Goal: Information Seeking & Learning: Learn about a topic

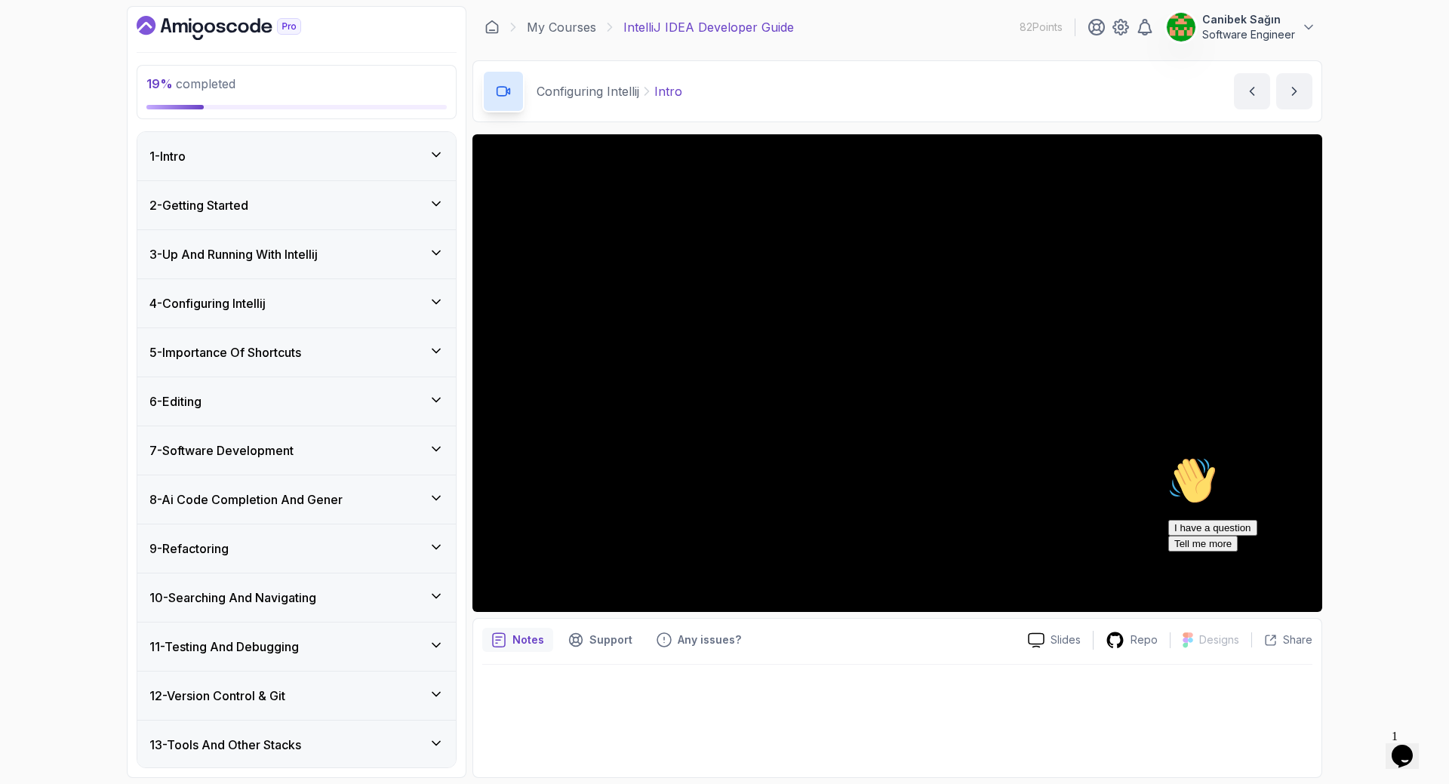
click at [257, 310] on h3 "4 - Configuring Intellij" at bounding box center [207, 303] width 116 height 18
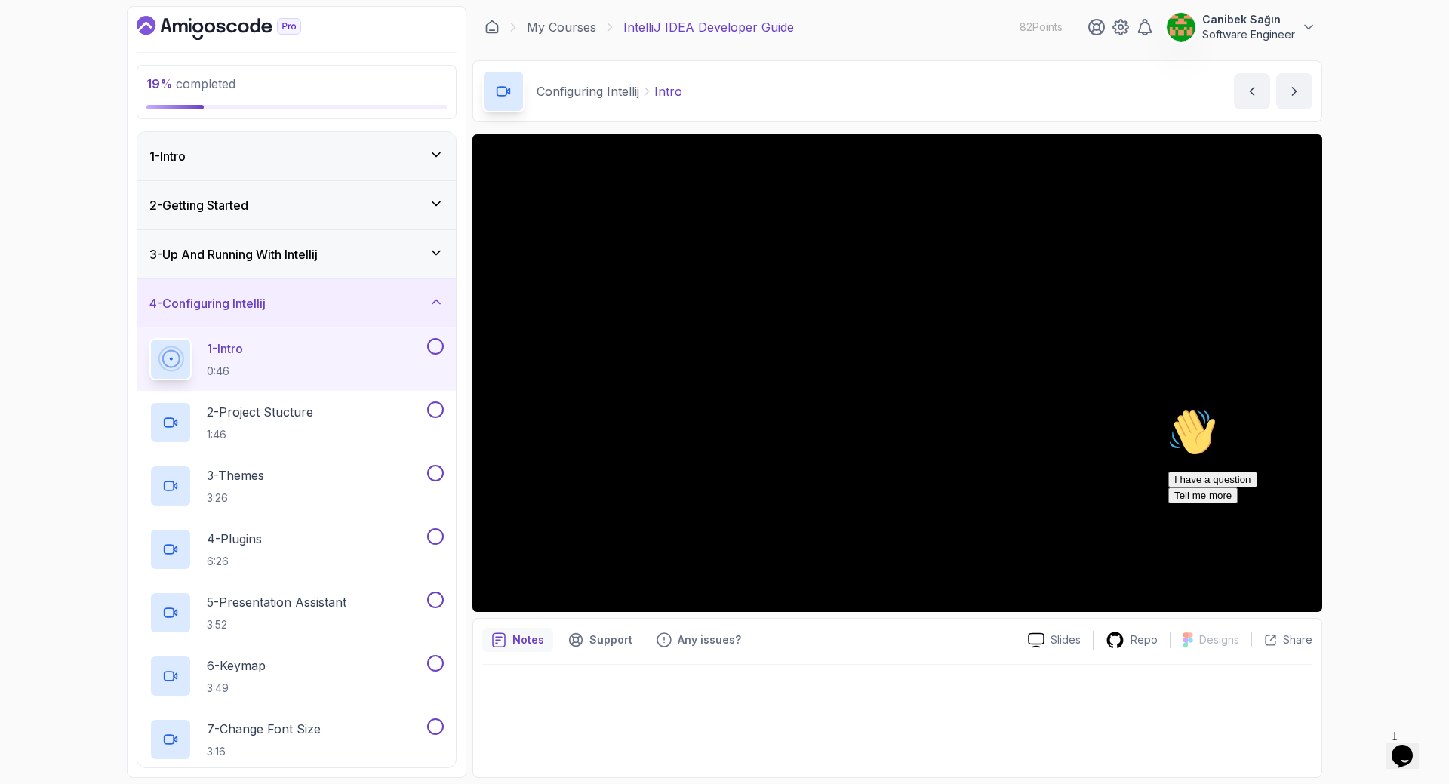
click at [1168, 408] on icon "Chat attention grabber" at bounding box center [1168, 408] width 0 height 0
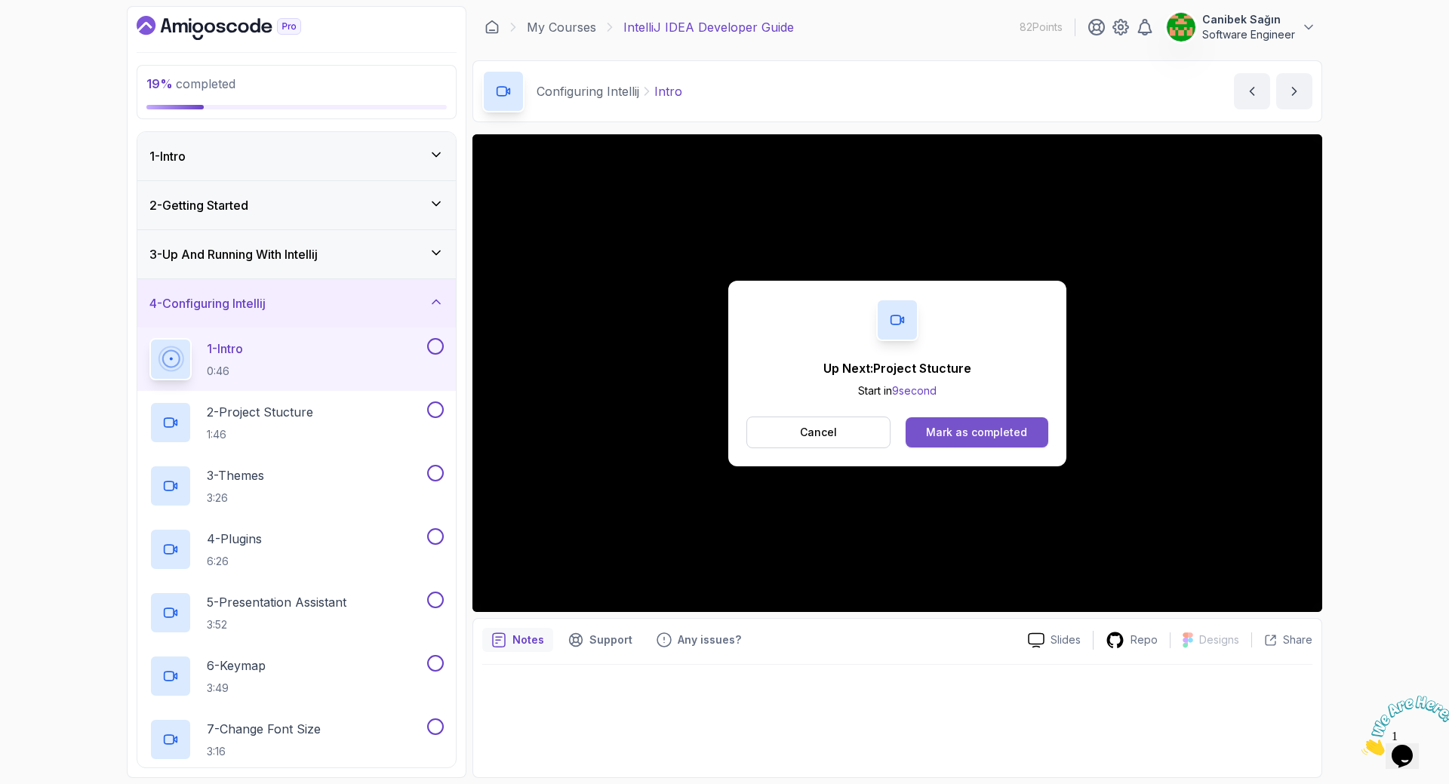
click at [972, 445] on button "Mark as completed" at bounding box center [976, 432] width 143 height 30
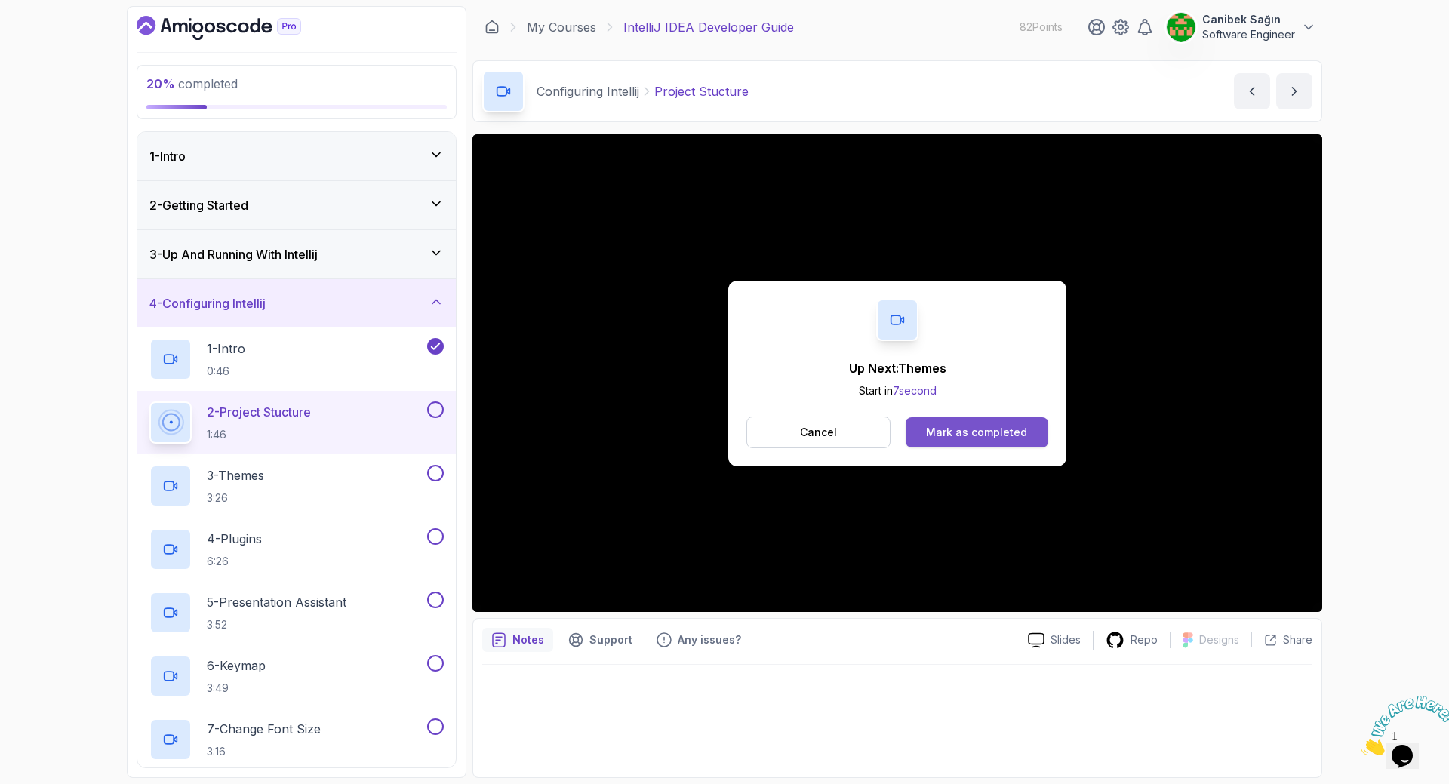
click at [965, 429] on div "Mark as completed" at bounding box center [976, 432] width 101 height 15
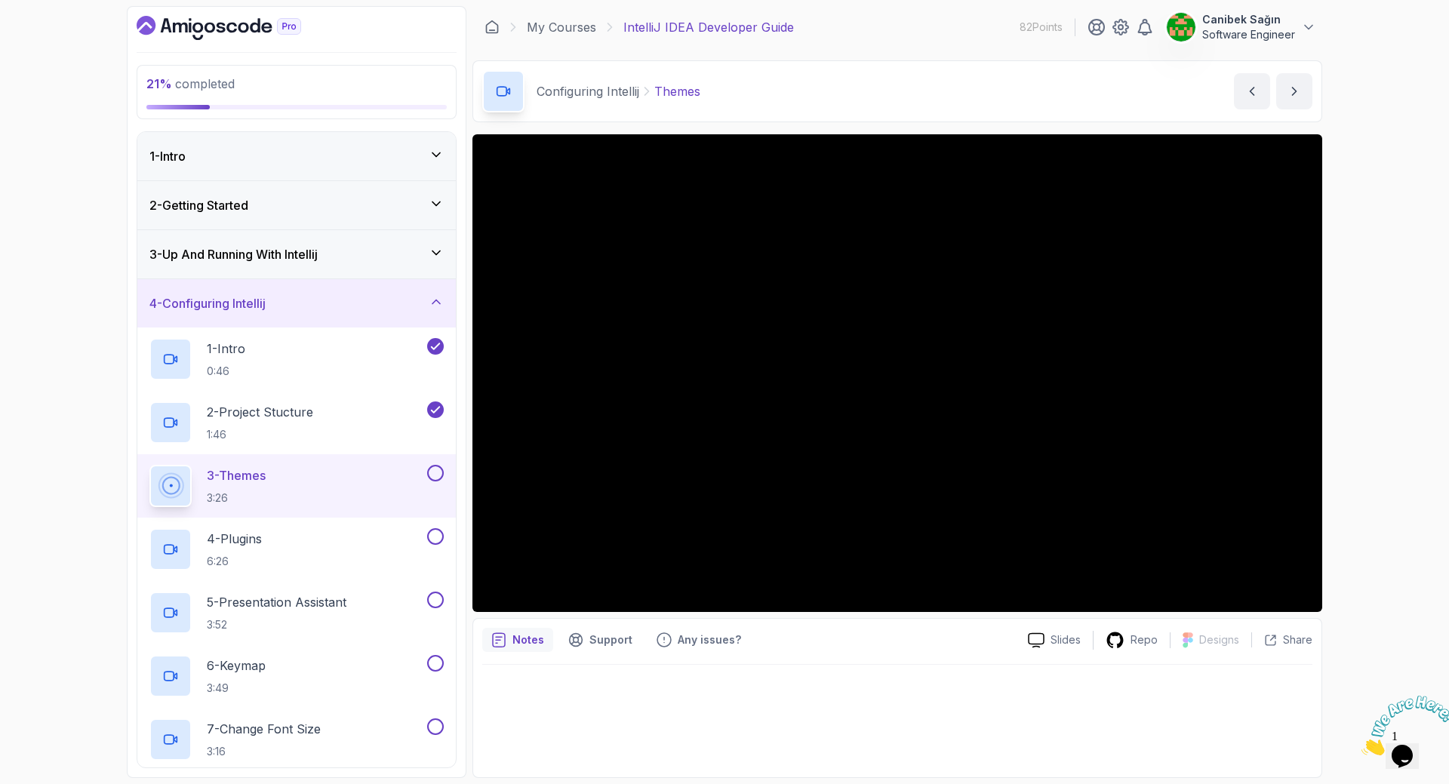
click at [419, 474] on div "3 - Themes 3:26" at bounding box center [286, 486] width 275 height 42
click at [434, 474] on button at bounding box center [435, 473] width 17 height 17
click at [853, 689] on div at bounding box center [897, 716] width 830 height 103
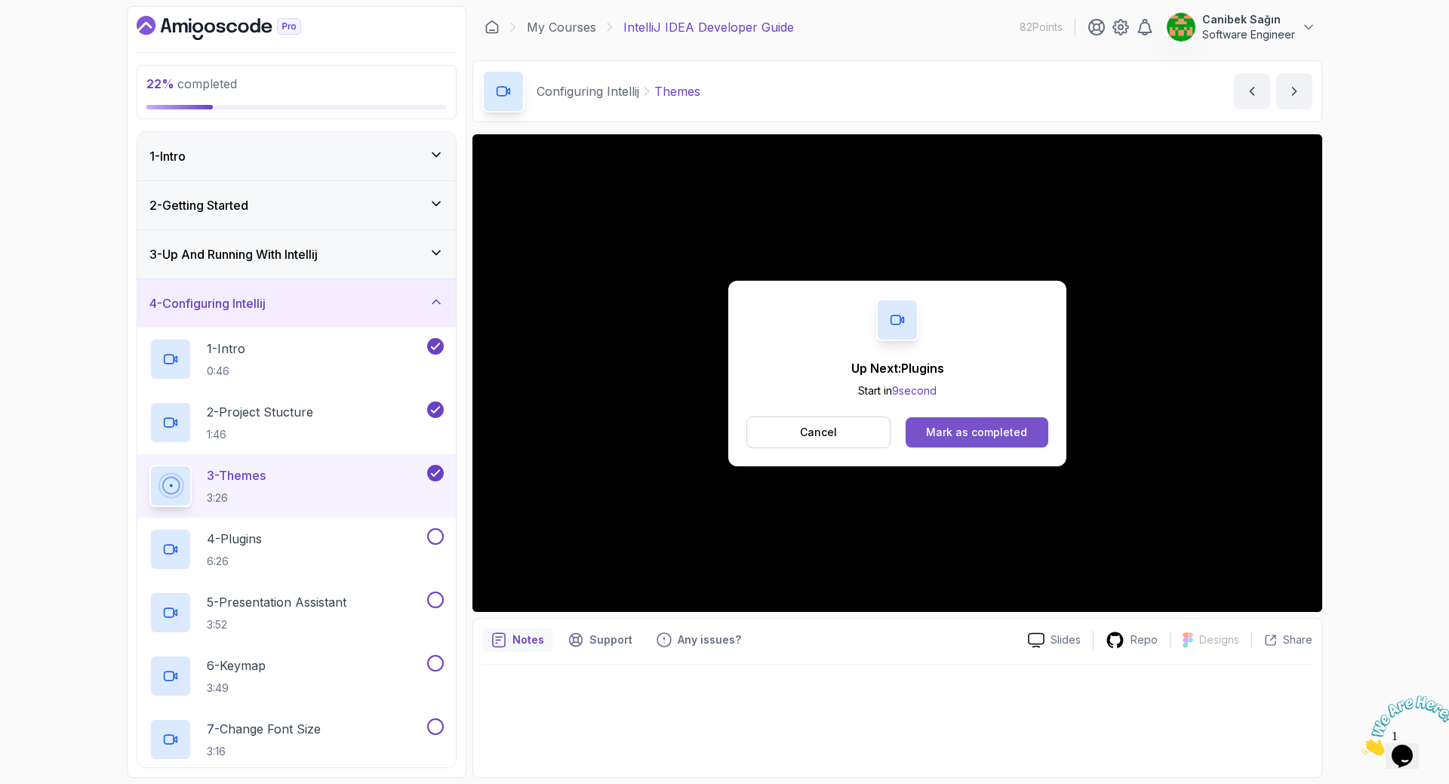
click at [991, 441] on button "Mark as completed" at bounding box center [976, 432] width 143 height 30
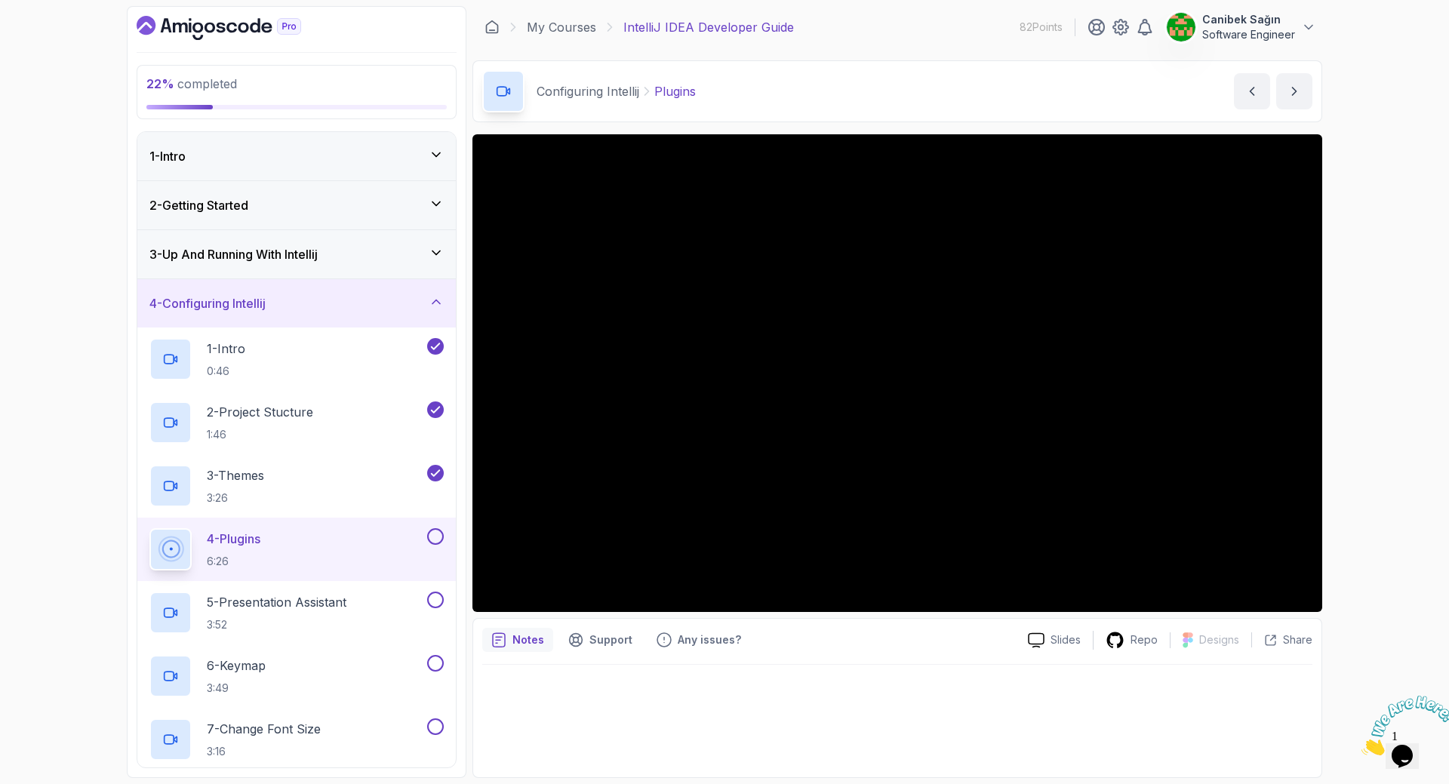
click at [917, 666] on div at bounding box center [897, 716] width 830 height 103
click at [431, 535] on button at bounding box center [435, 536] width 17 height 17
click at [373, 606] on div "5 - Presentation Assistant 3:52" at bounding box center [286, 612] width 275 height 42
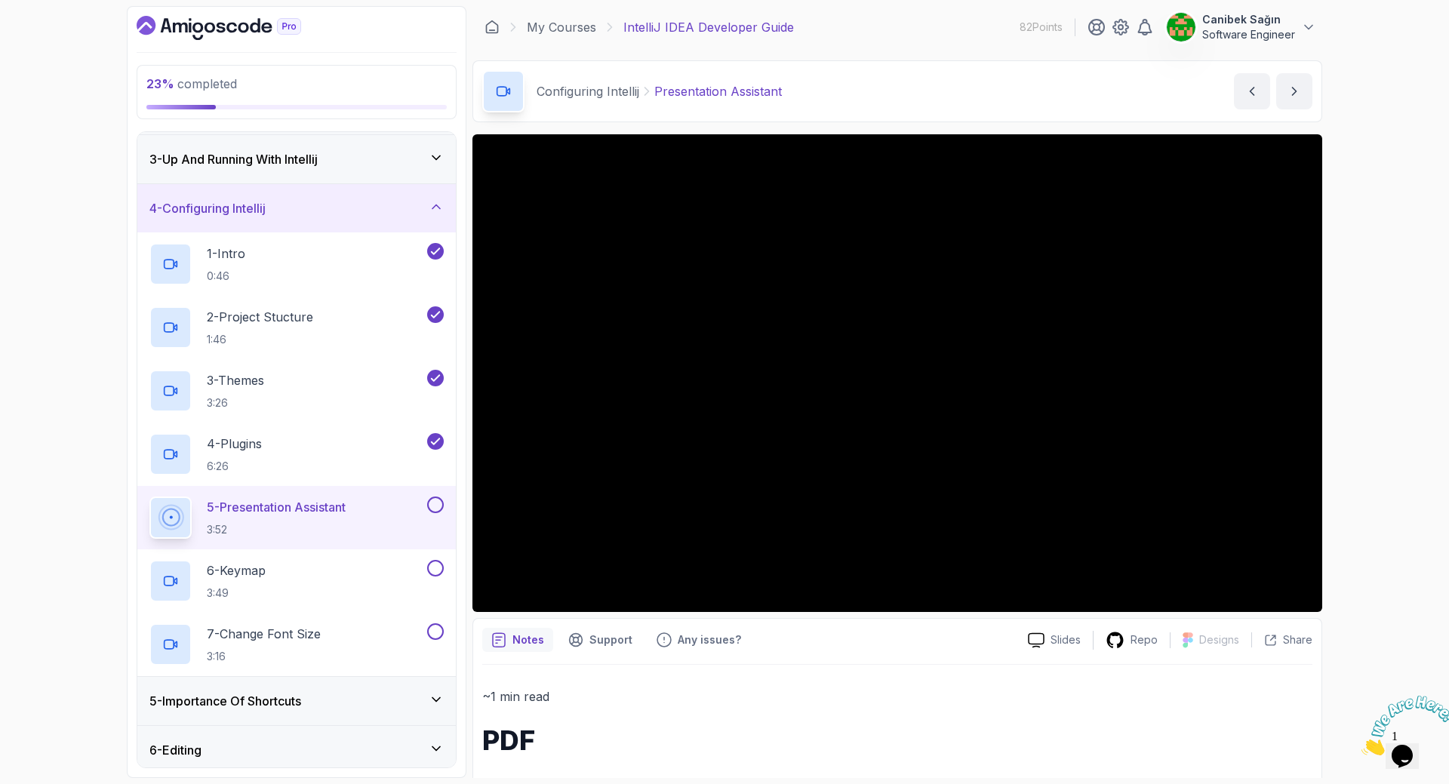
scroll to position [75, 0]
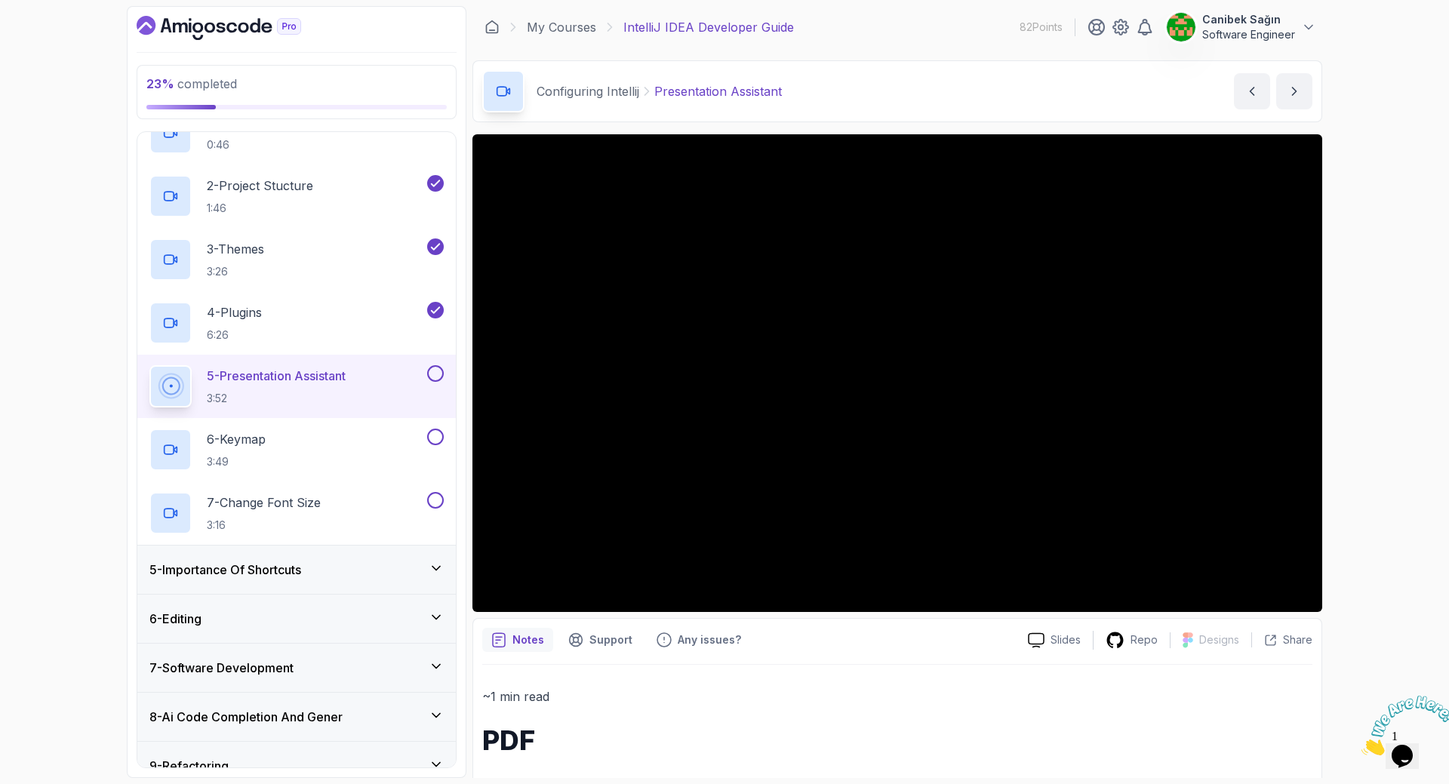
click at [378, 564] on div "5 - Importance Of Shortcuts" at bounding box center [296, 570] width 294 height 18
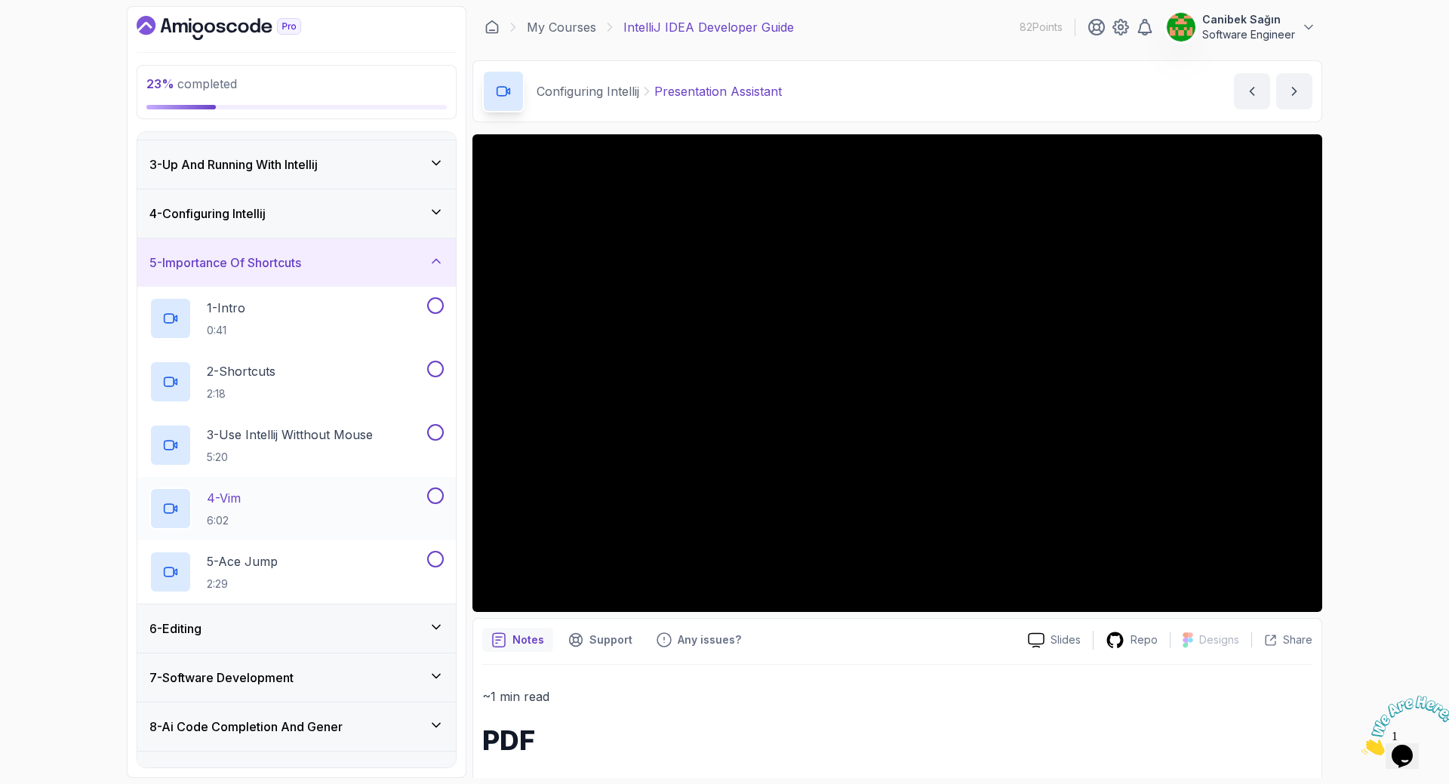
scroll to position [126, 0]
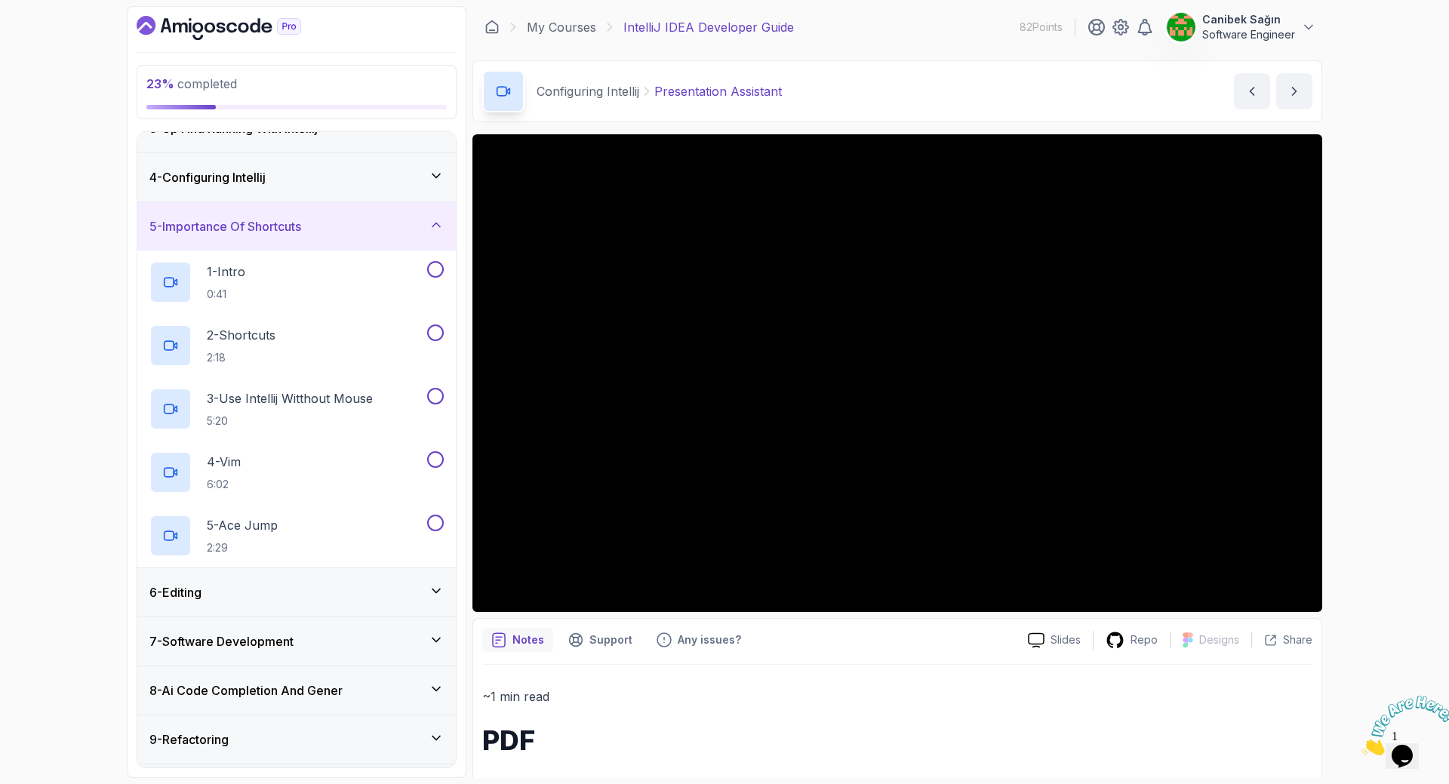
click at [342, 598] on div "6 - Editing" at bounding box center [296, 592] width 294 height 18
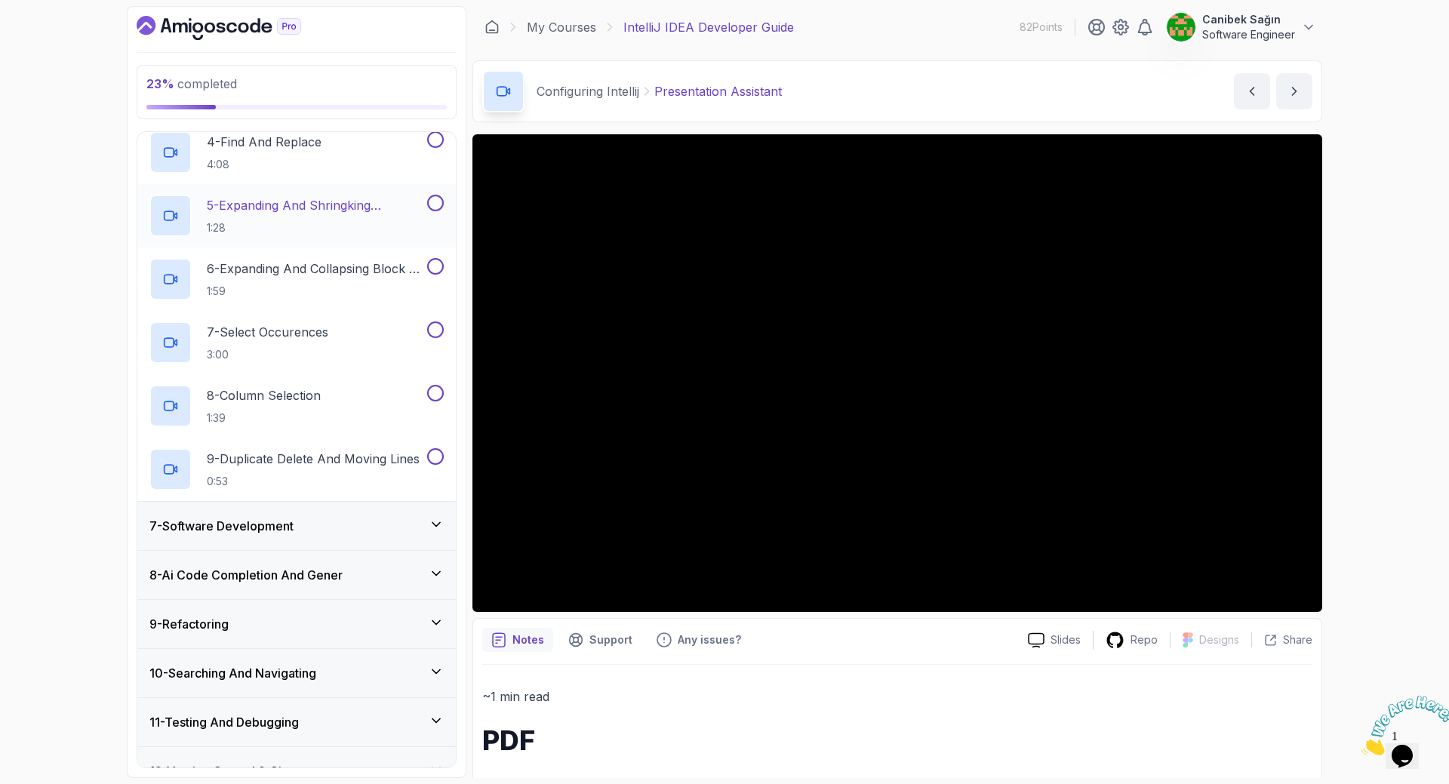
scroll to position [503, 0]
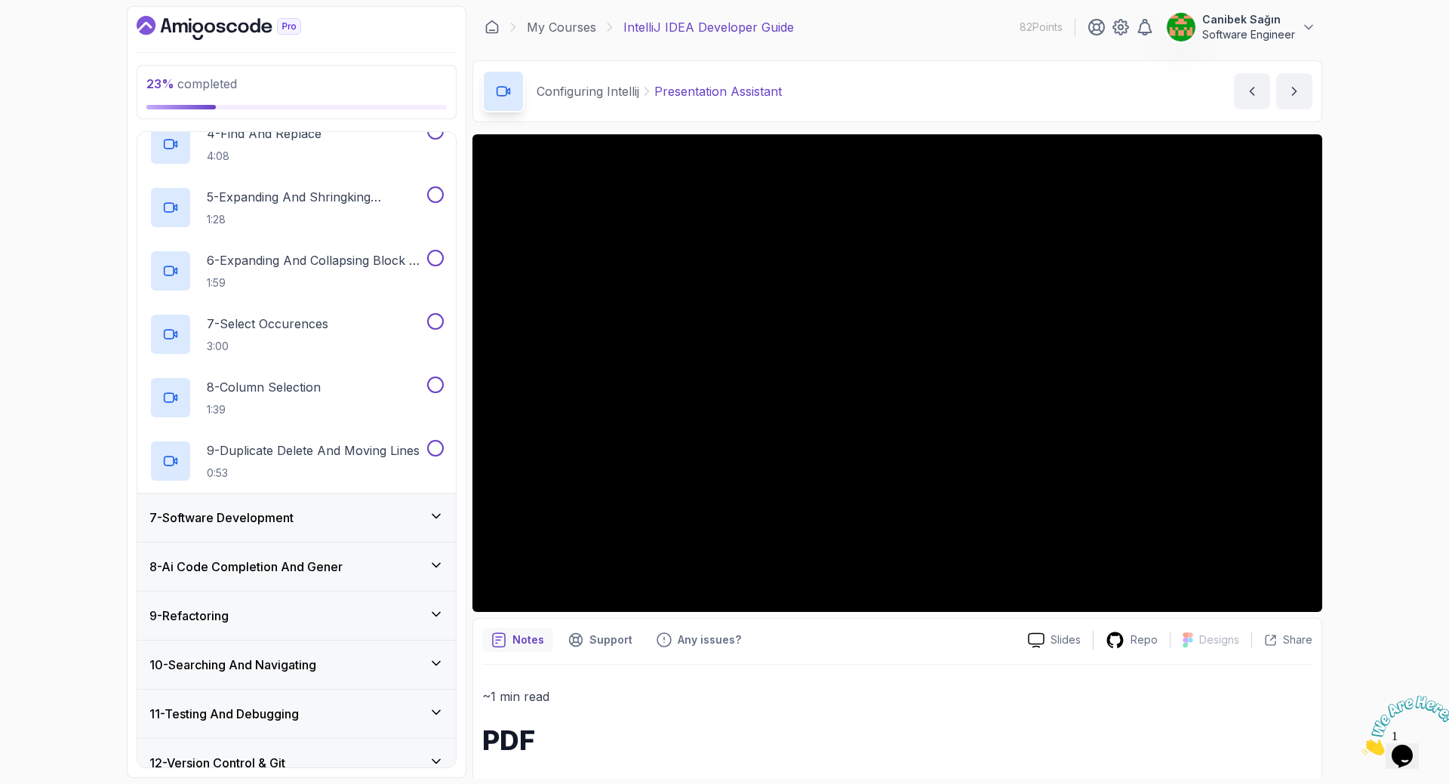
click at [330, 510] on div "7 - Software Development" at bounding box center [296, 517] width 294 height 18
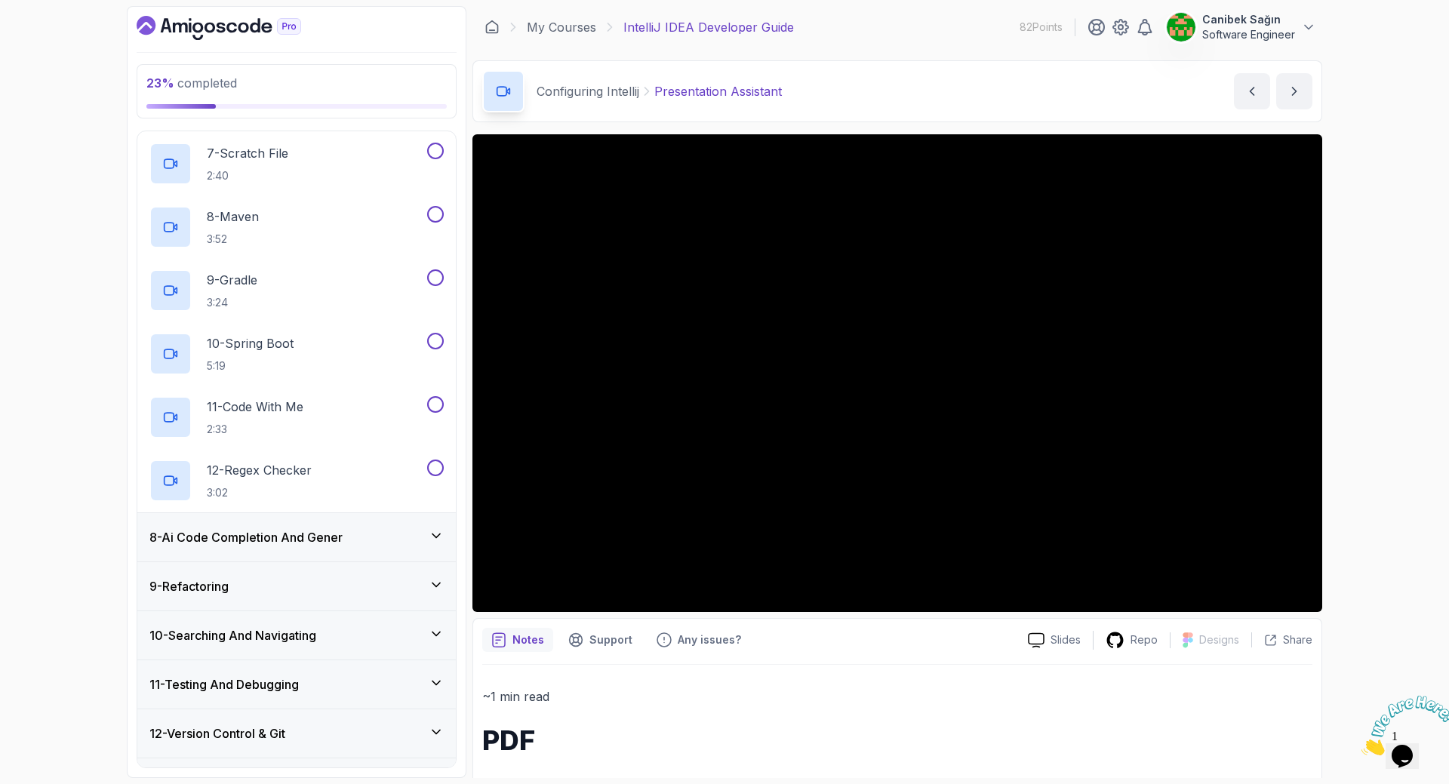
scroll to position [730, 0]
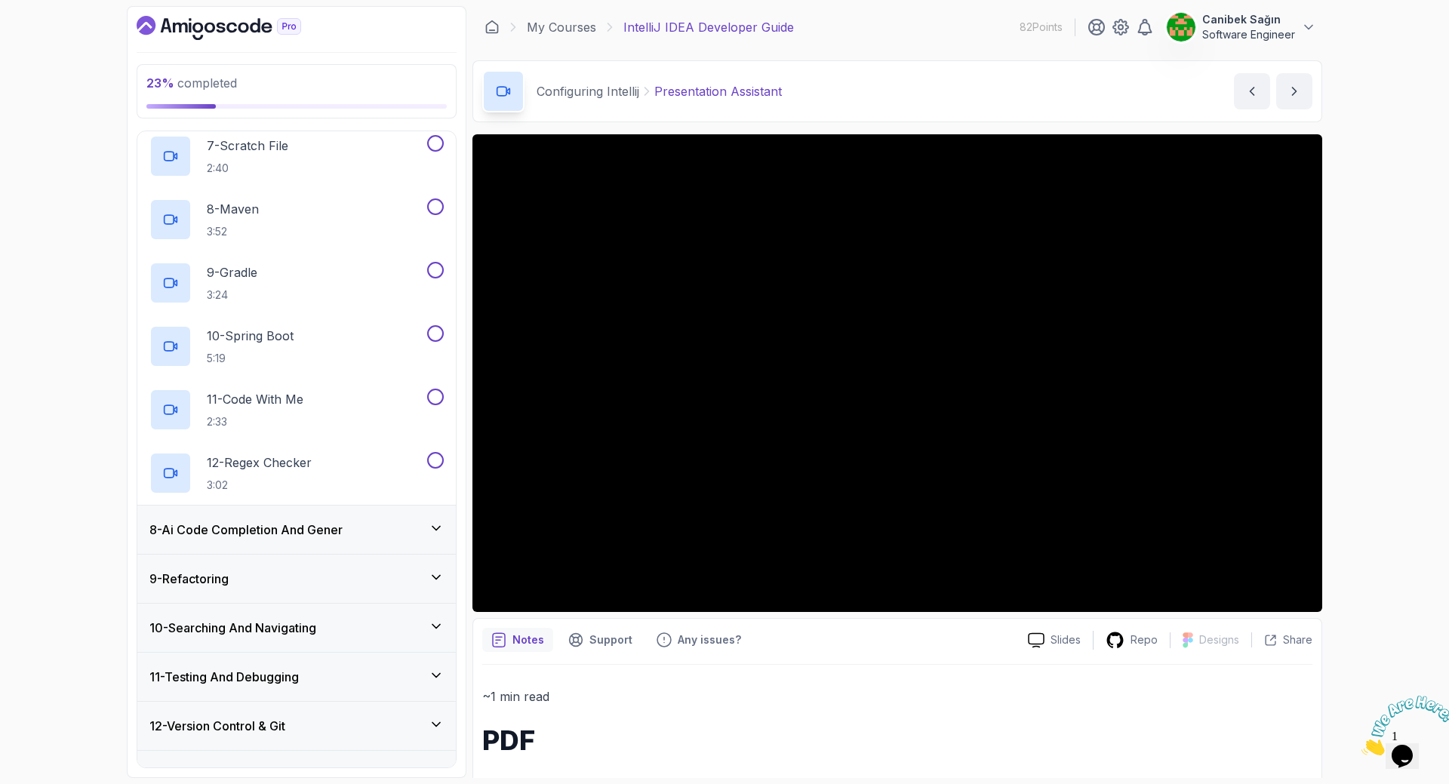
click at [379, 535] on div "8 - Ai Code Completion And Gener" at bounding box center [296, 530] width 294 height 18
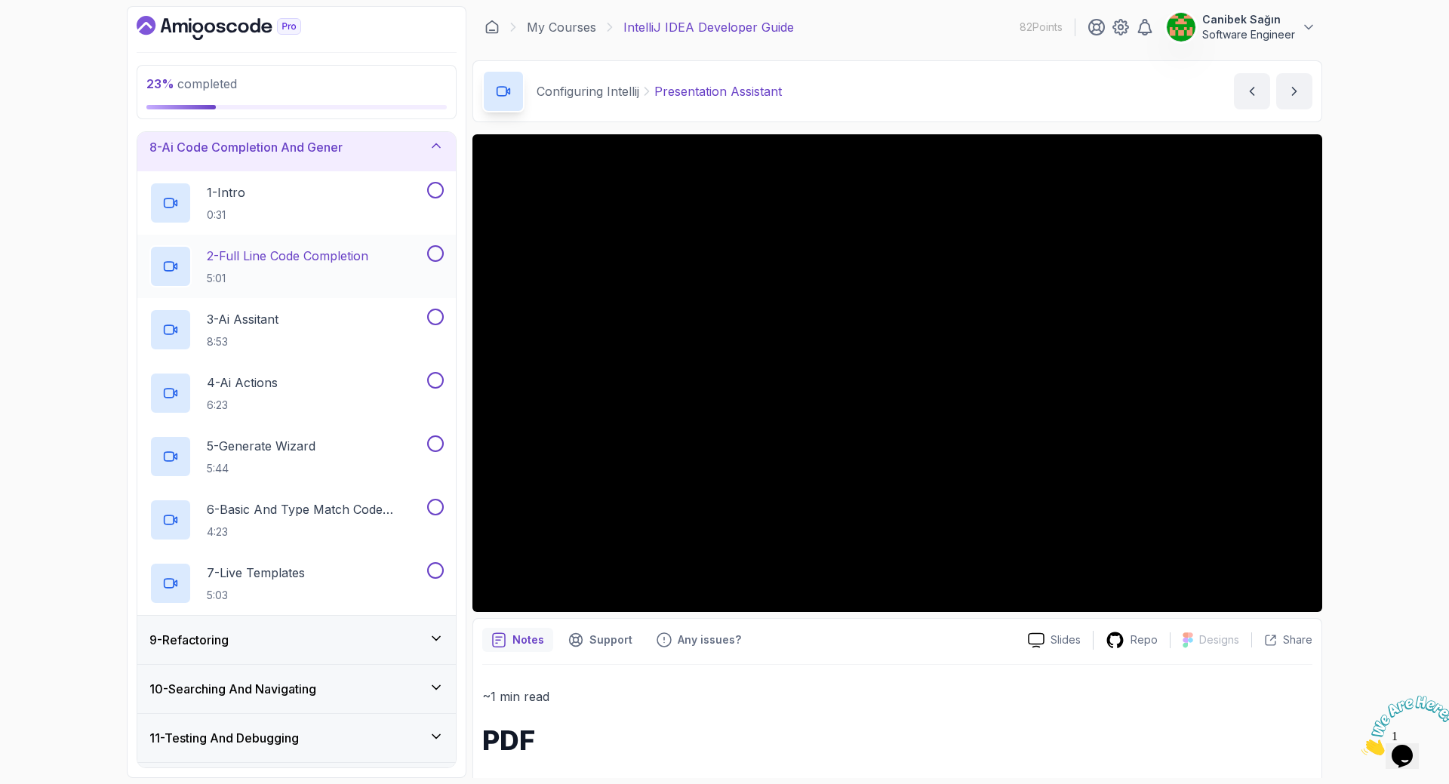
scroll to position [494, 0]
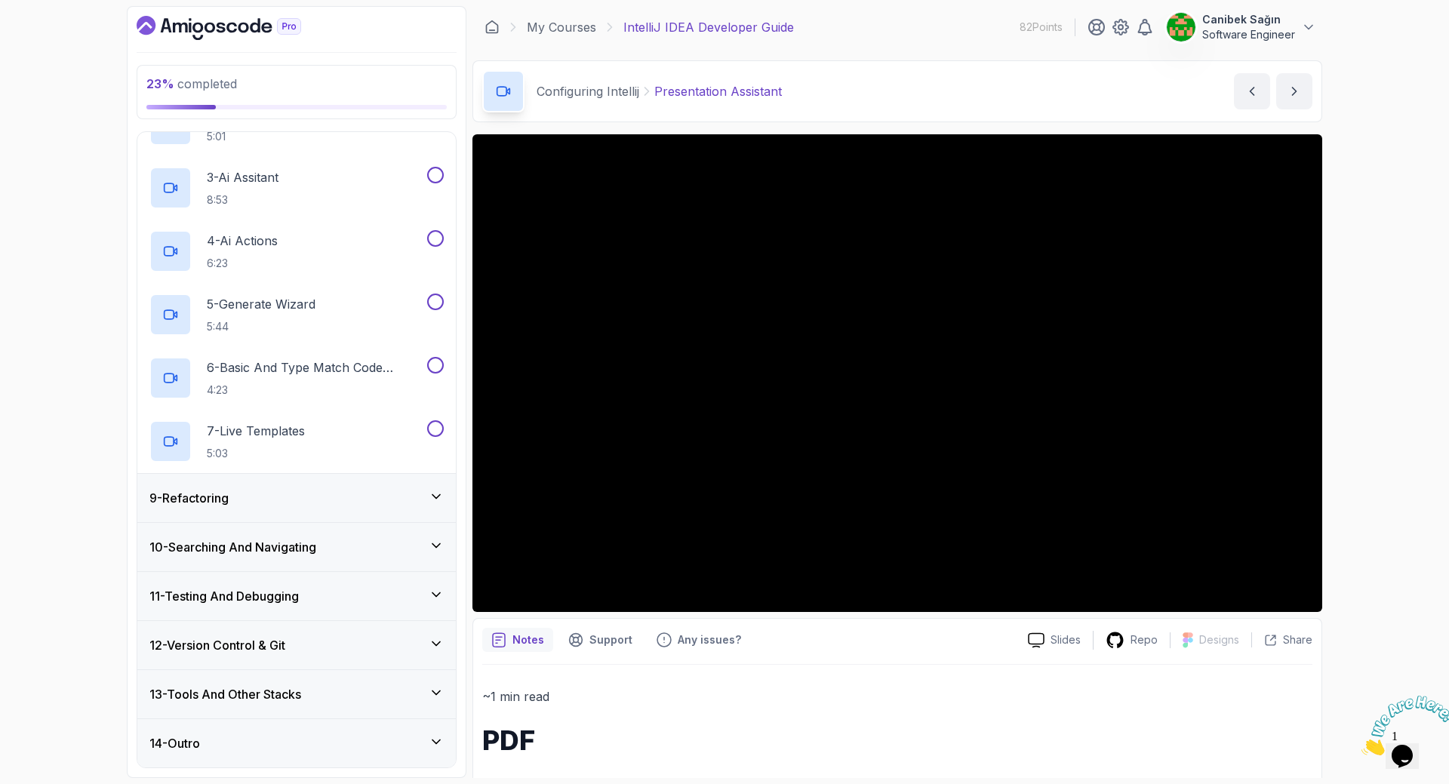
click at [346, 473] on div "9 - Refactoring" at bounding box center [296, 497] width 318 height 49
click at [347, 486] on div "9 - Refactoring" at bounding box center [296, 498] width 318 height 48
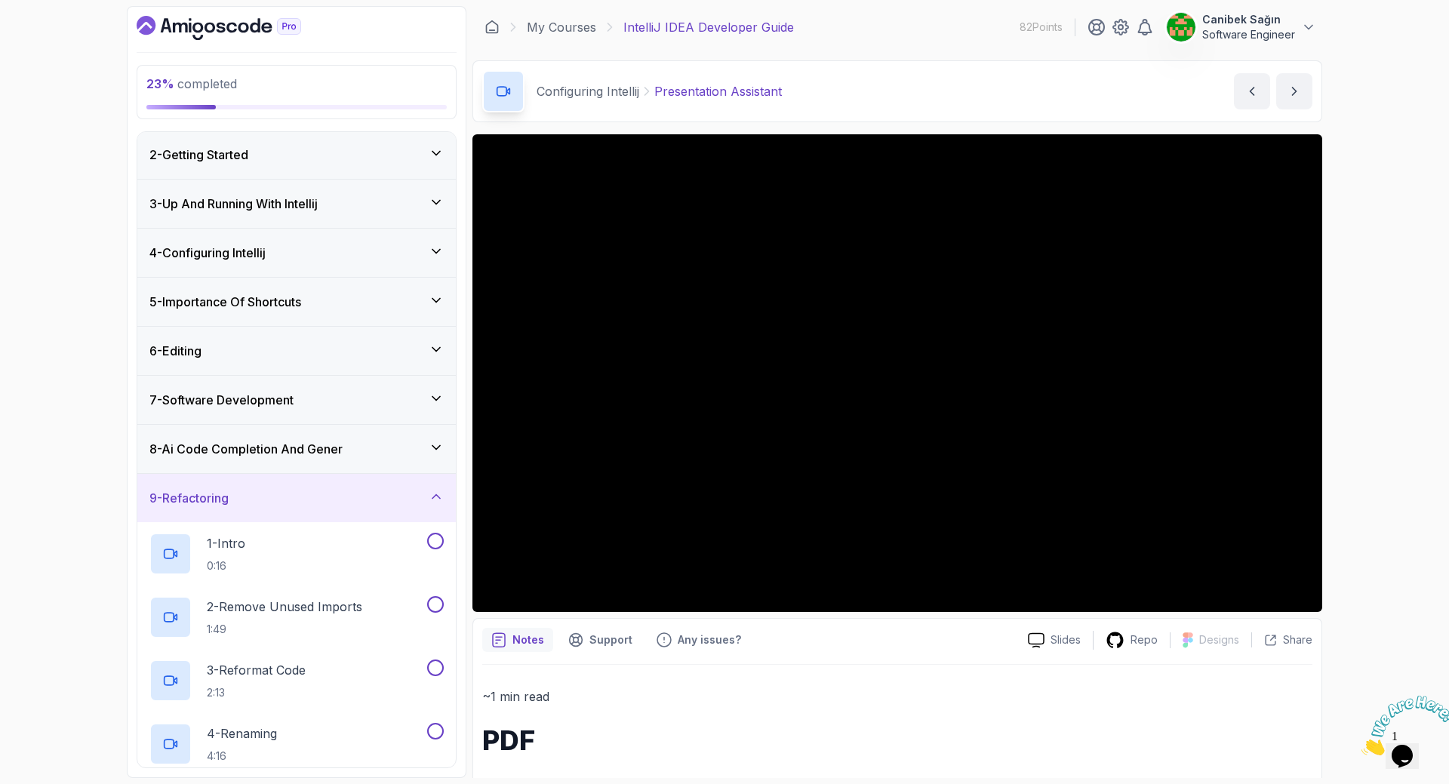
scroll to position [0, 0]
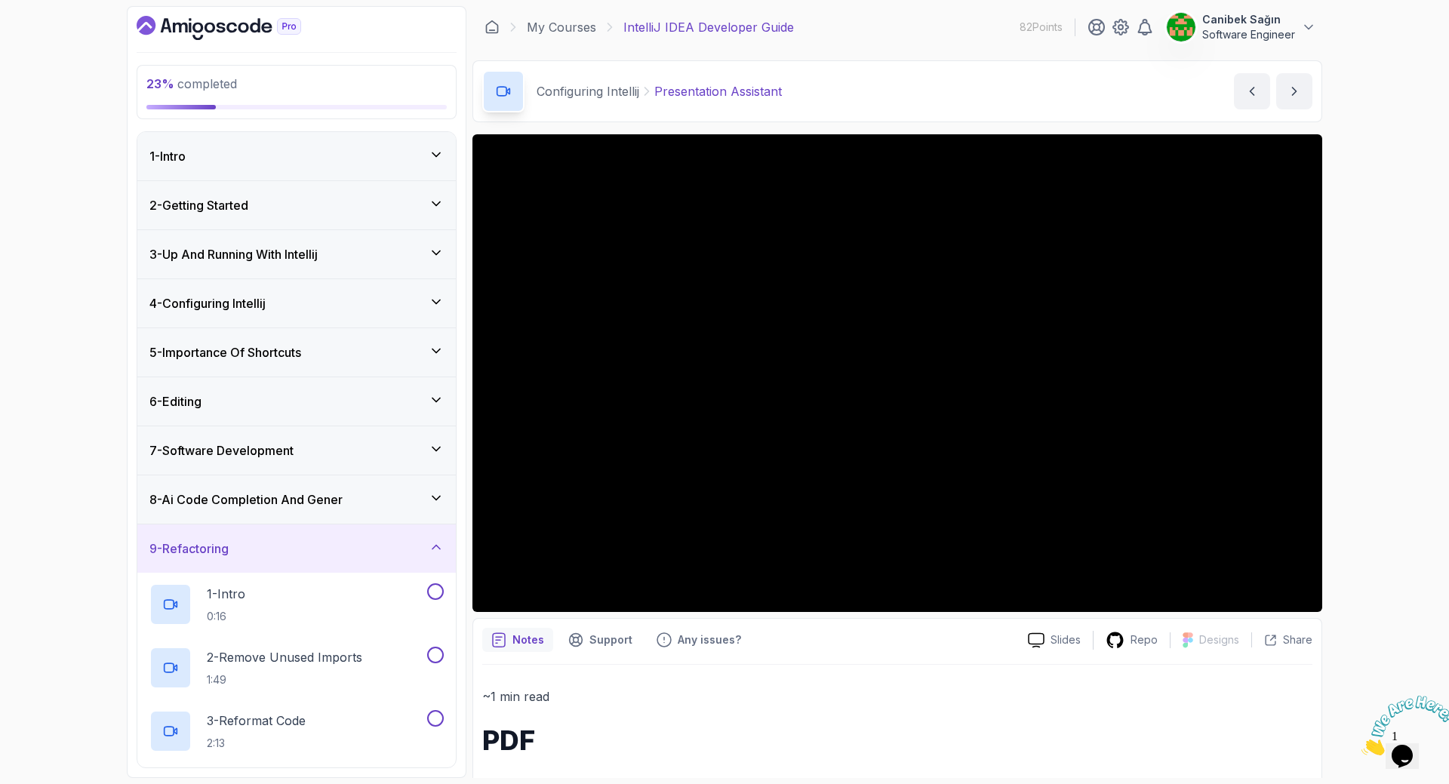
click at [293, 255] on h3 "3 - Up And Running With Intellij" at bounding box center [233, 254] width 168 height 18
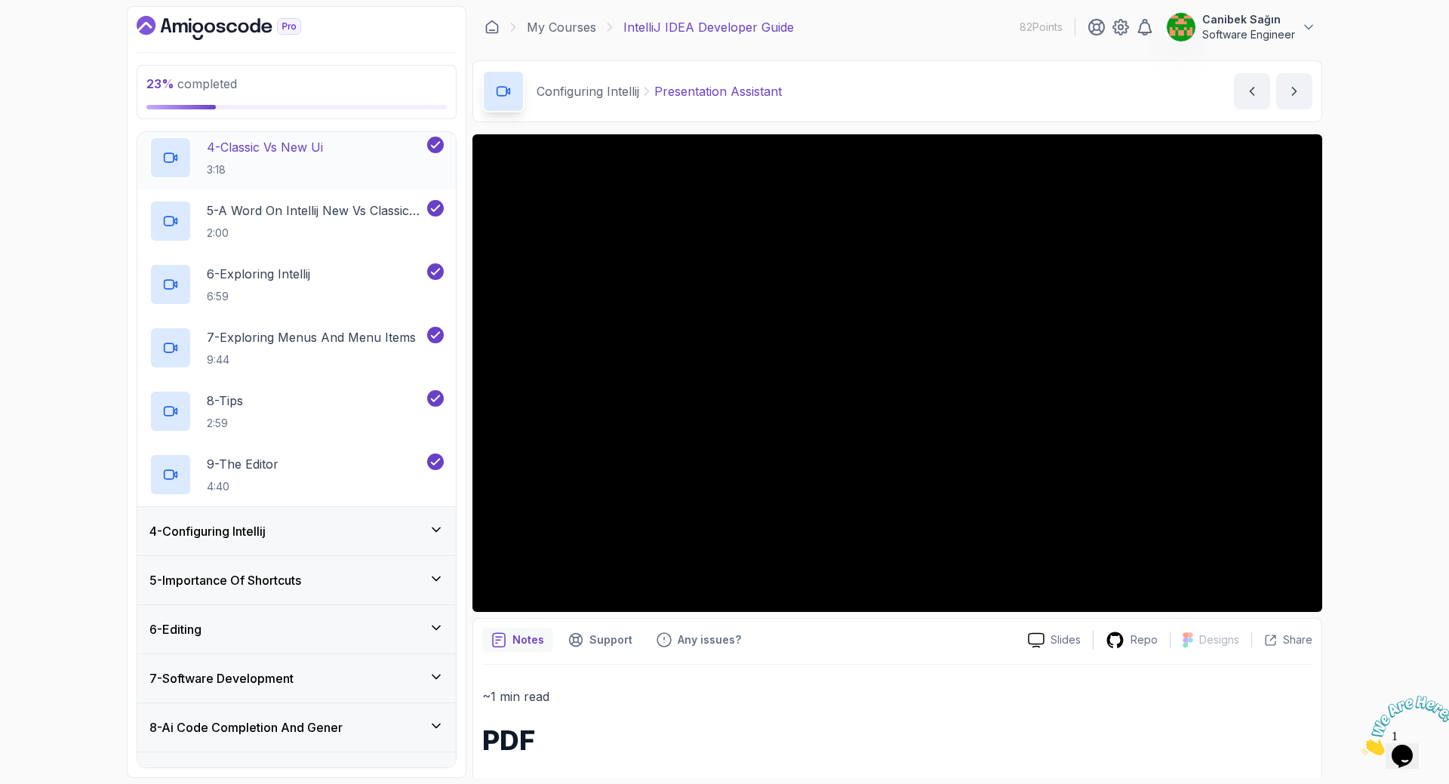
scroll to position [377, 0]
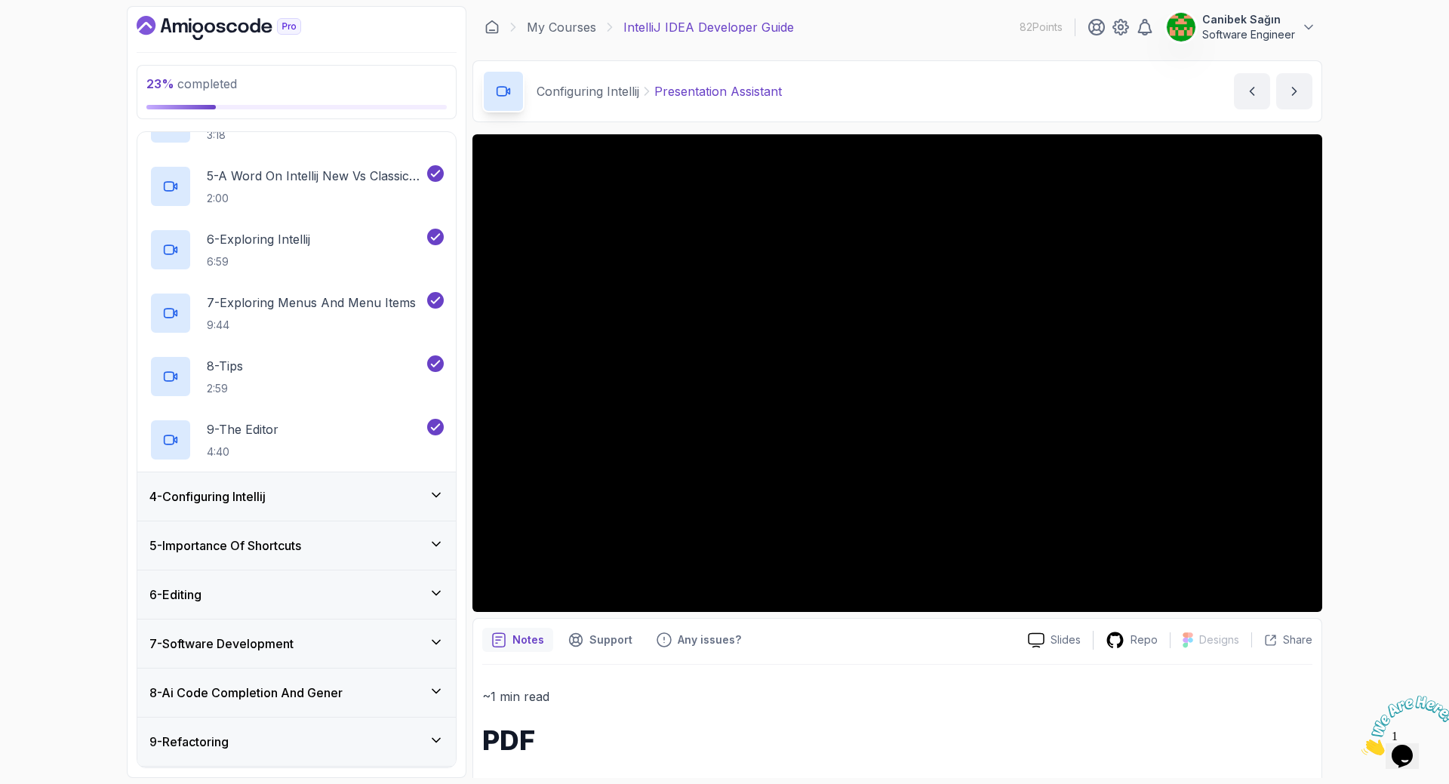
click at [266, 492] on h3 "4 - Configuring Intellij" at bounding box center [207, 496] width 116 height 18
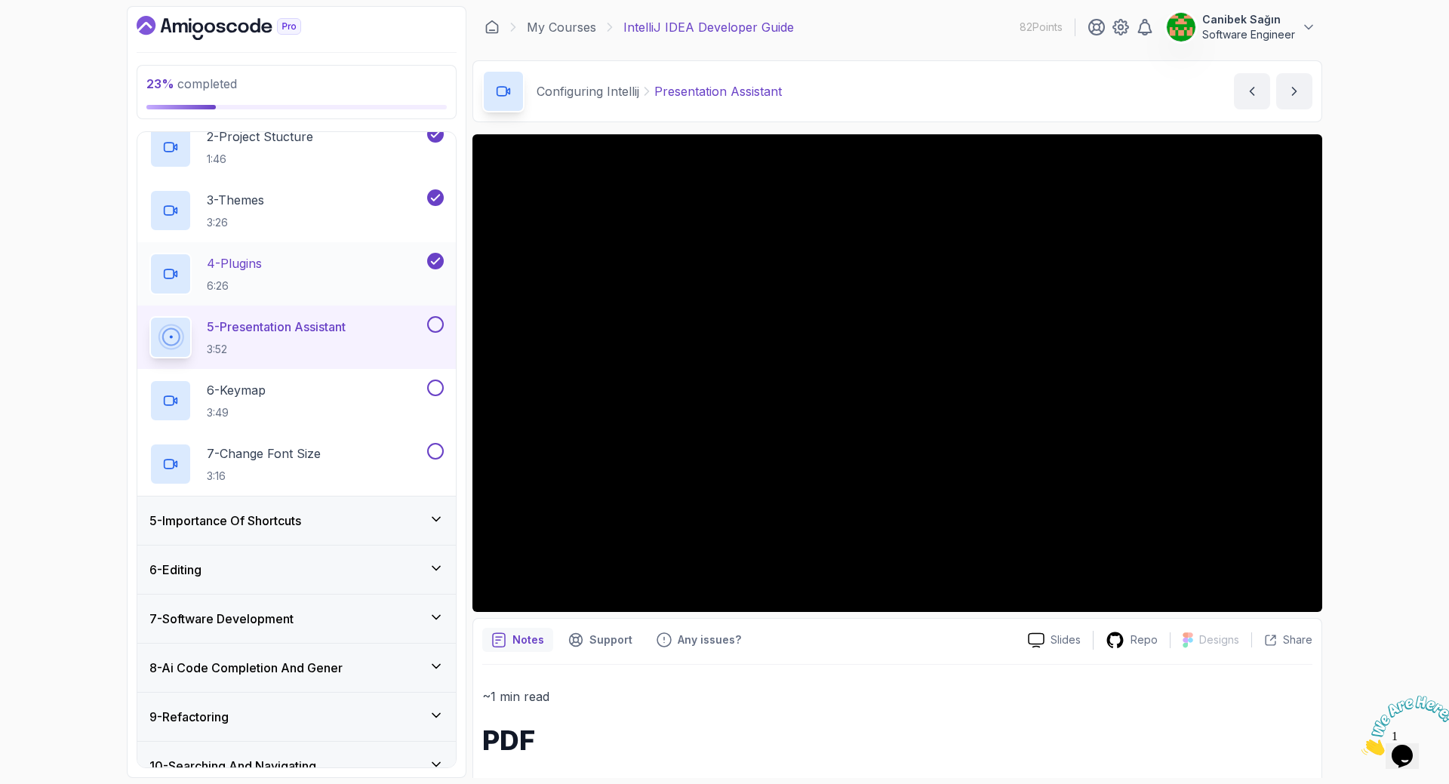
scroll to position [277, 0]
click at [442, 328] on div at bounding box center [434, 323] width 20 height 17
click at [438, 324] on button at bounding box center [435, 323] width 17 height 17
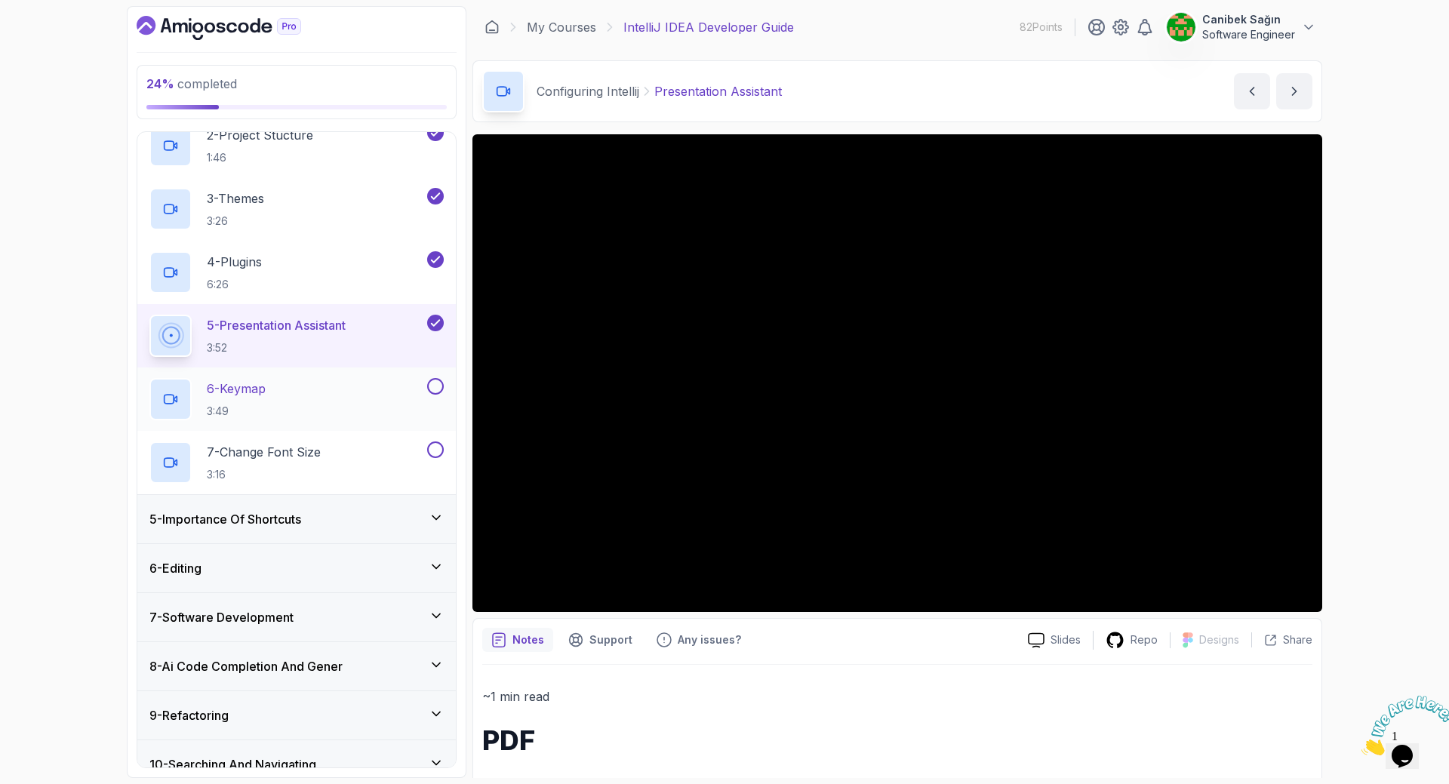
click at [316, 380] on div "6 - Keymap 3:49" at bounding box center [286, 399] width 275 height 42
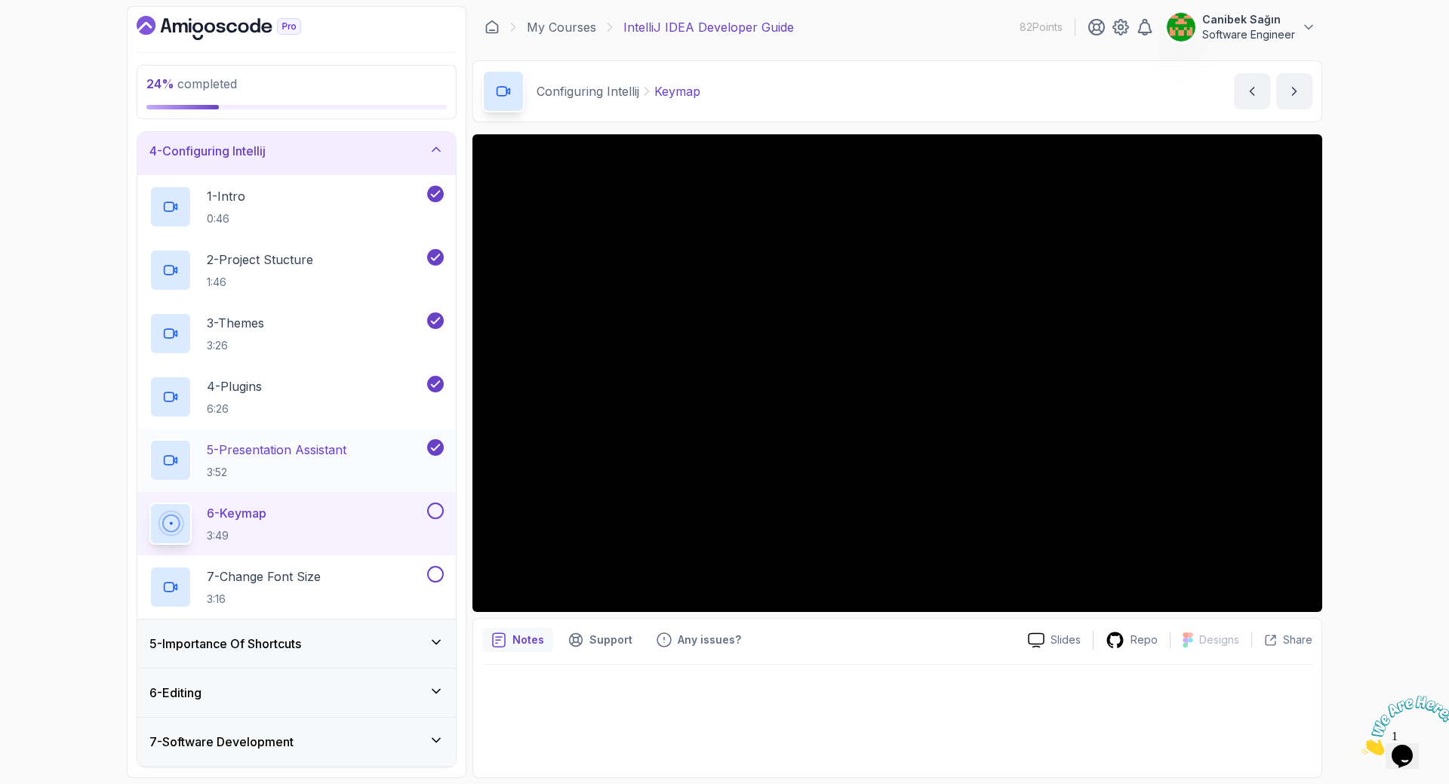
scroll to position [201, 0]
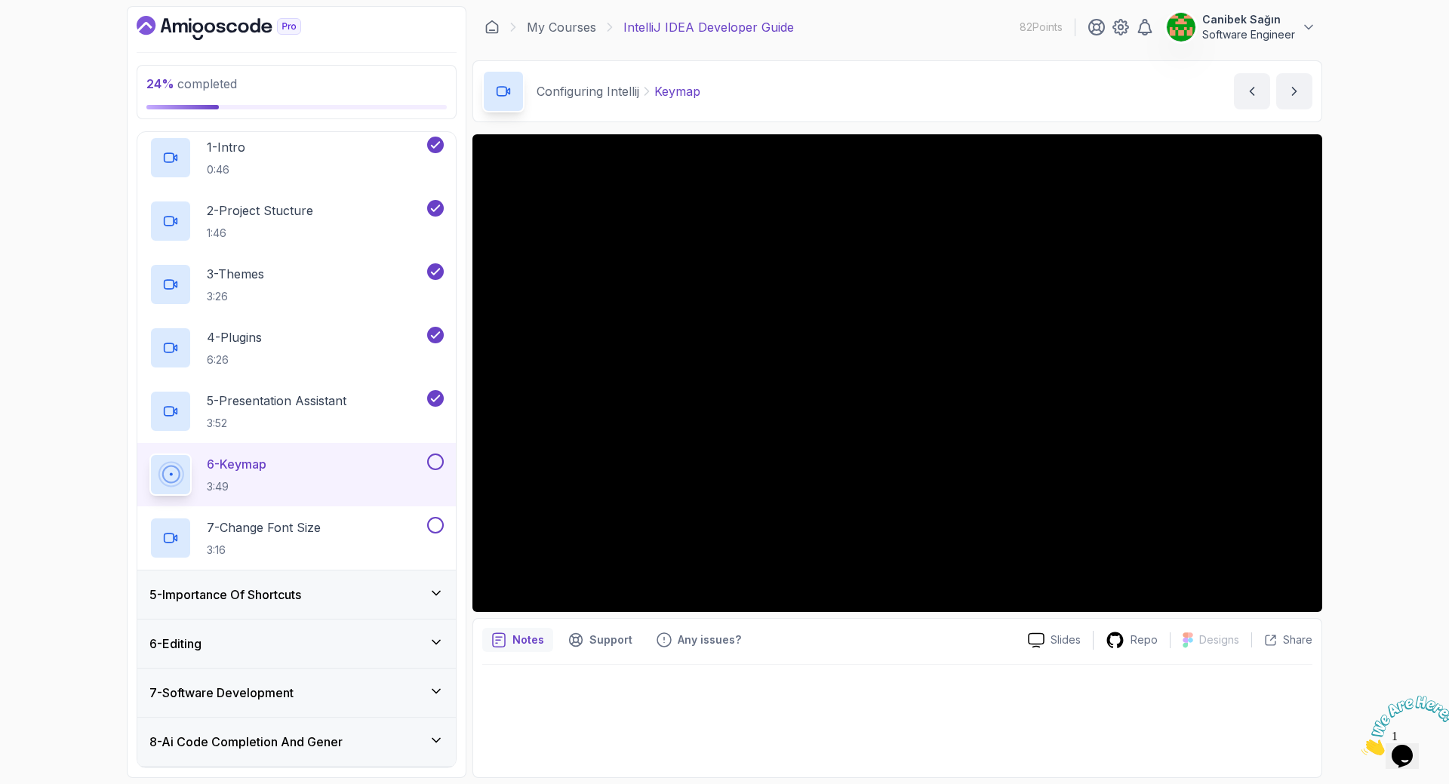
click at [434, 459] on button at bounding box center [435, 461] width 17 height 17
click at [386, 536] on div "7 - Change Font Size 3:16" at bounding box center [286, 538] width 275 height 42
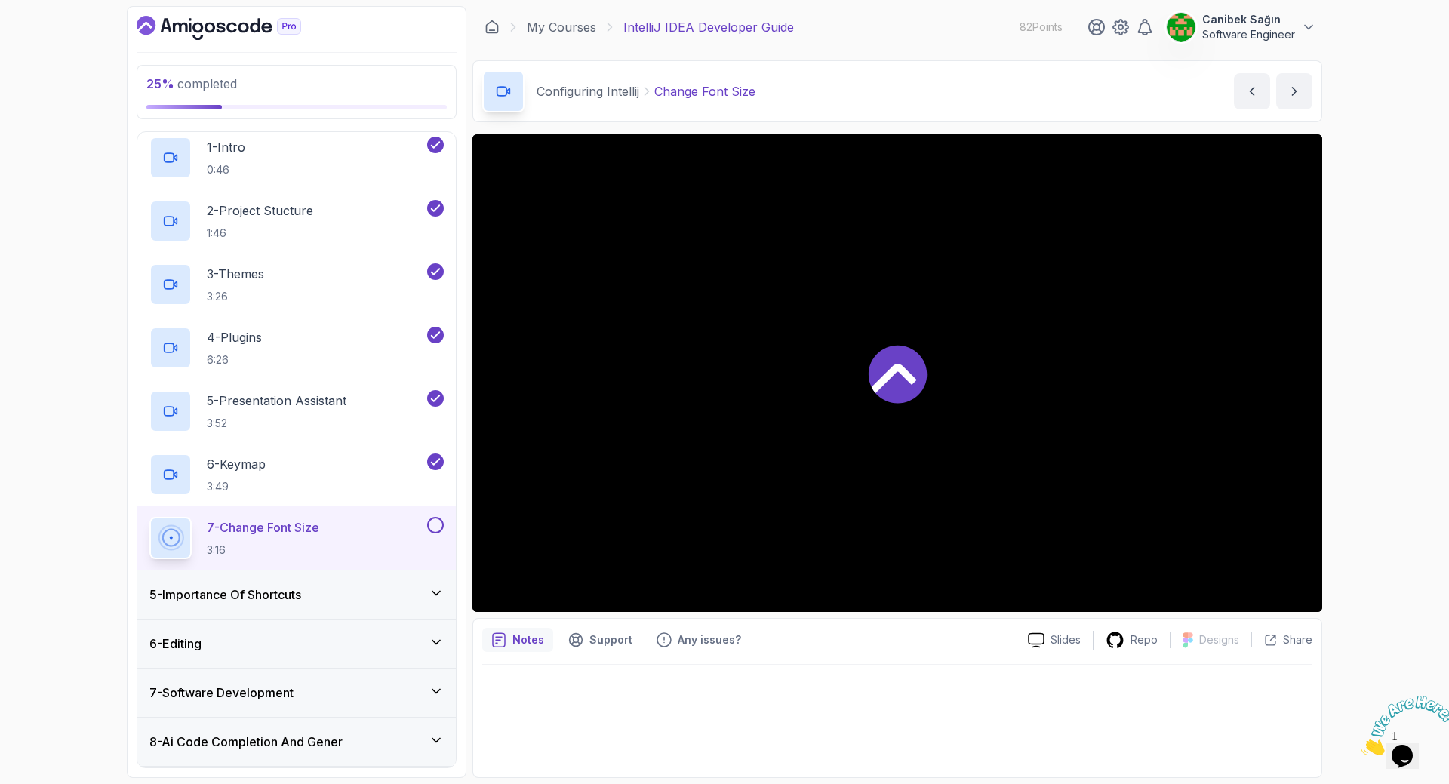
click at [276, 591] on h3 "5 - Importance Of Shortcuts" at bounding box center [225, 594] width 152 height 18
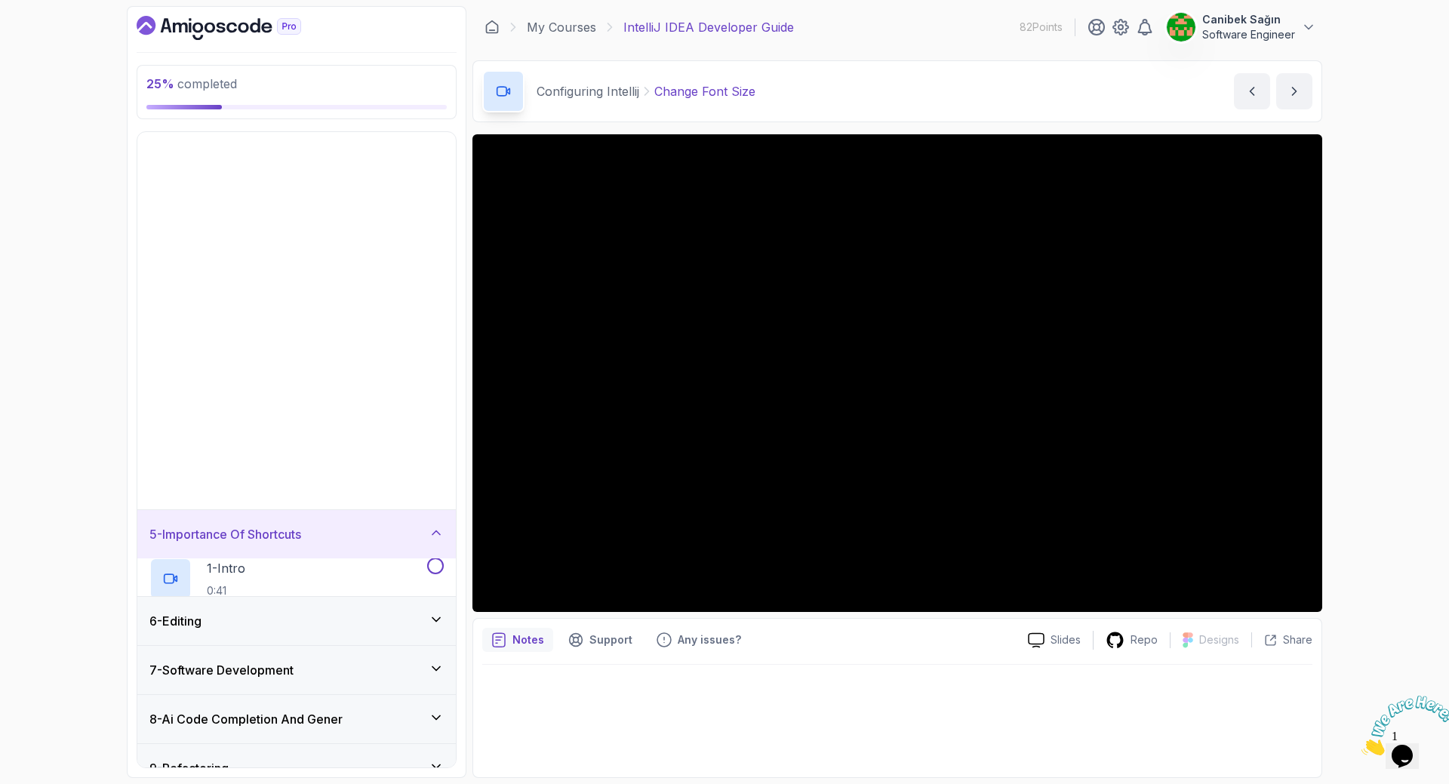
scroll to position [51, 0]
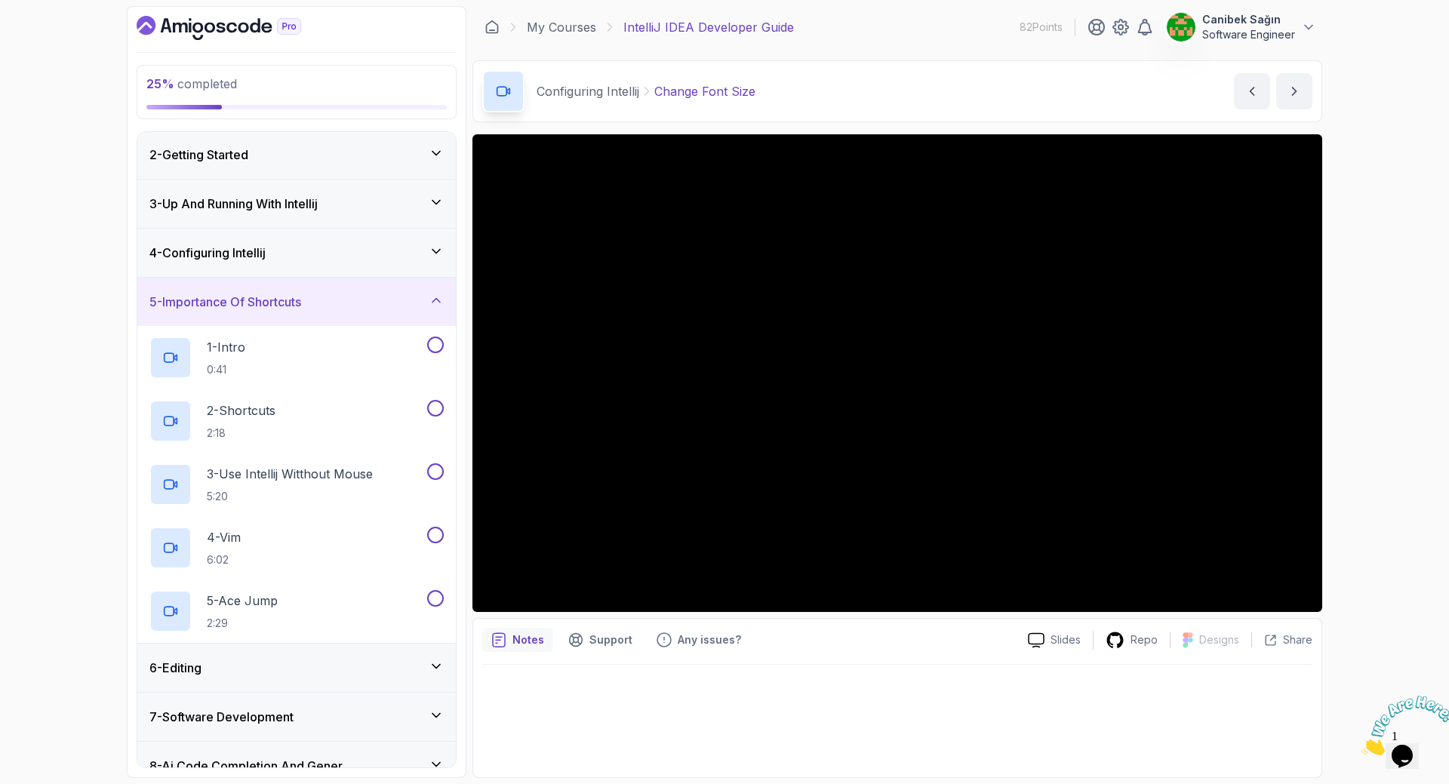
click at [261, 260] on h3 "4 - Configuring Intellij" at bounding box center [207, 253] width 116 height 18
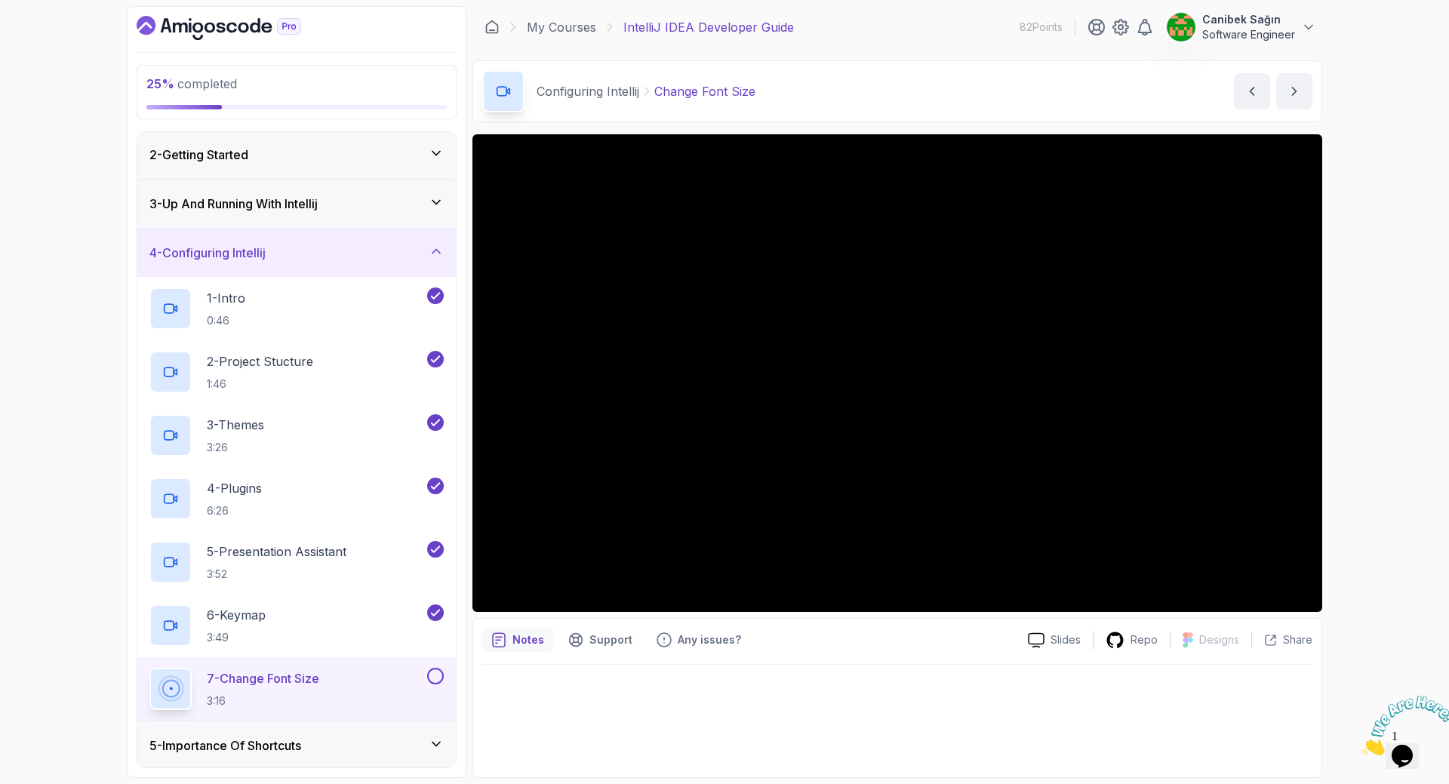
click at [440, 680] on button at bounding box center [435, 676] width 17 height 17
click at [417, 262] on div "4 - Configuring Intellij" at bounding box center [296, 253] width 318 height 48
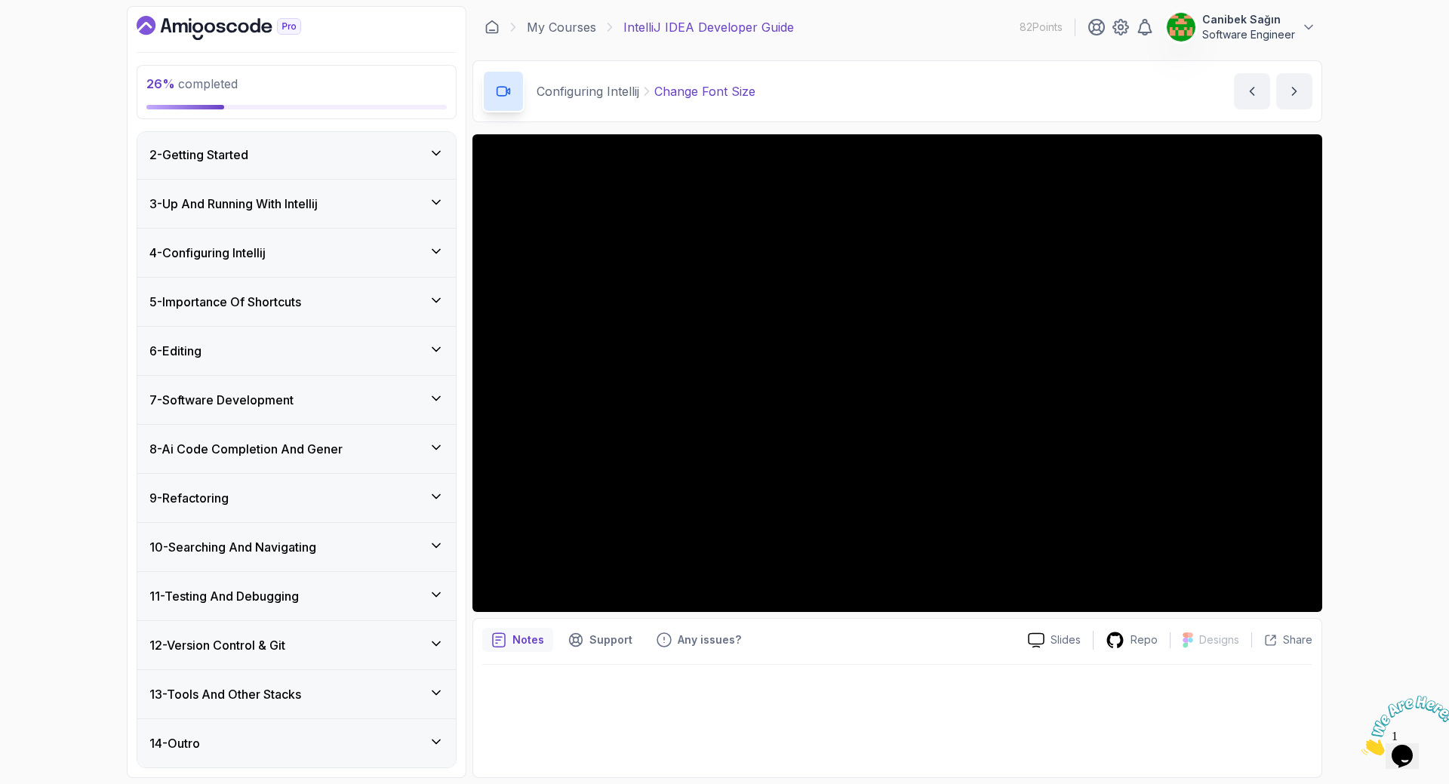
click at [246, 303] on h3 "5 - Importance Of Shortcuts" at bounding box center [225, 302] width 152 height 18
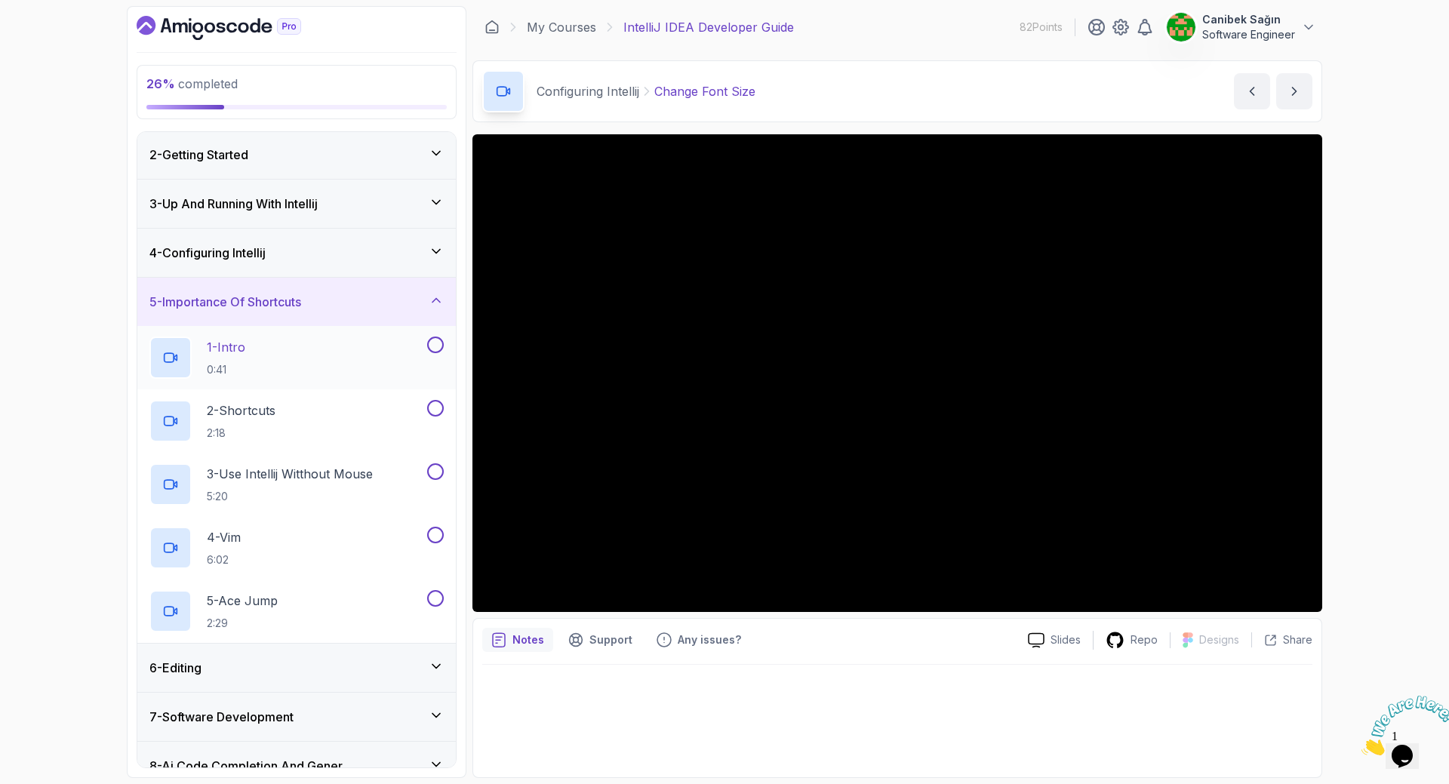
click at [257, 344] on div "1 - Intro 0:41" at bounding box center [286, 357] width 275 height 42
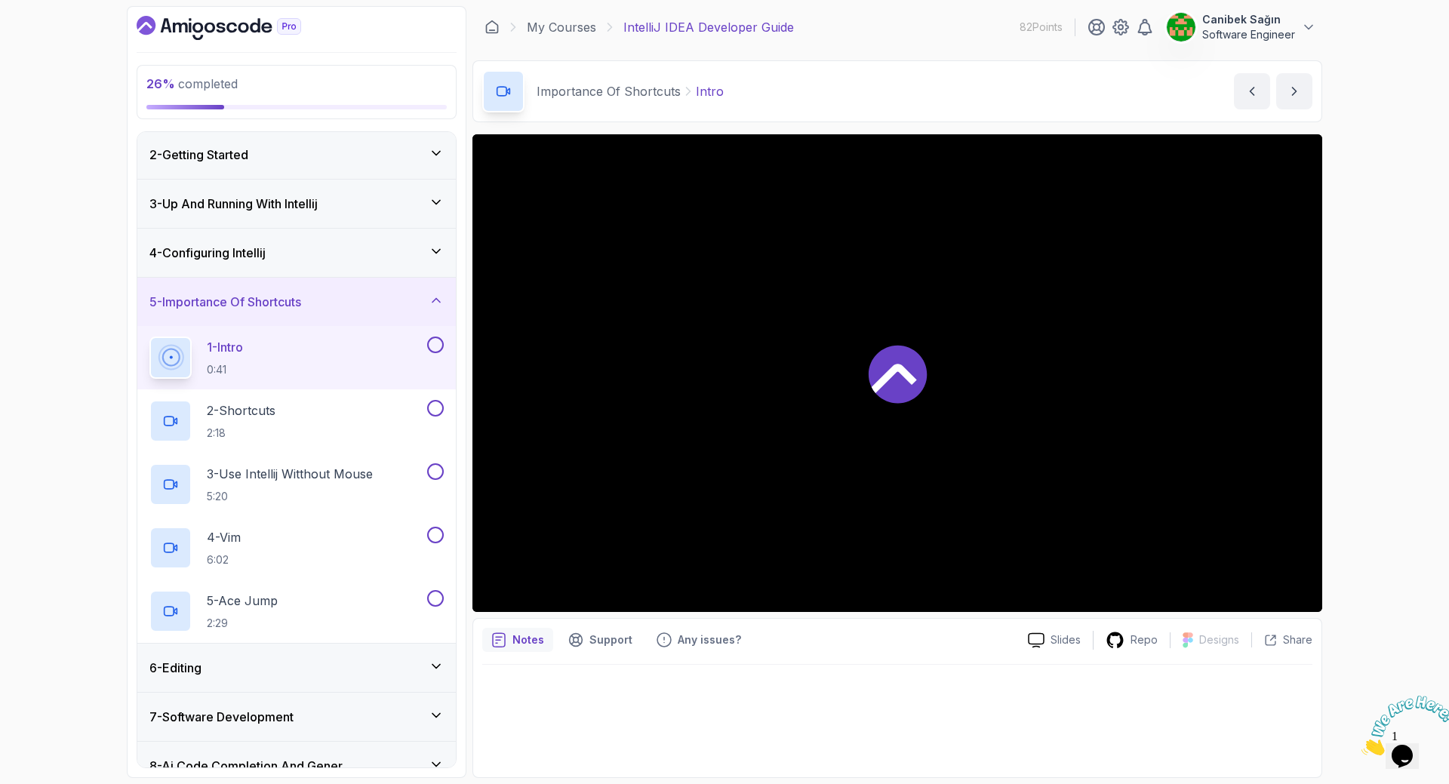
click at [317, 249] on div "4 - Configuring Intellij" at bounding box center [296, 253] width 294 height 18
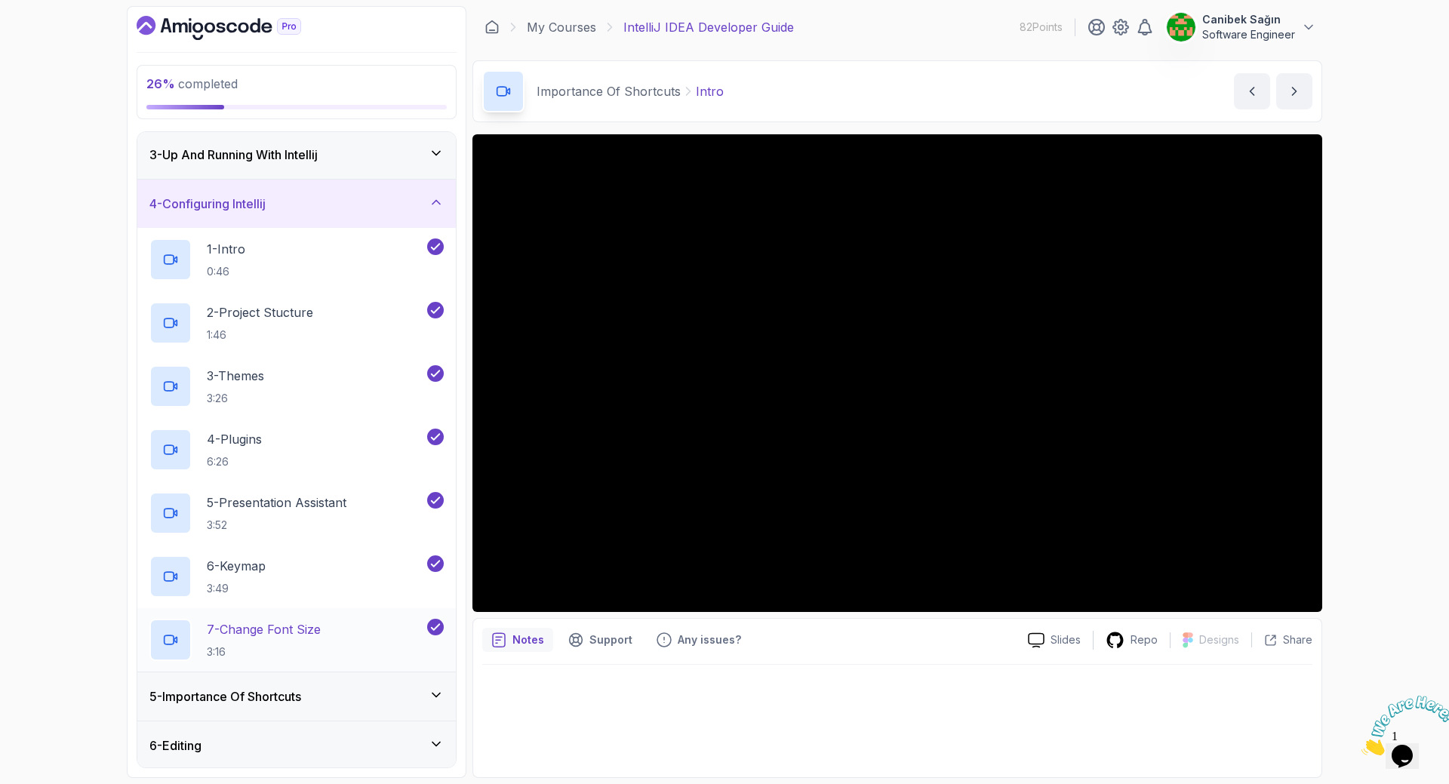
scroll to position [126, 0]
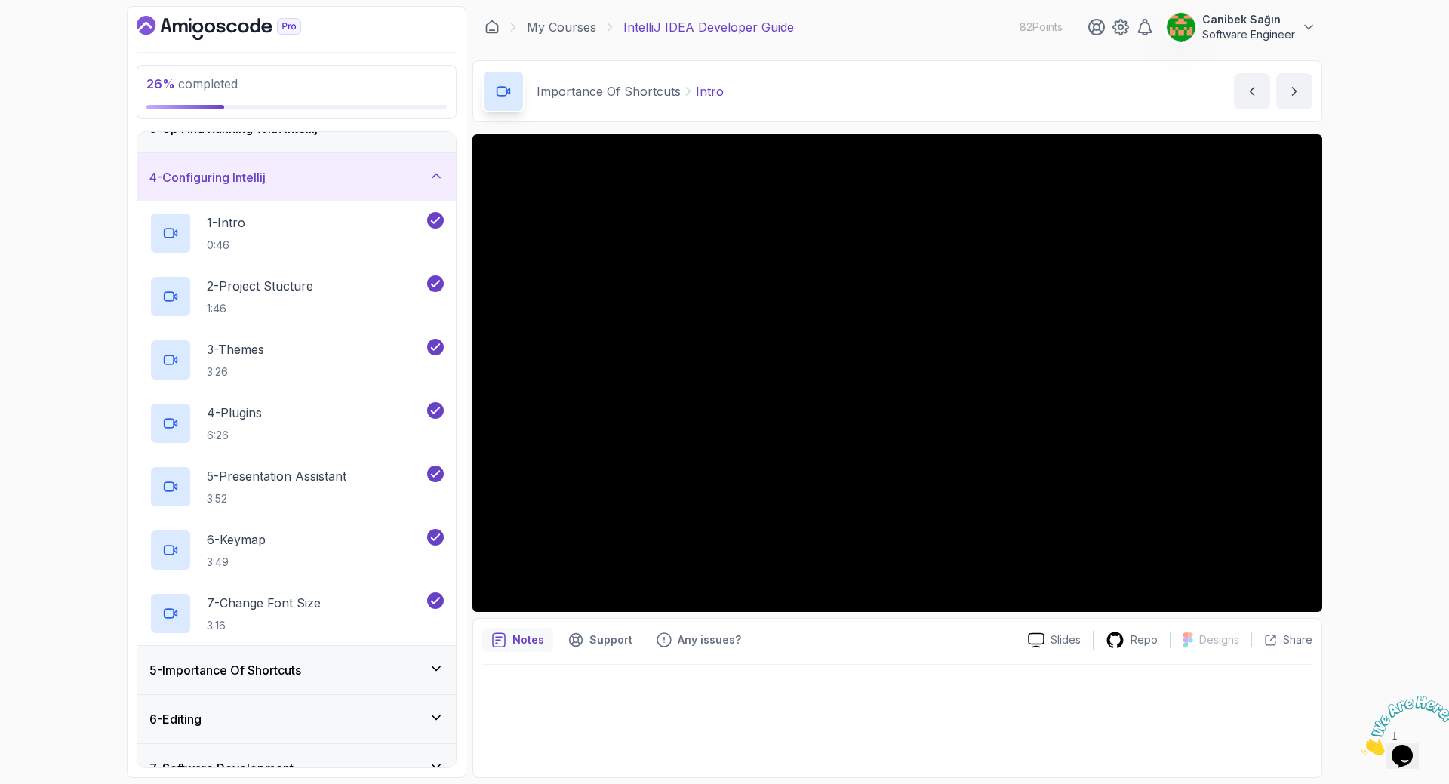
click at [378, 665] on div "5 - Importance Of Shortcuts" at bounding box center [296, 670] width 294 height 18
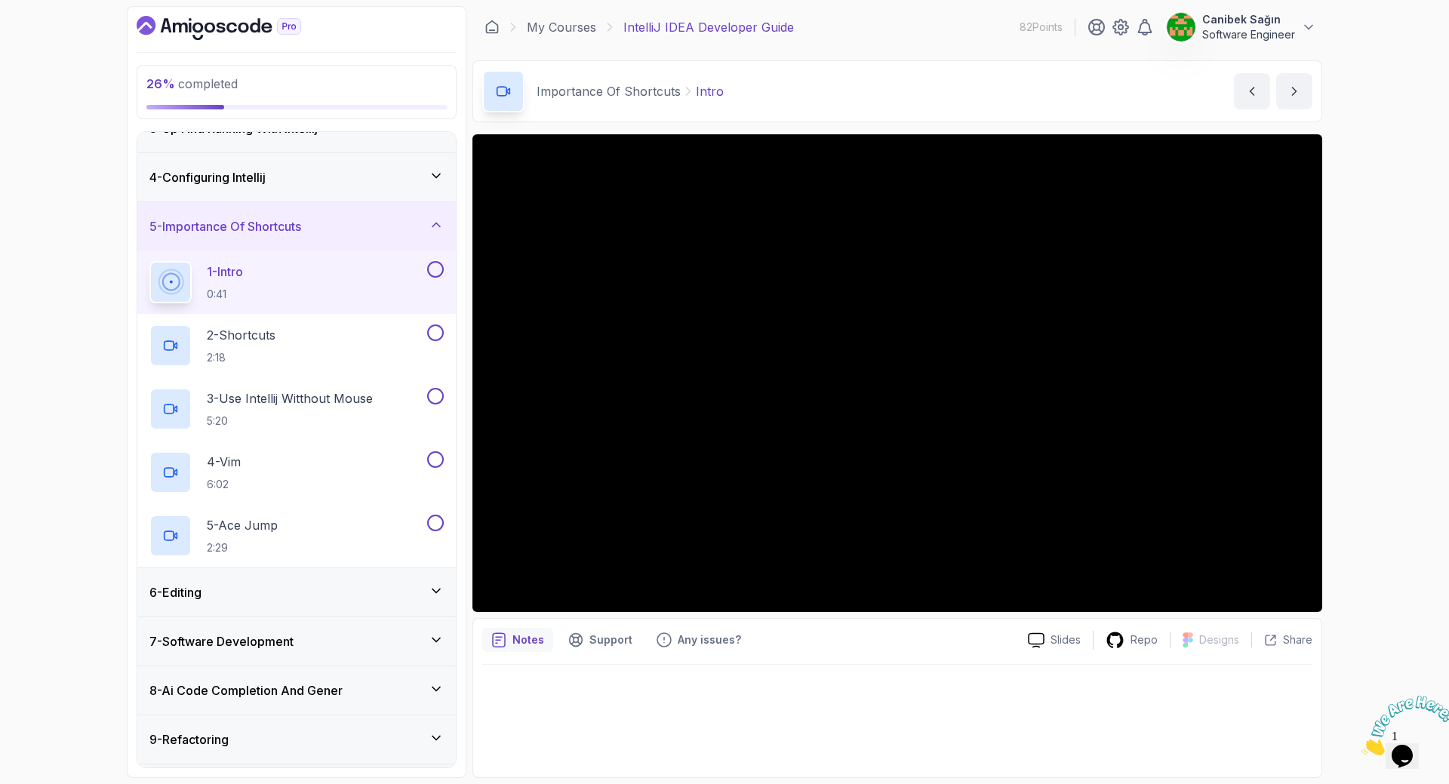
click at [293, 226] on h3 "5 - Importance Of Shortcuts" at bounding box center [225, 226] width 152 height 18
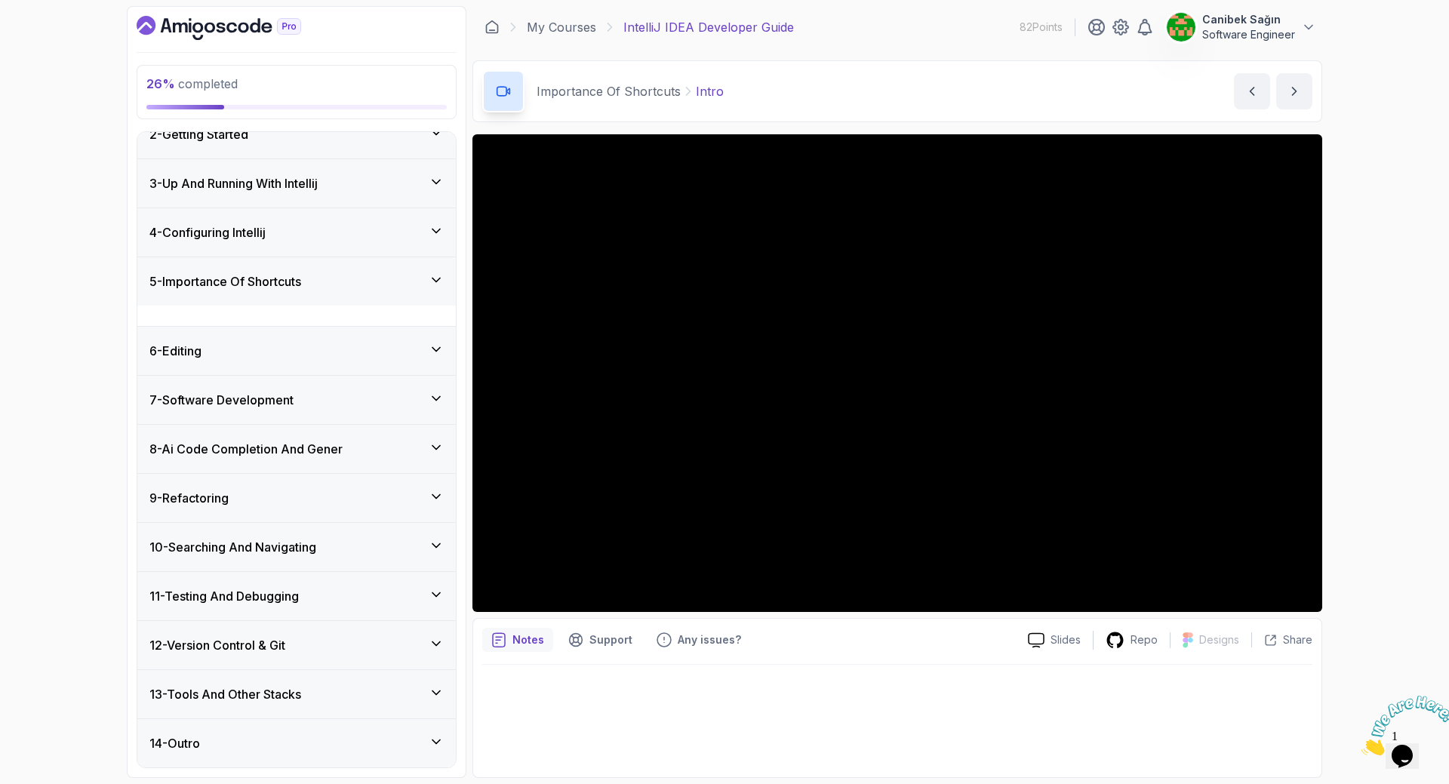
scroll to position [51, 0]
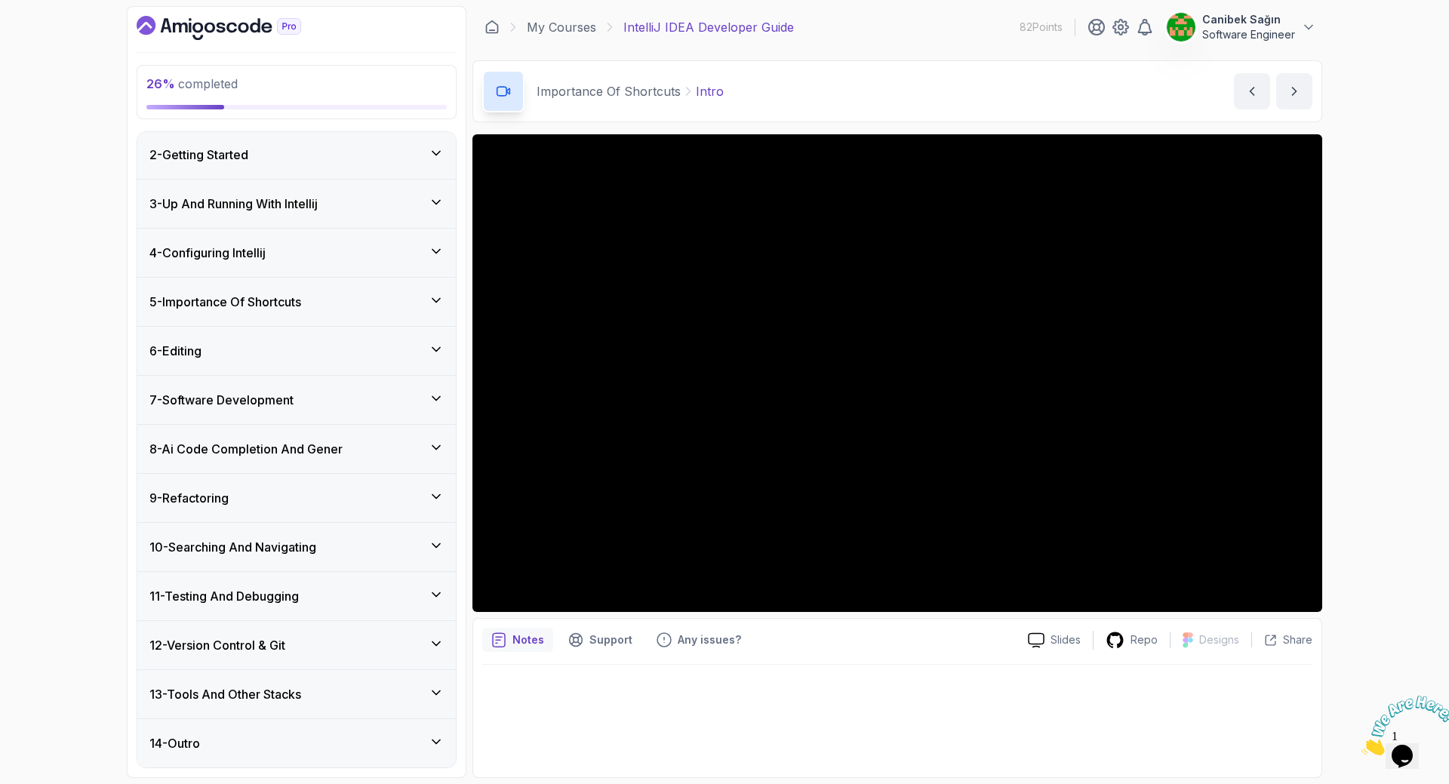
click at [293, 226] on div "3 - Up And Running With Intellij" at bounding box center [296, 204] width 318 height 48
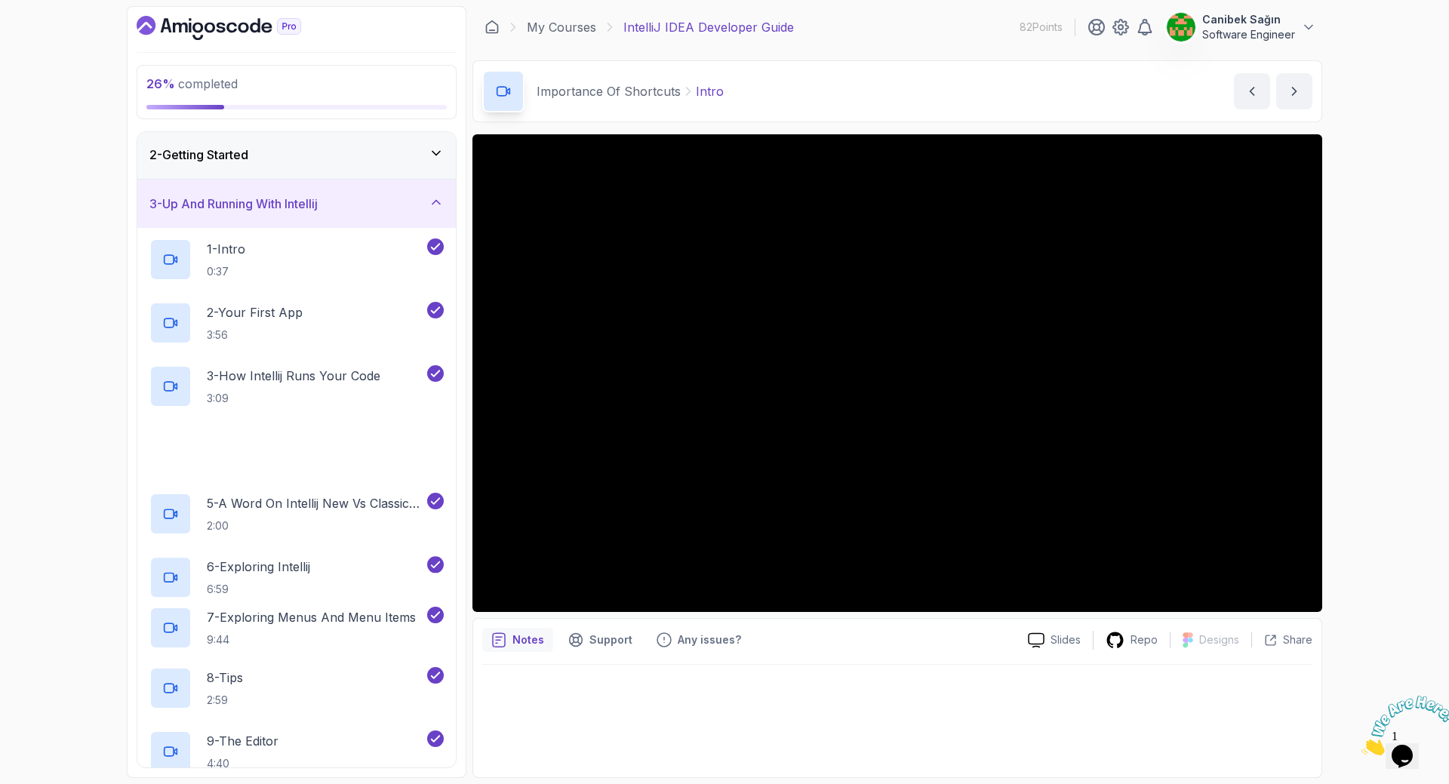
click at [293, 226] on div "3 - Up And Running With Intellij" at bounding box center [296, 204] width 318 height 48
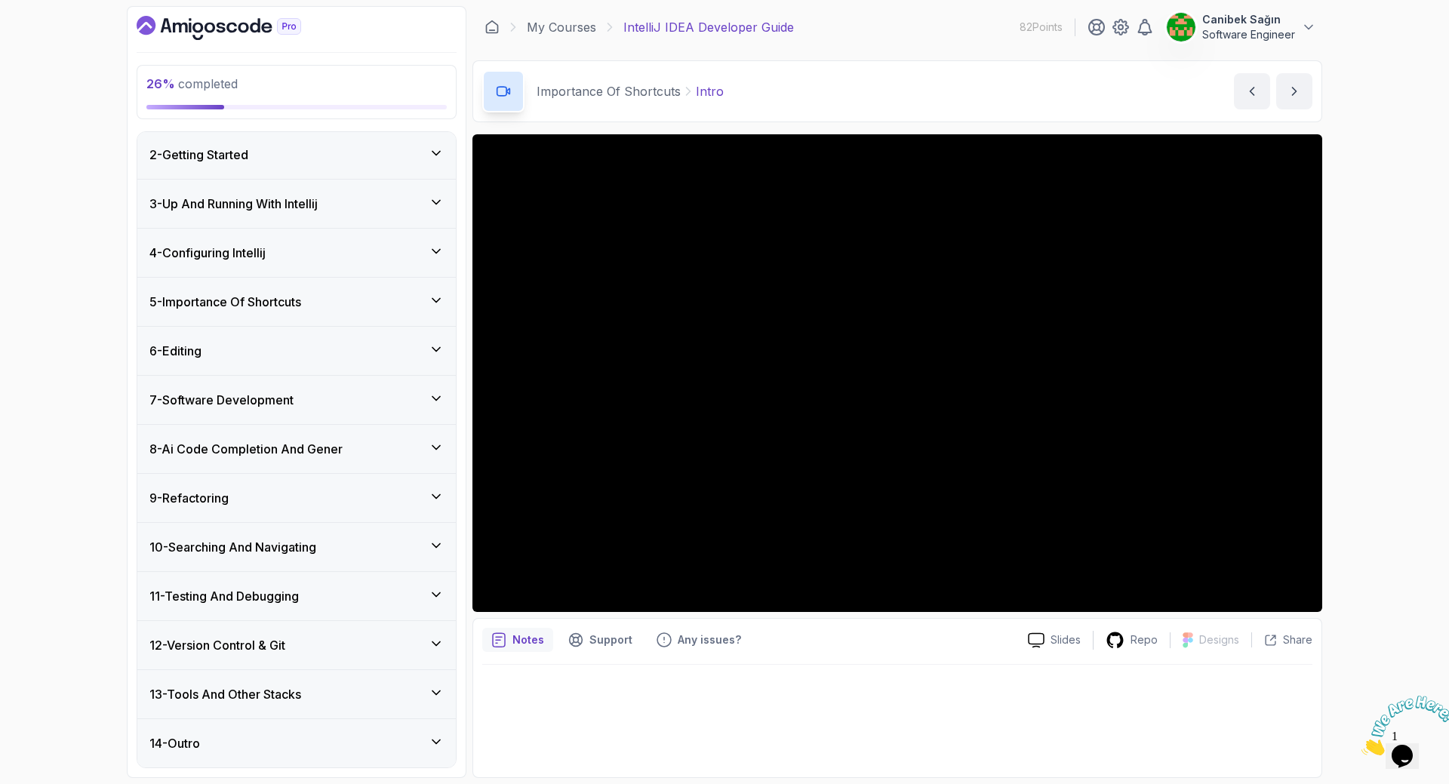
click at [280, 303] on h3 "5 - Importance Of Shortcuts" at bounding box center [225, 302] width 152 height 18
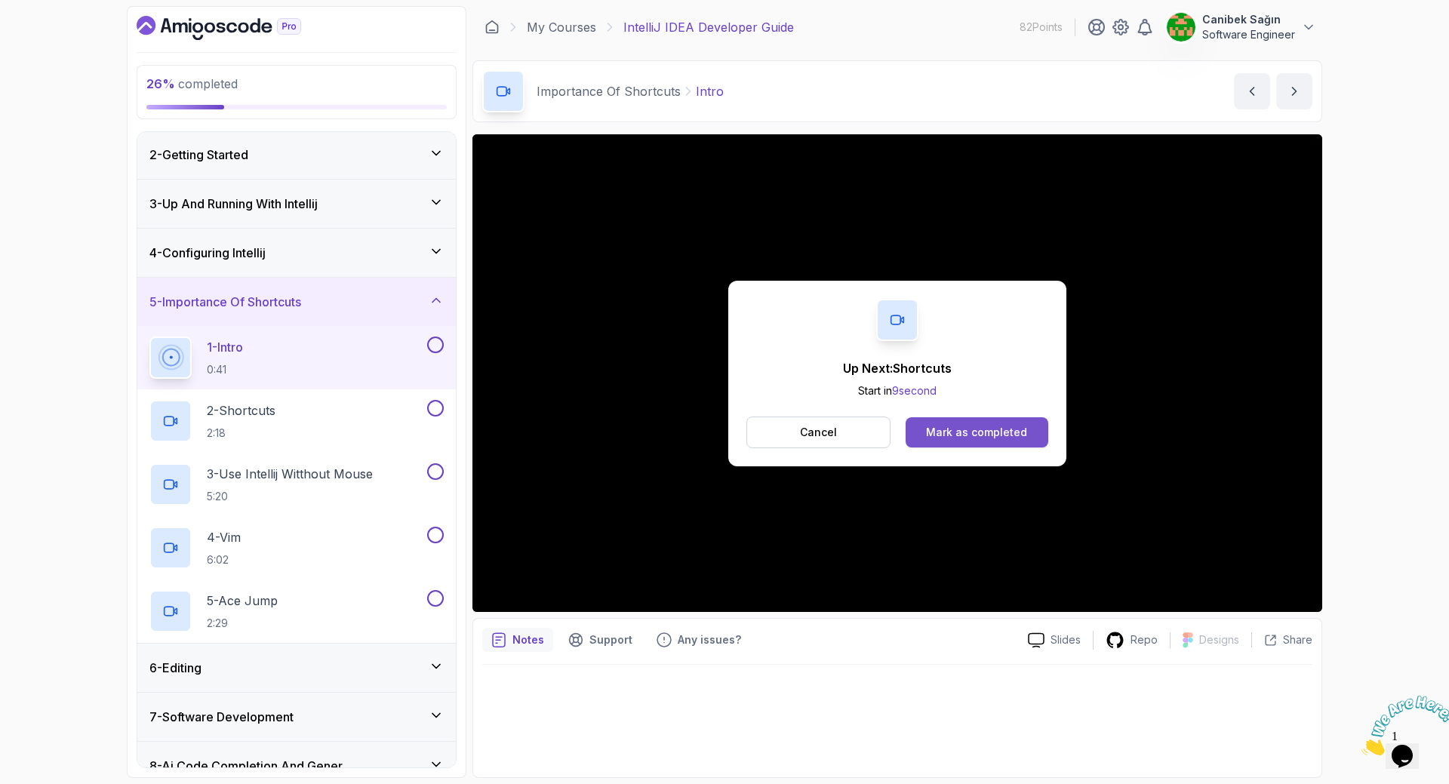
click at [1016, 425] on div "Mark as completed" at bounding box center [976, 432] width 101 height 15
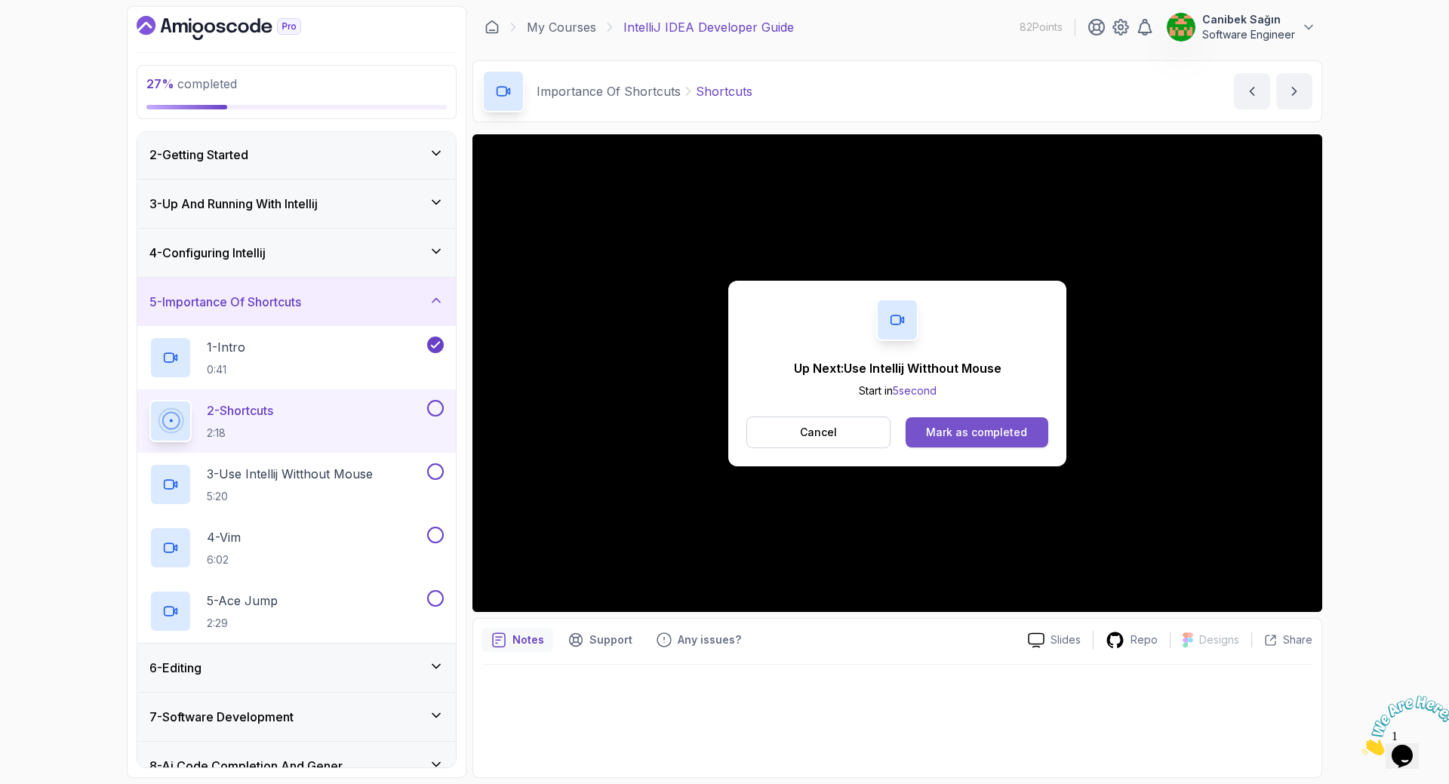
click at [964, 436] on div "Mark as completed" at bounding box center [976, 432] width 101 height 15
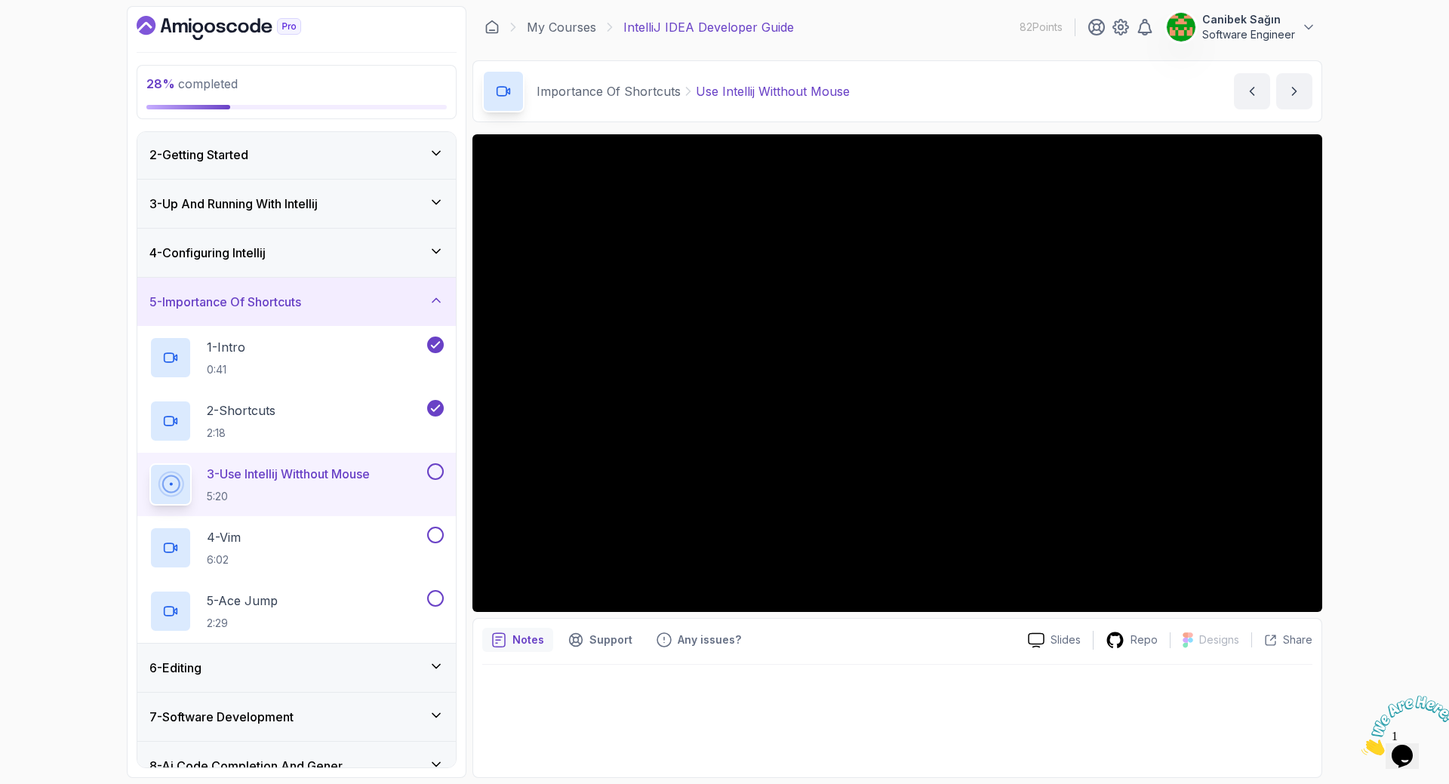
click at [438, 477] on button at bounding box center [435, 471] width 17 height 17
click at [369, 540] on div "4 - Vim 6:02" at bounding box center [286, 548] width 275 height 42
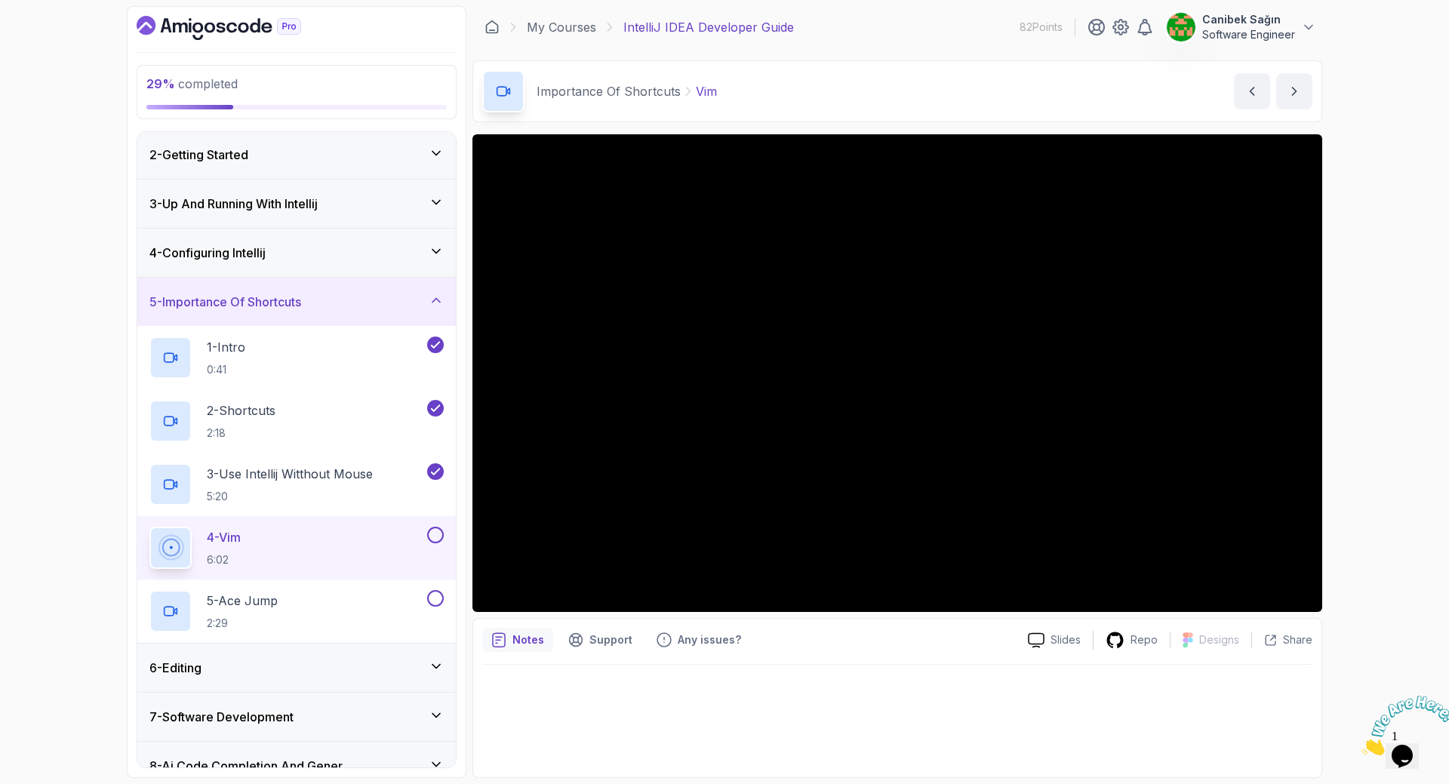
click at [441, 535] on button at bounding box center [435, 535] width 17 height 17
click at [296, 601] on div "5 - Ace Jump 2:29" at bounding box center [286, 611] width 275 height 42
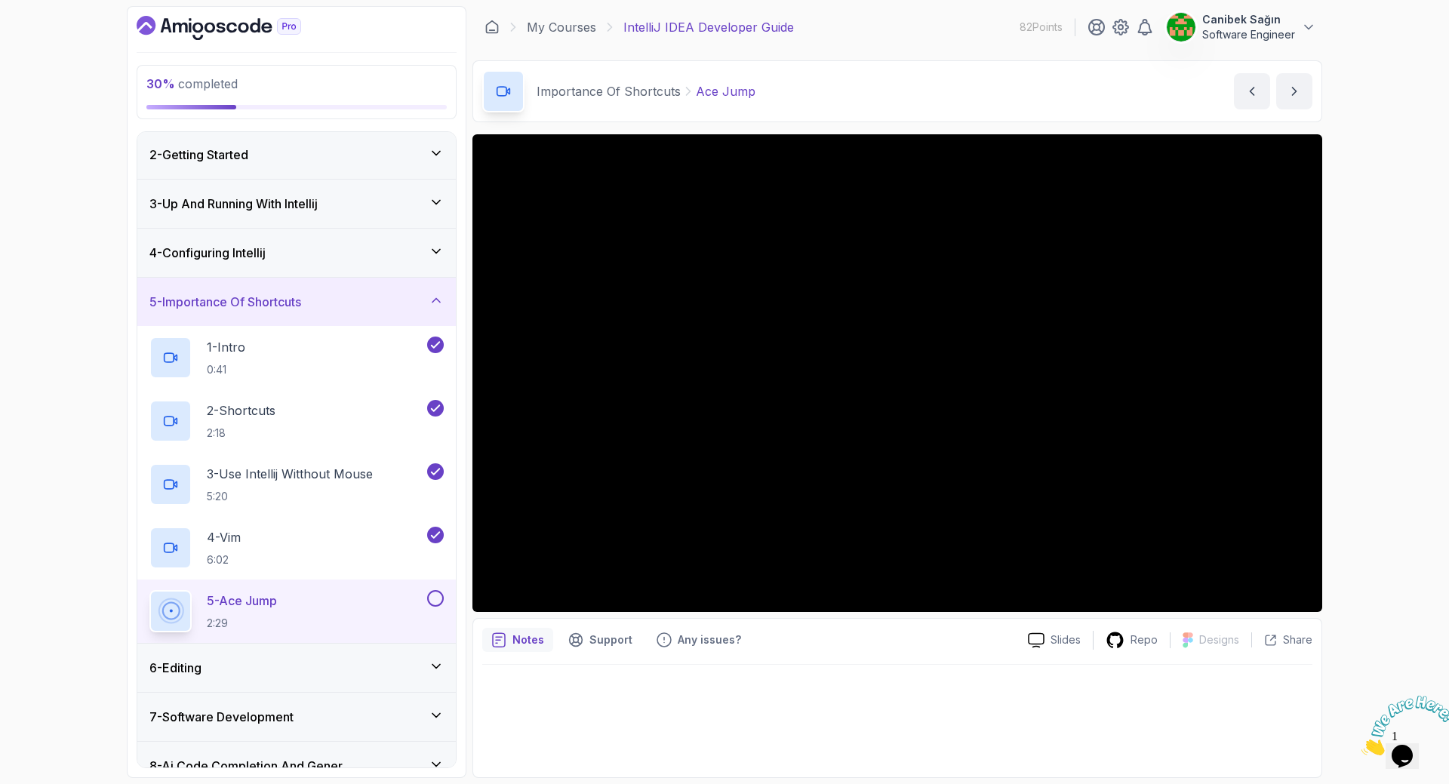
click at [333, 299] on div "5 - Importance Of Shortcuts" at bounding box center [296, 302] width 294 height 18
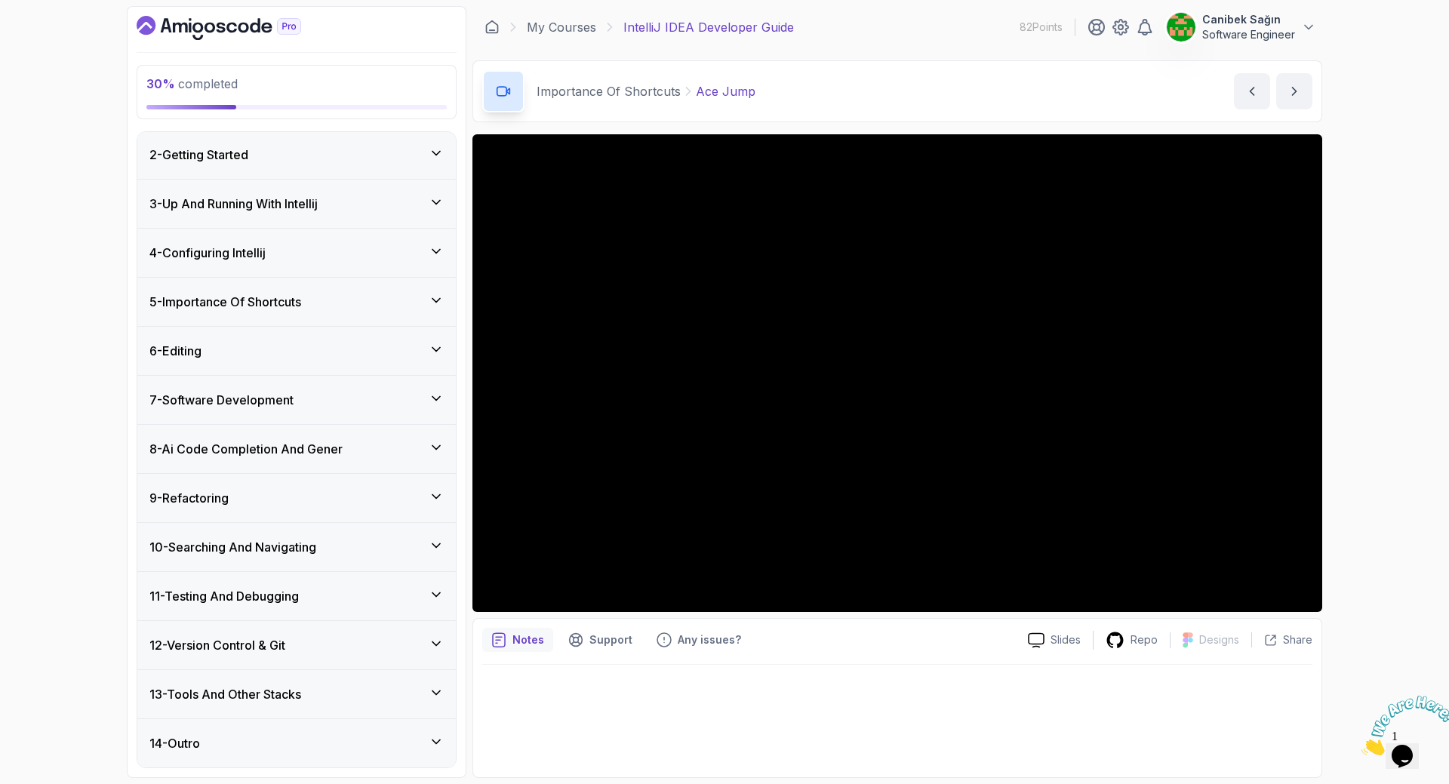
click at [298, 306] on h3 "5 - Importance Of Shortcuts" at bounding box center [225, 302] width 152 height 18
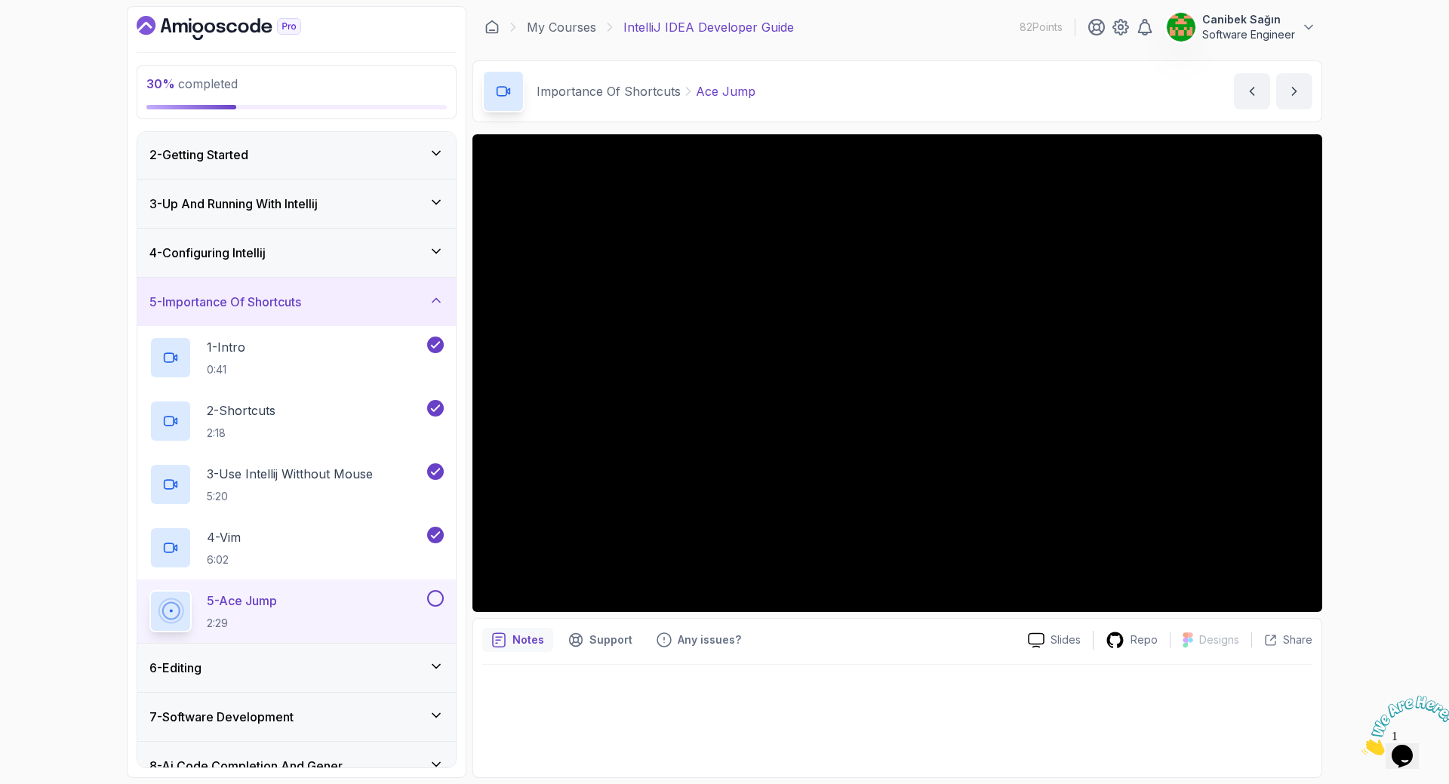
click at [433, 594] on button at bounding box center [435, 598] width 17 height 17
click at [382, 681] on div "6 - Editing" at bounding box center [296, 668] width 318 height 48
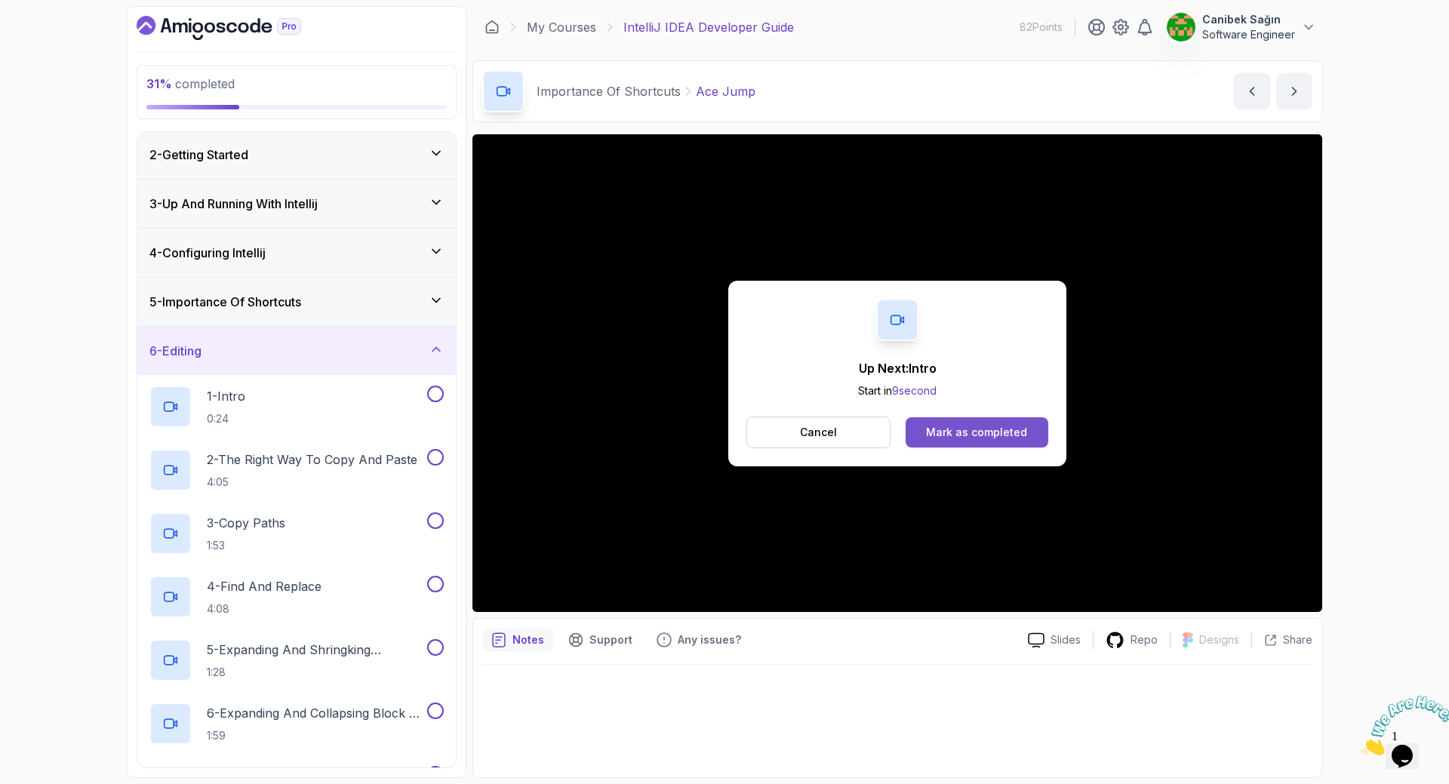
click at [957, 429] on div "Mark as completed" at bounding box center [976, 432] width 101 height 15
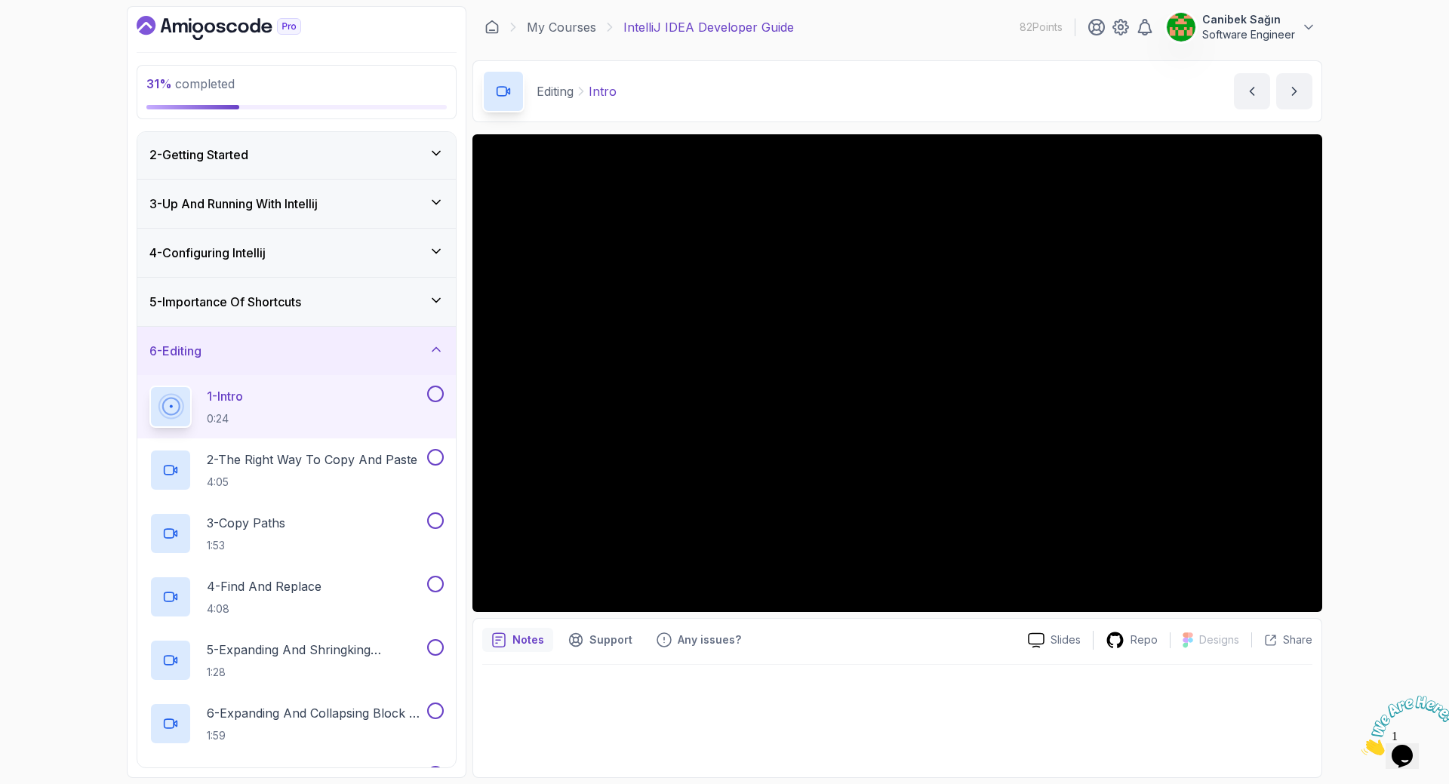
click at [440, 349] on icon at bounding box center [436, 349] width 15 height 15
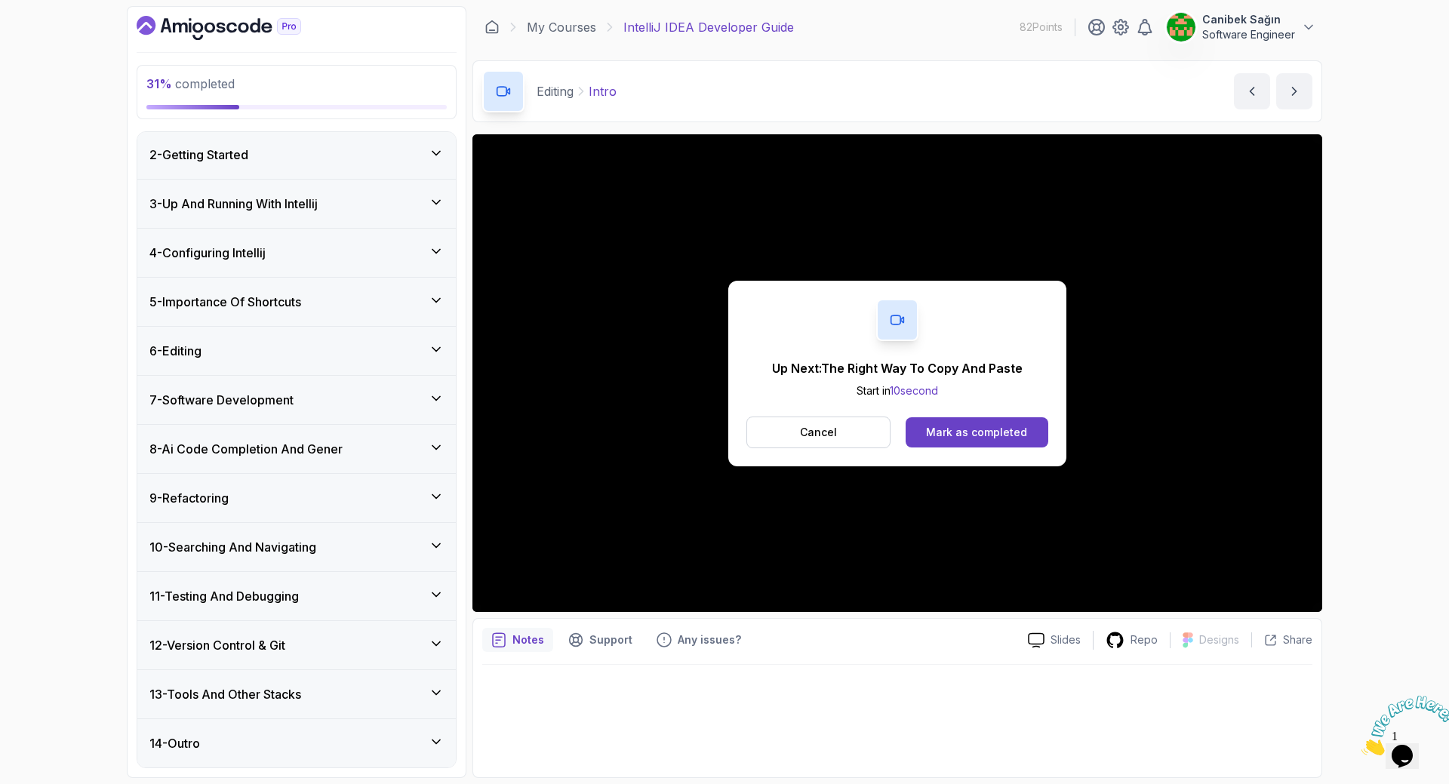
click at [501, 594] on div "Up Next: The Right Way To Copy And Paste Start in 10 second Cancel Mark as comp…" at bounding box center [897, 373] width 850 height 478
click at [233, 23] on icon "Dashboard" at bounding box center [231, 28] width 11 height 11
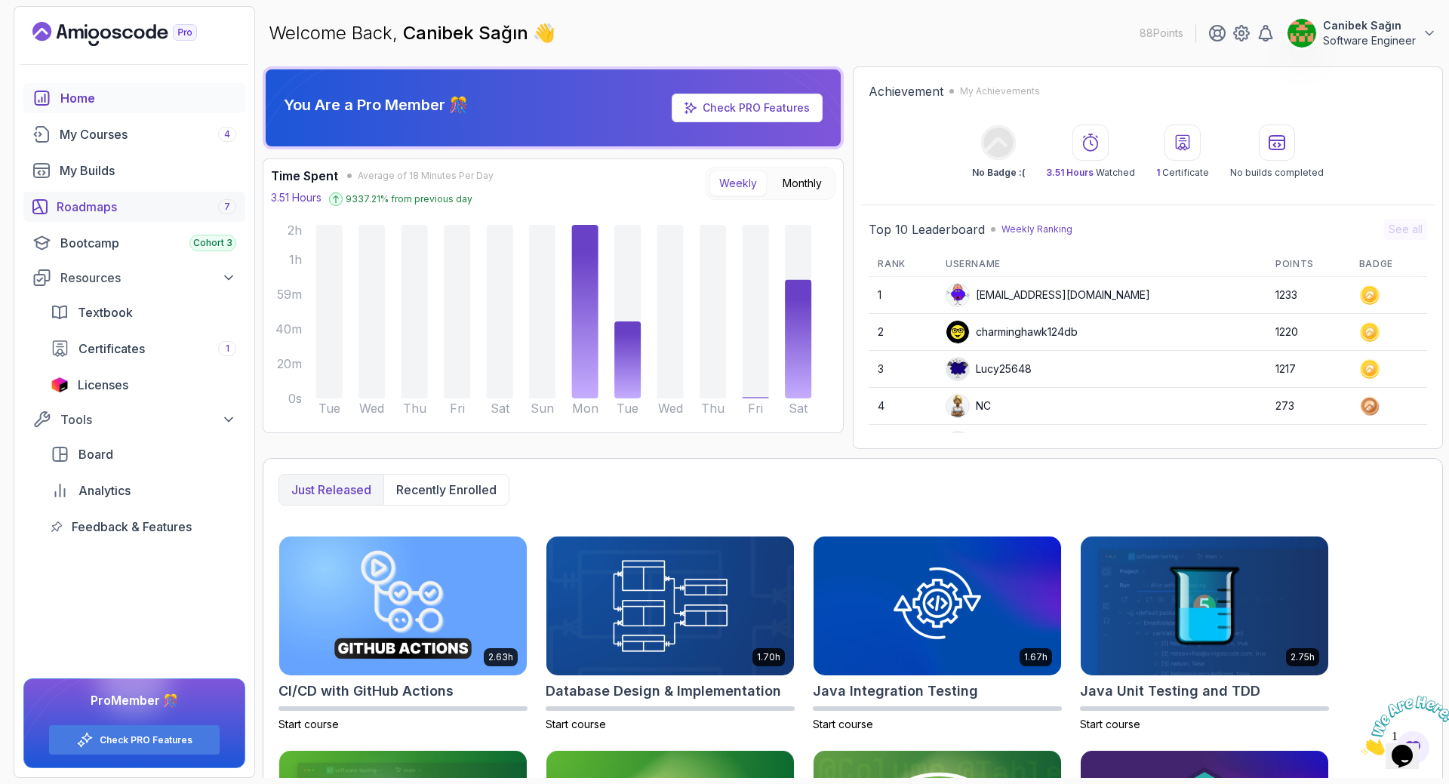
click at [88, 205] on div "Roadmaps 7" at bounding box center [147, 207] width 180 height 18
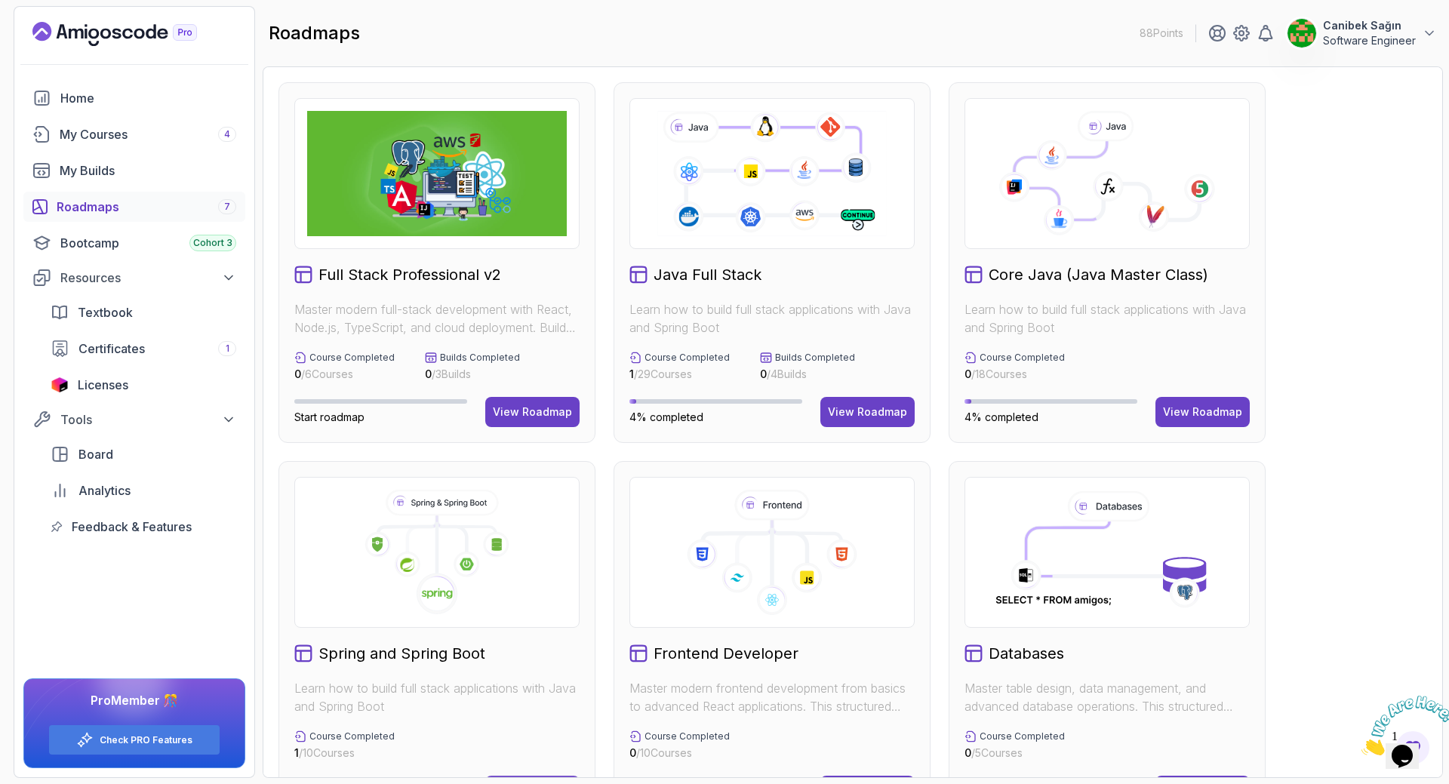
scroll to position [226, 0]
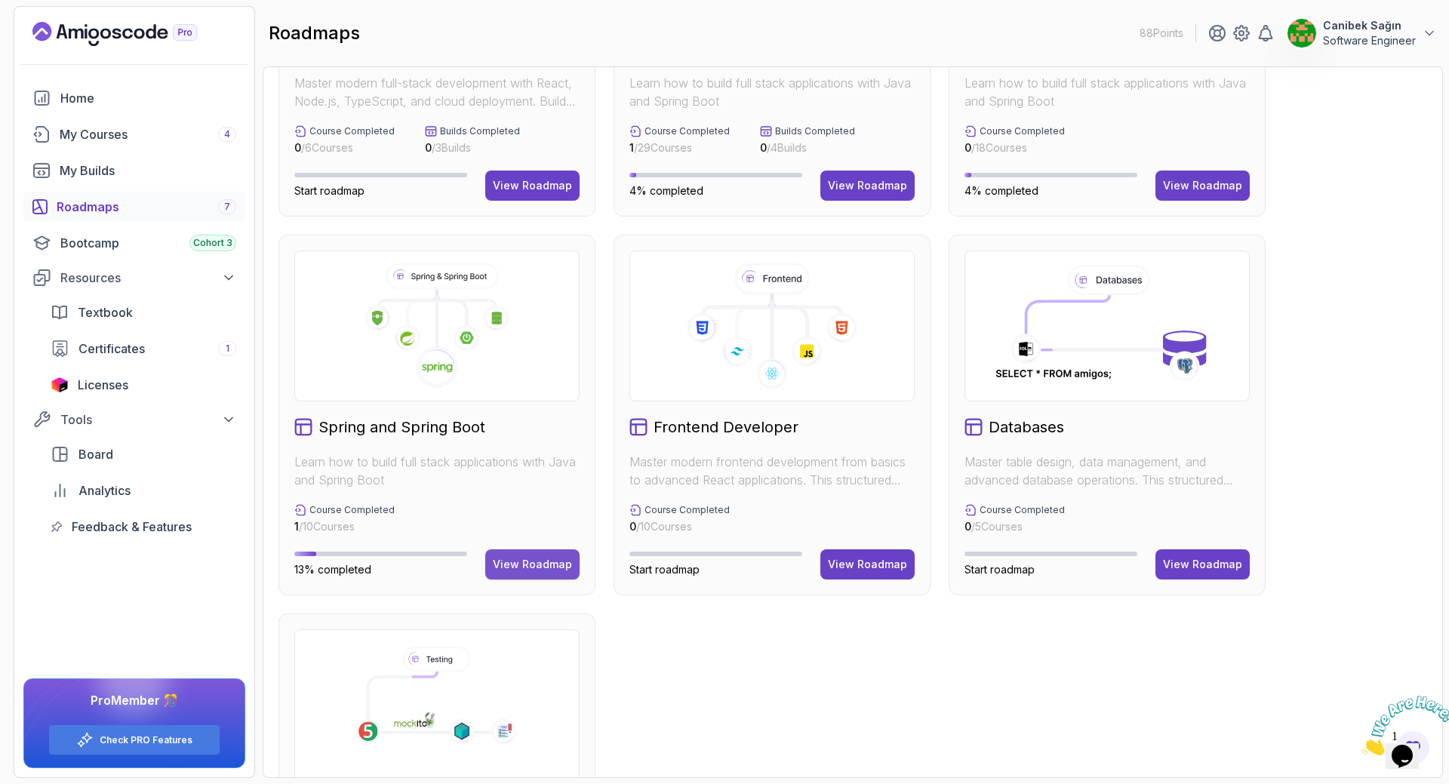
click at [547, 566] on div "View Roadmap" at bounding box center [532, 564] width 79 height 15
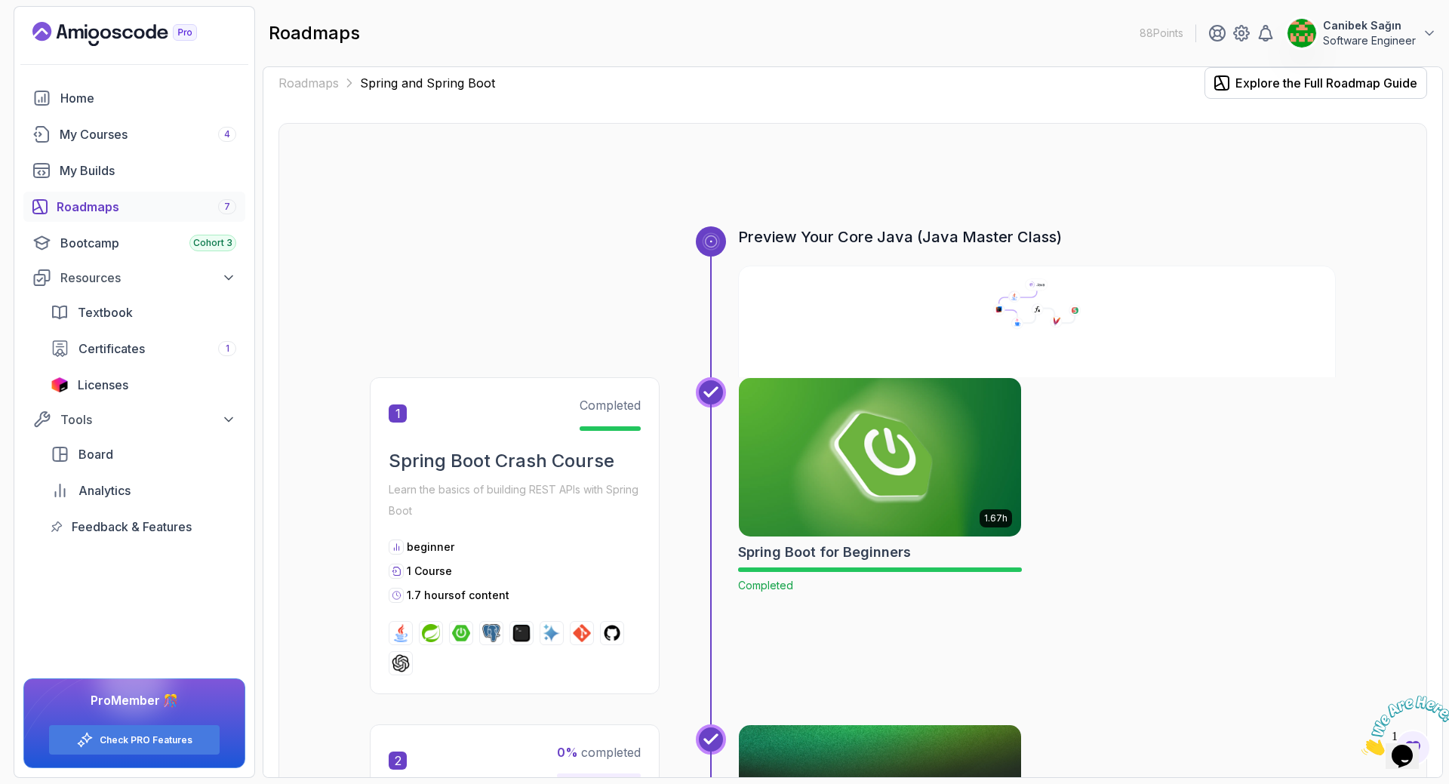
scroll to position [241, 0]
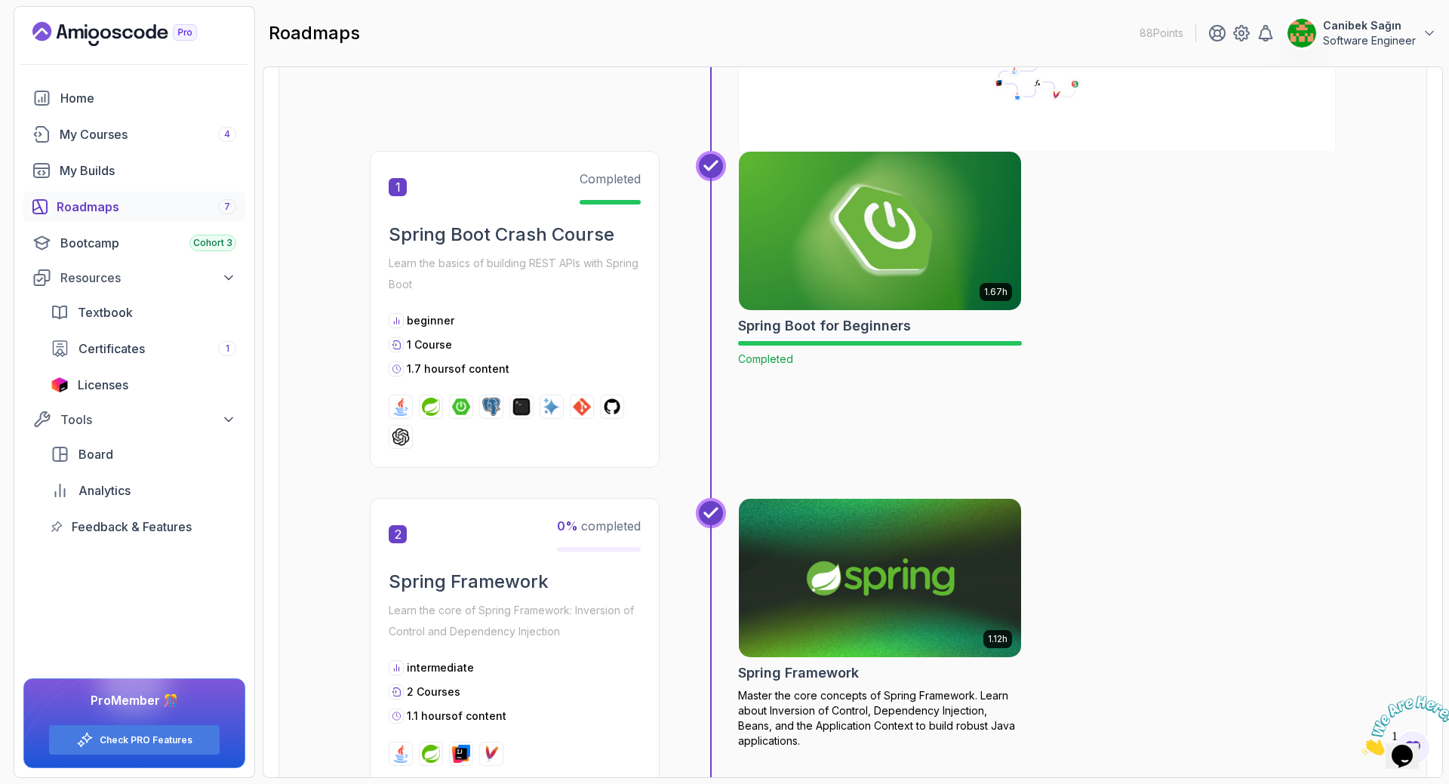
click at [574, 324] on div "beginner" at bounding box center [515, 320] width 252 height 15
click at [843, 261] on img at bounding box center [880, 231] width 296 height 166
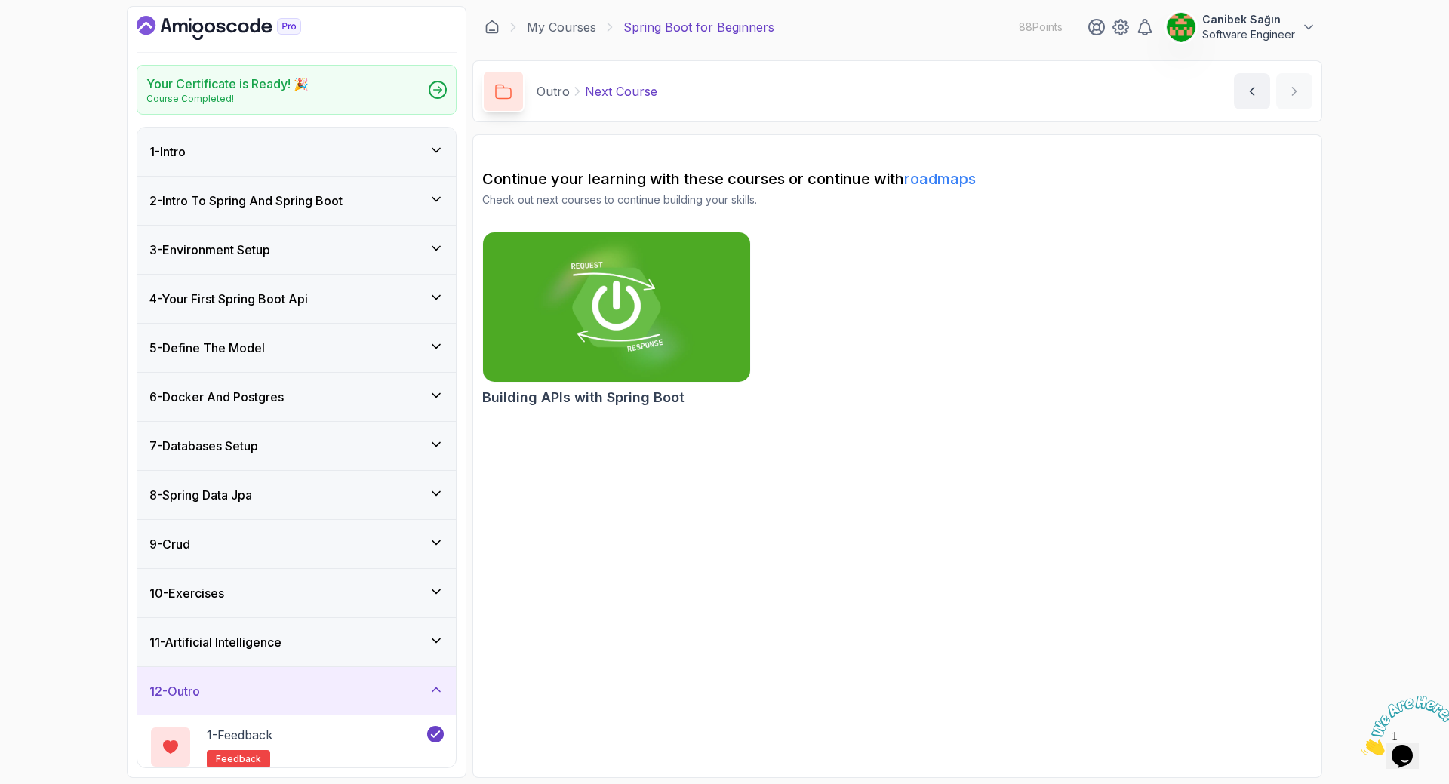
click at [248, 197] on h3 "2 - Intro To Spring And Spring Boot" at bounding box center [245, 201] width 193 height 18
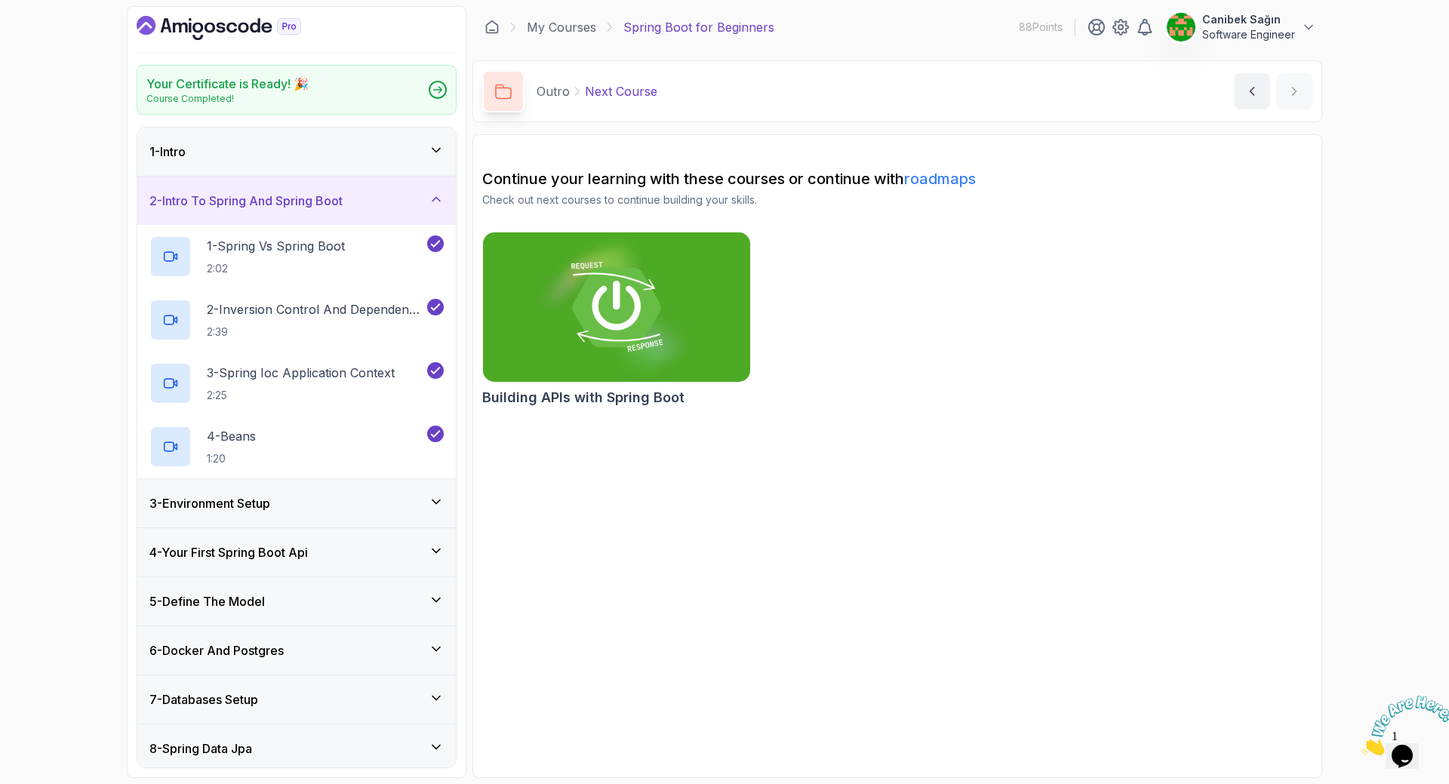
click at [246, 501] on h3 "3 - Environment Setup" at bounding box center [209, 503] width 121 height 18
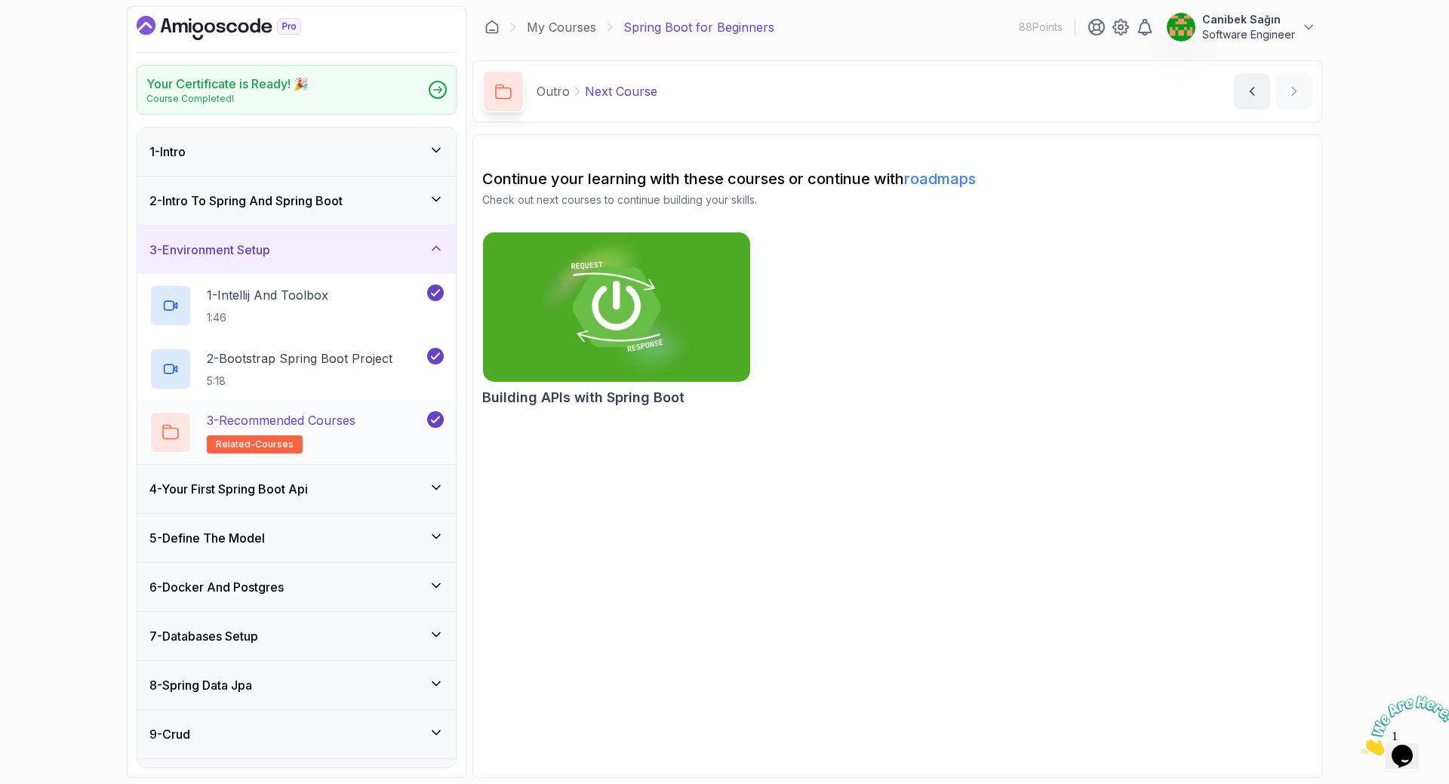
click at [294, 426] on p "3 - Recommended Courses" at bounding box center [281, 420] width 149 height 18
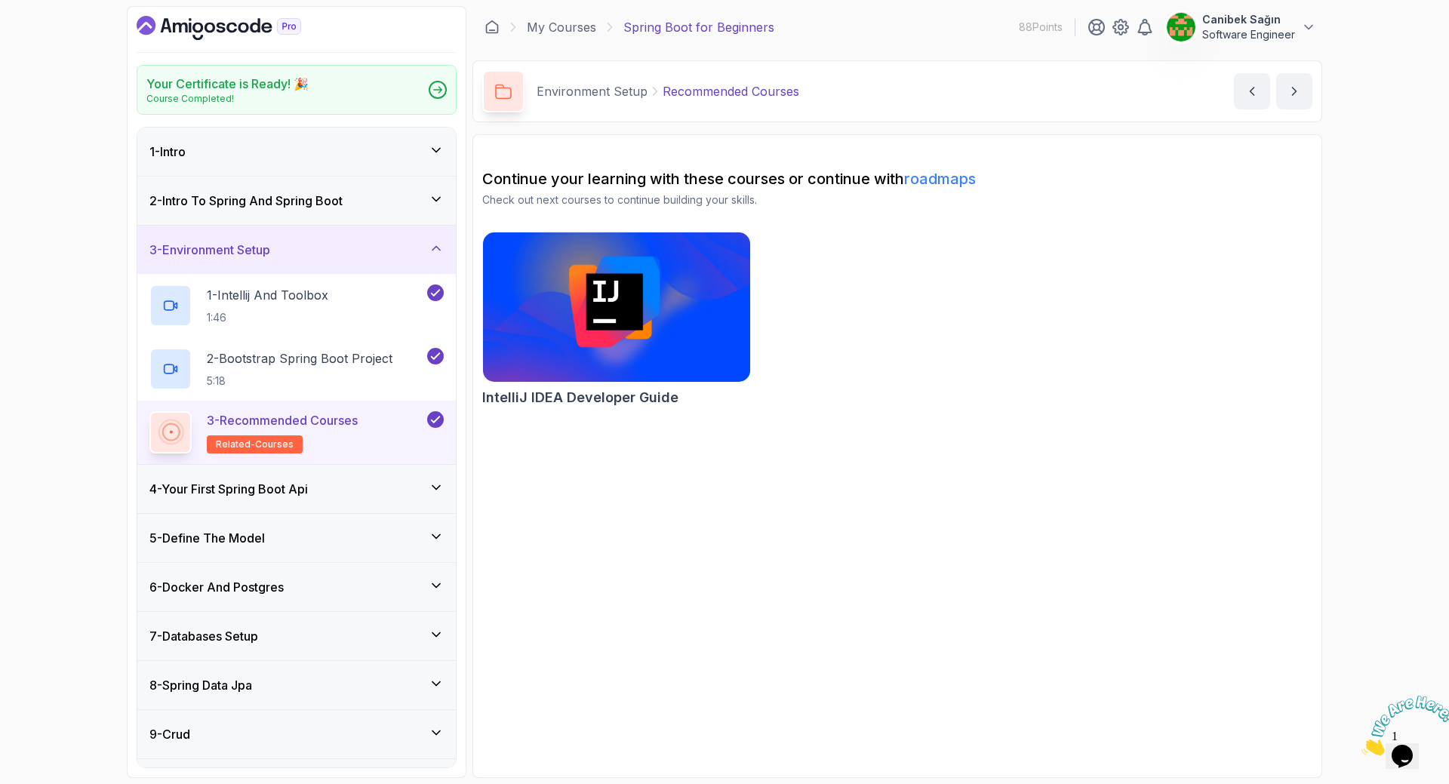
click at [291, 490] on h3 "4 - Your First Spring Boot Api" at bounding box center [228, 489] width 158 height 18
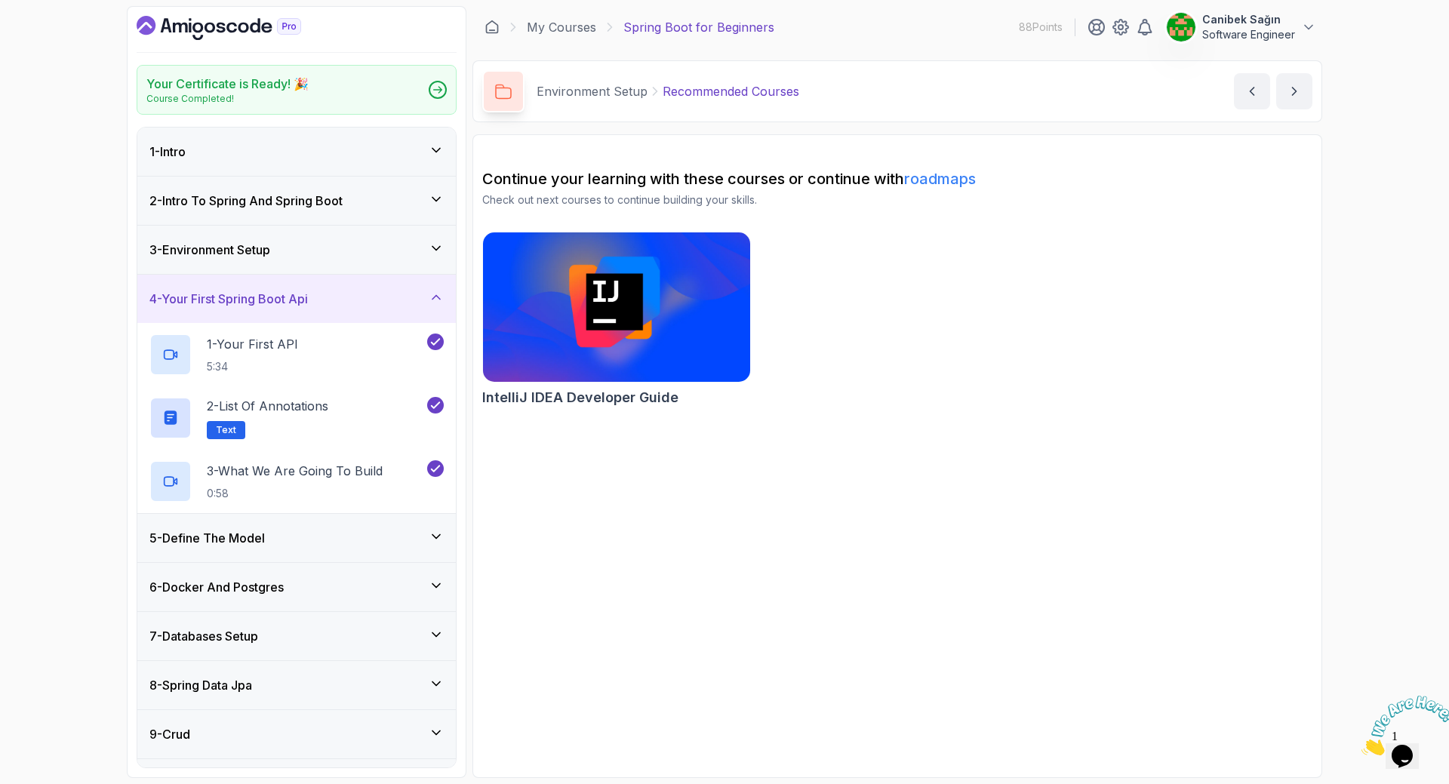
click at [284, 521] on div "5 - Define The Model" at bounding box center [296, 538] width 318 height 48
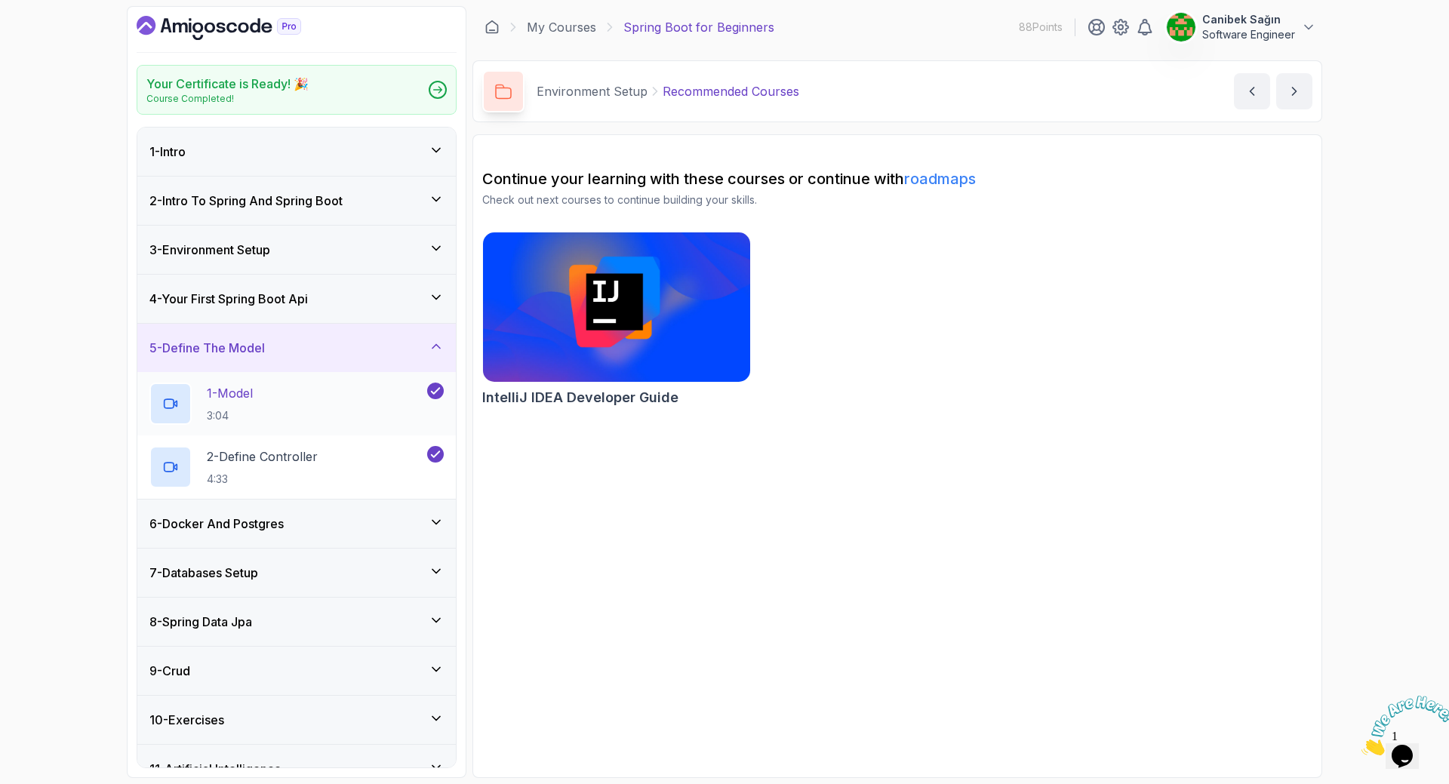
click at [284, 522] on h3 "6 - Docker And Postgres" at bounding box center [216, 524] width 134 height 18
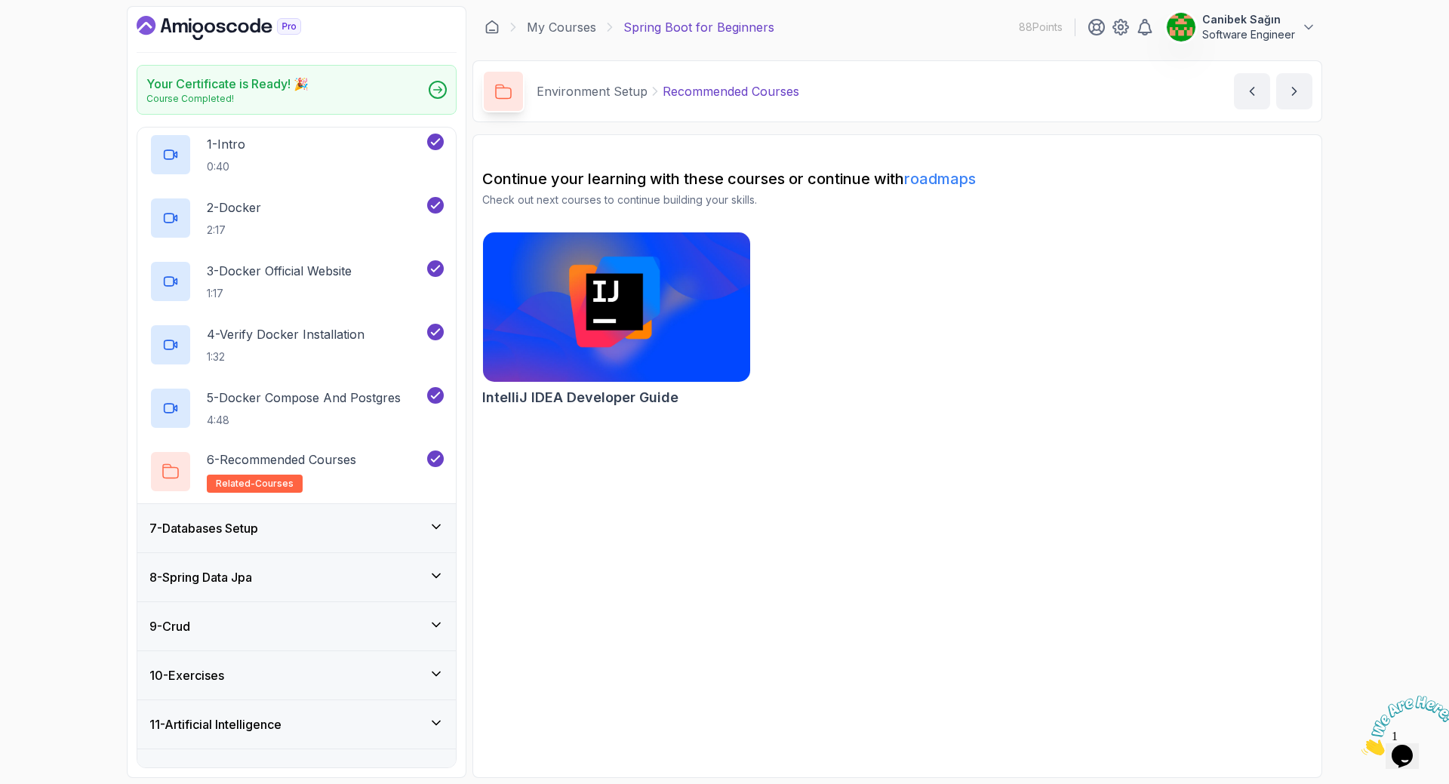
scroll to position [302, 0]
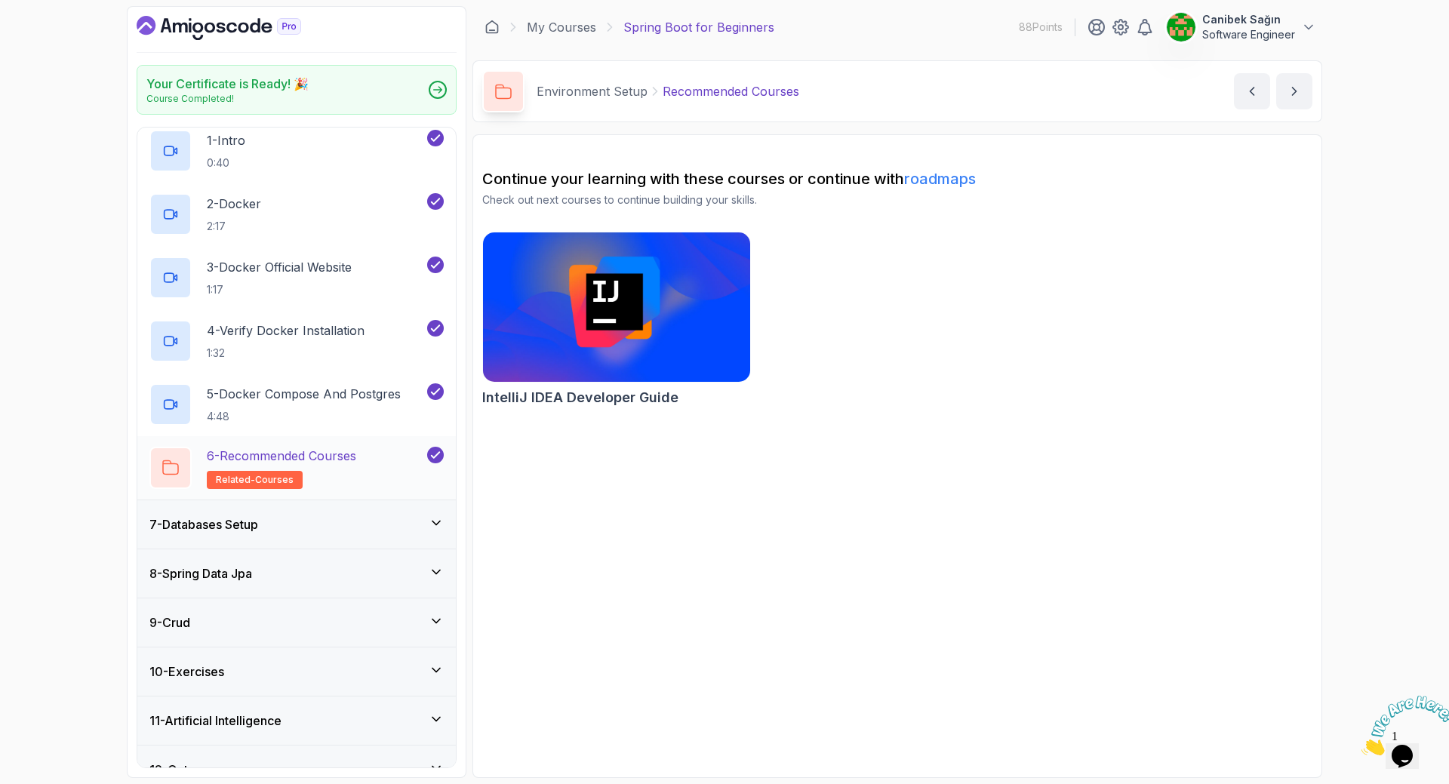
click at [309, 470] on h2 "6 - Recommended Courses related-courses" at bounding box center [281, 468] width 149 height 42
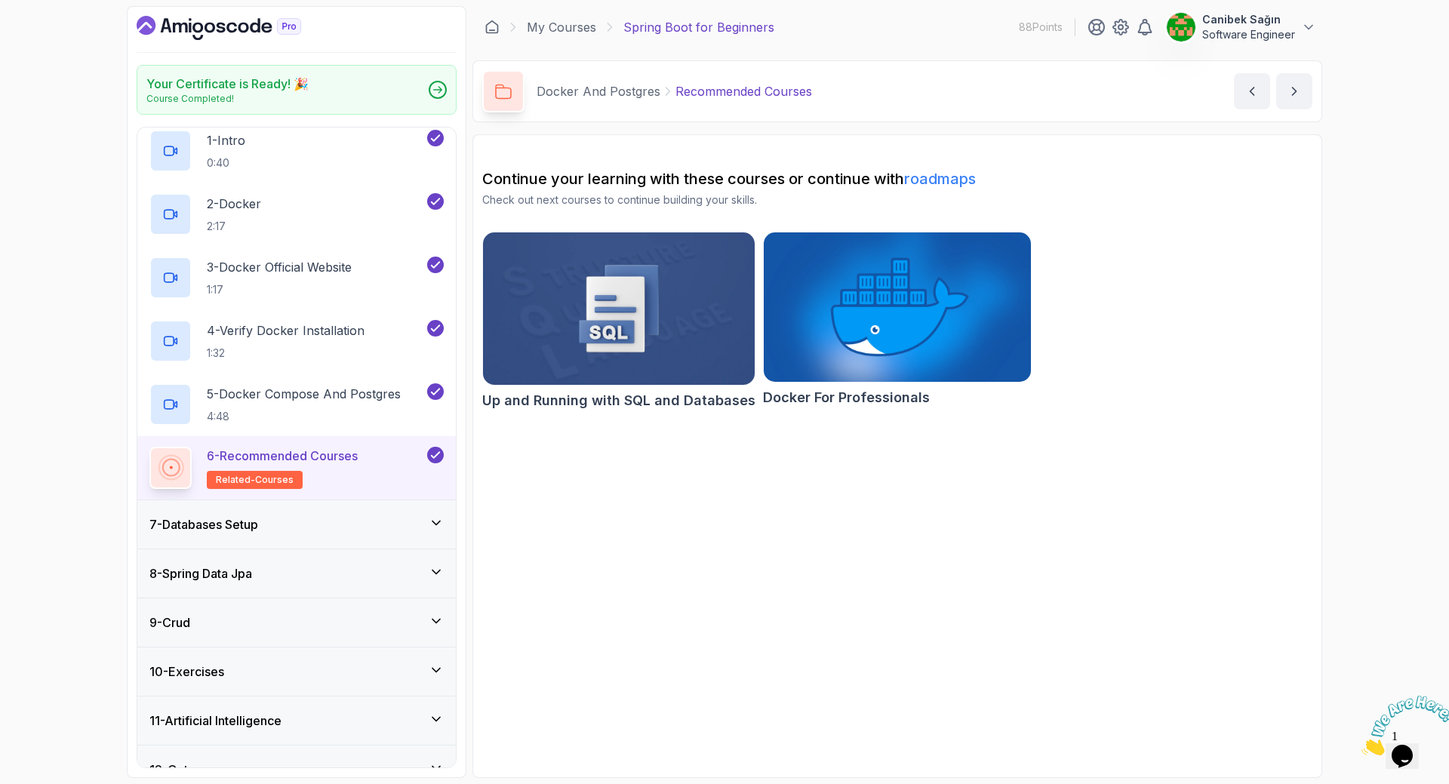
click at [607, 334] on img at bounding box center [618, 309] width 285 height 160
click at [295, 395] on p "5 - Docker Compose And Postgres" at bounding box center [304, 394] width 194 height 18
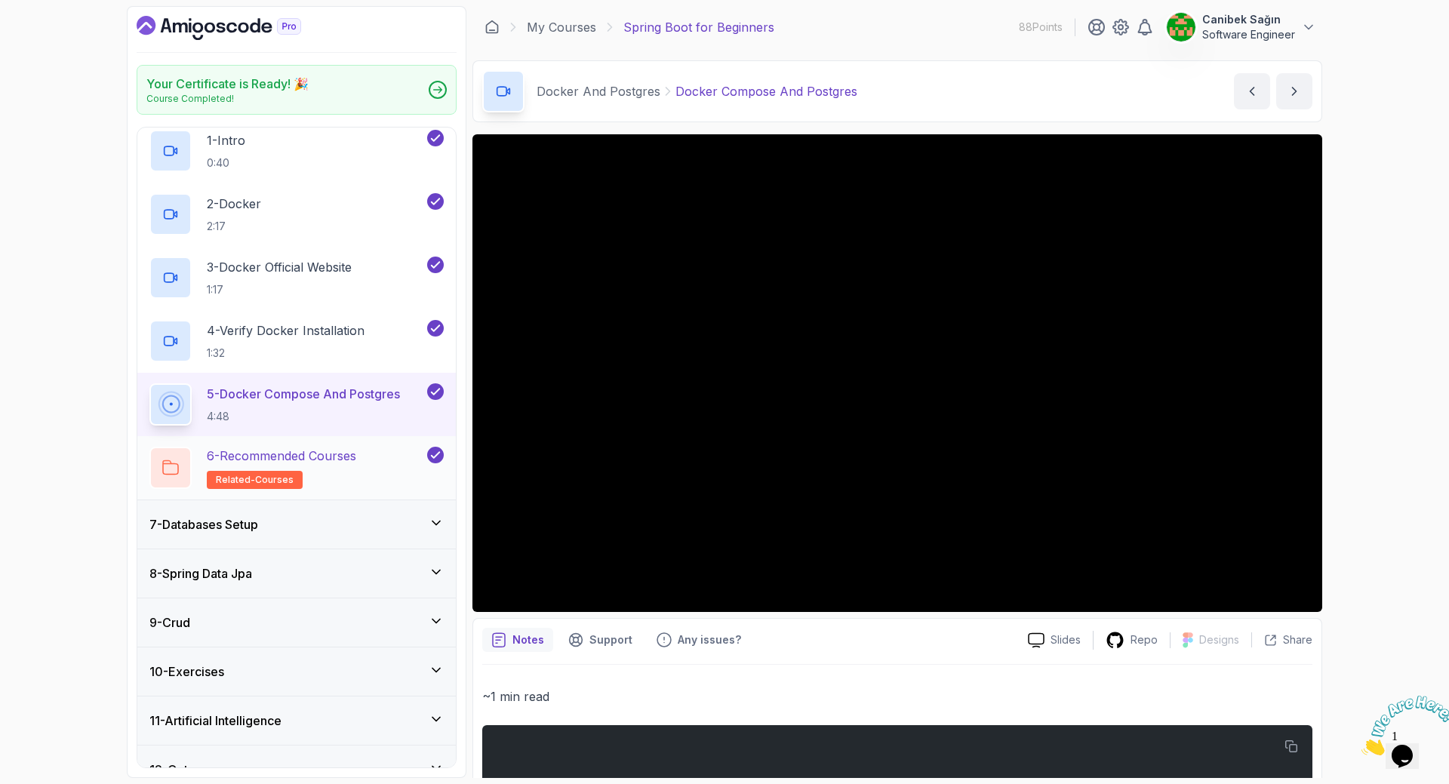
click at [336, 453] on p "6 - Recommended Courses" at bounding box center [281, 456] width 149 height 18
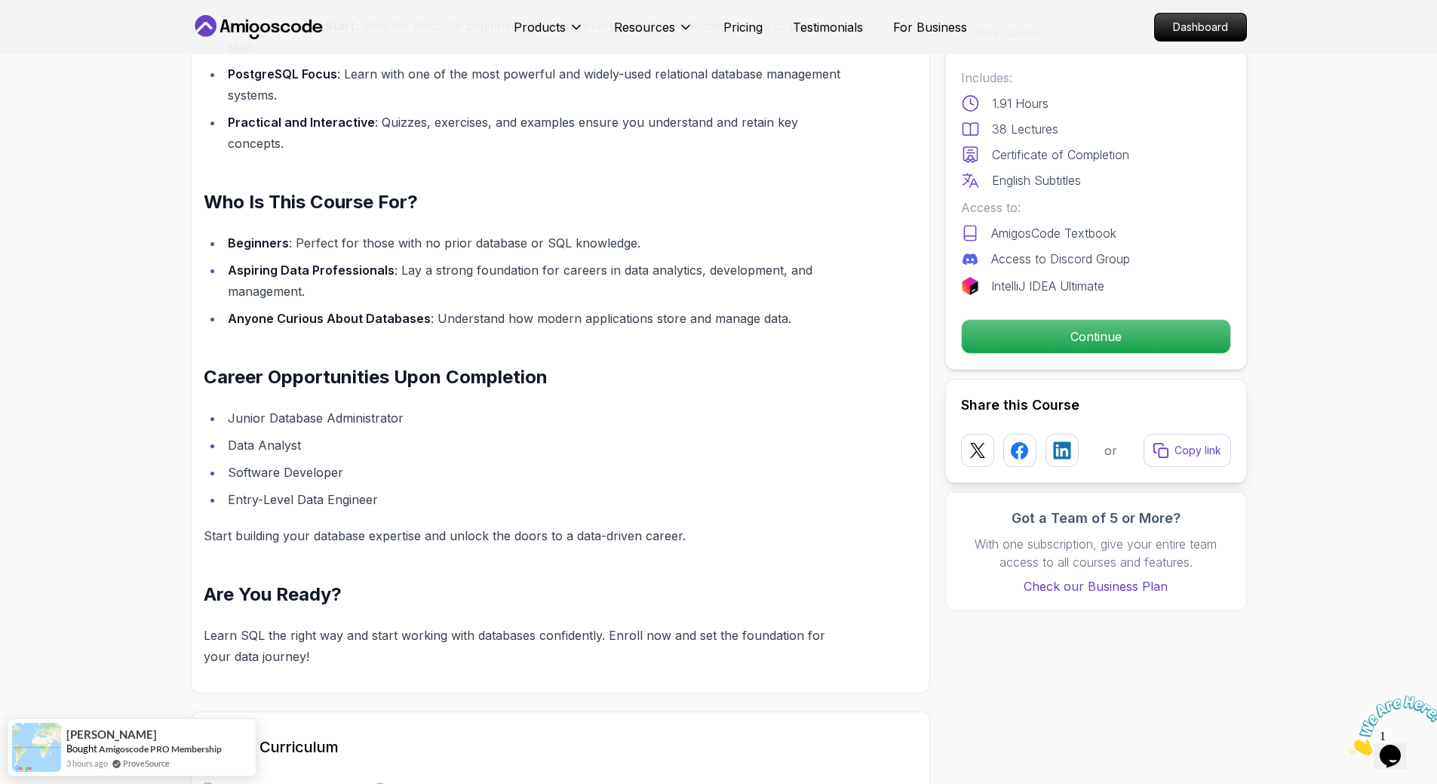
scroll to position [1207, 0]
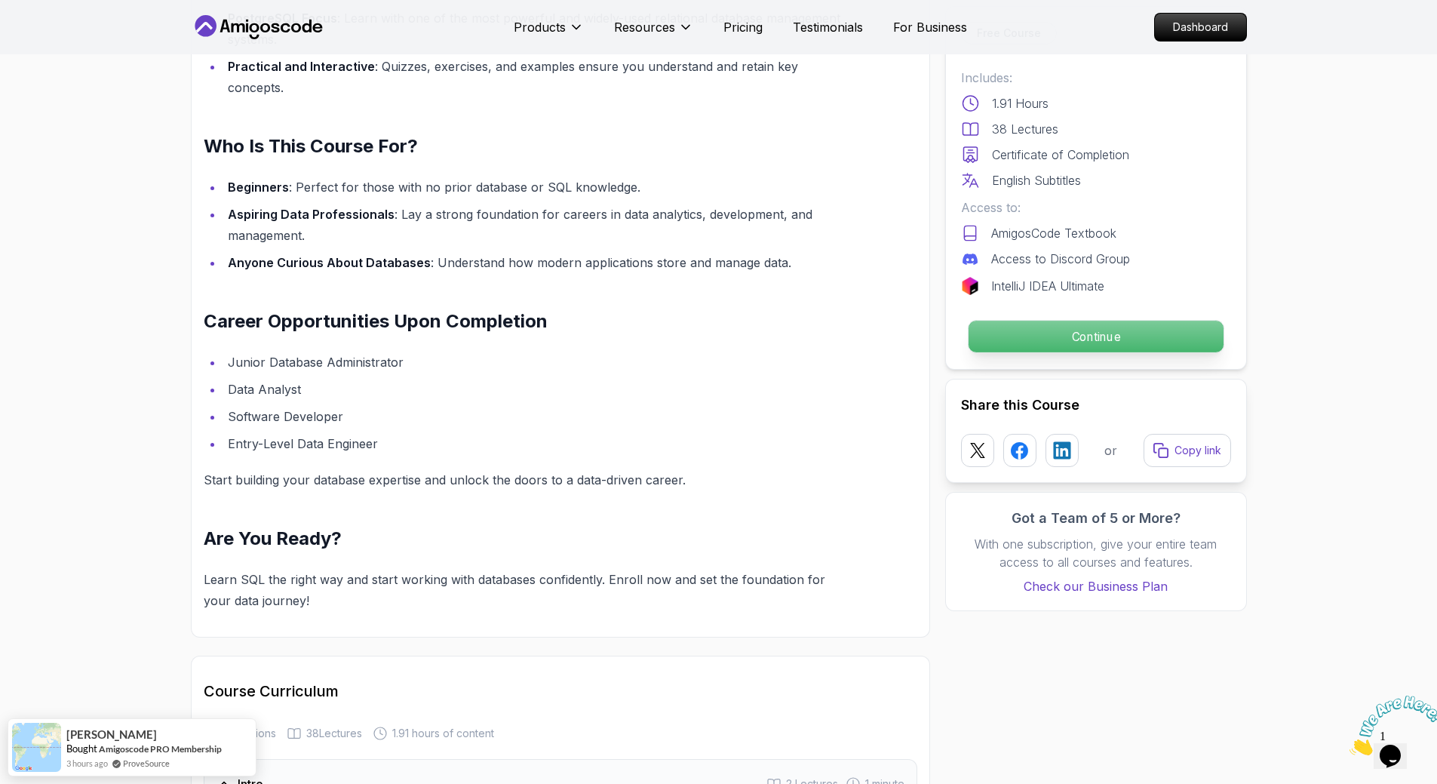
click at [1043, 337] on p "Continue" at bounding box center [1095, 337] width 255 height 32
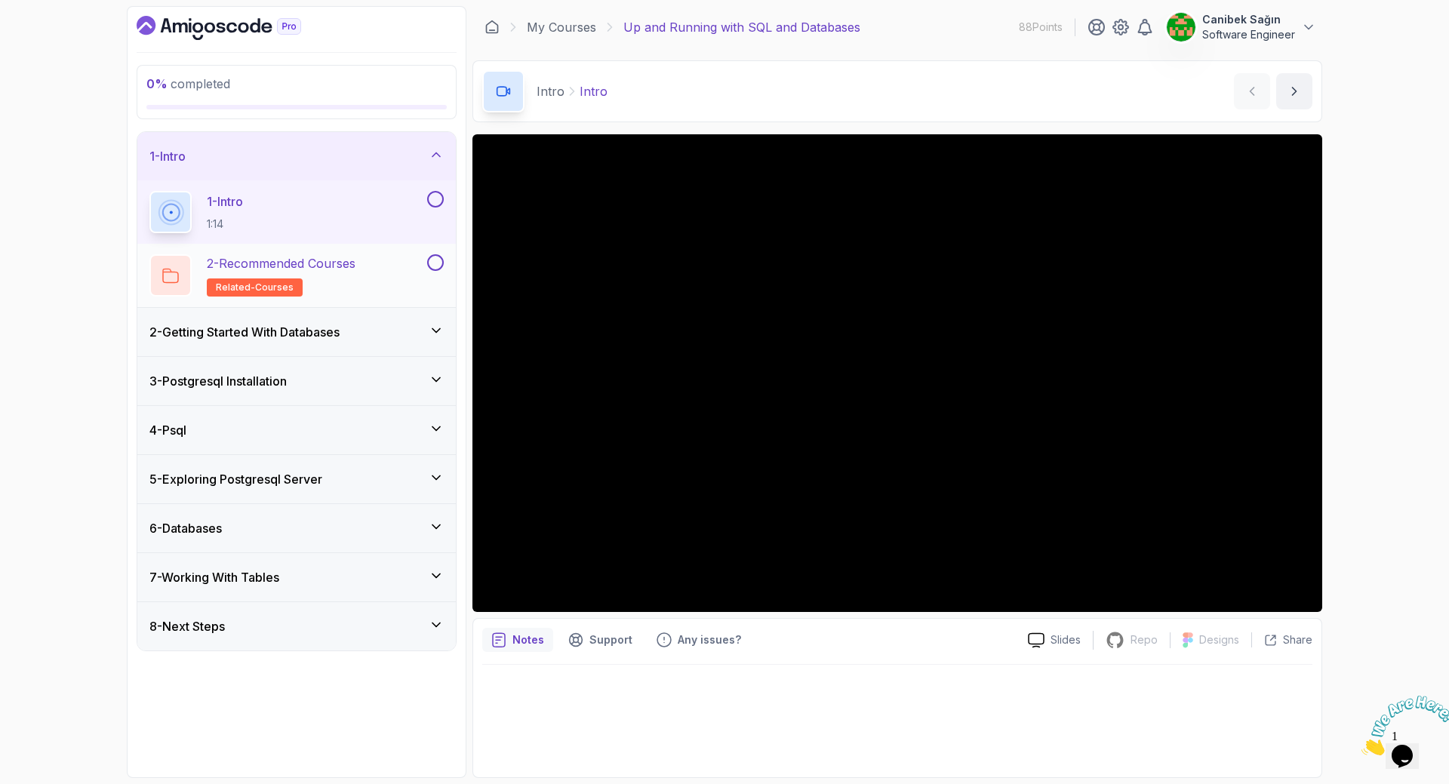
click at [430, 265] on button at bounding box center [435, 262] width 17 height 17
click at [436, 265] on icon at bounding box center [436, 262] width 14 height 15
click at [436, 265] on button at bounding box center [435, 262] width 17 height 17
click at [436, 265] on icon at bounding box center [436, 262] width 14 height 15
click at [339, 324] on h3 "2 - Getting Started With Databases" at bounding box center [244, 332] width 190 height 18
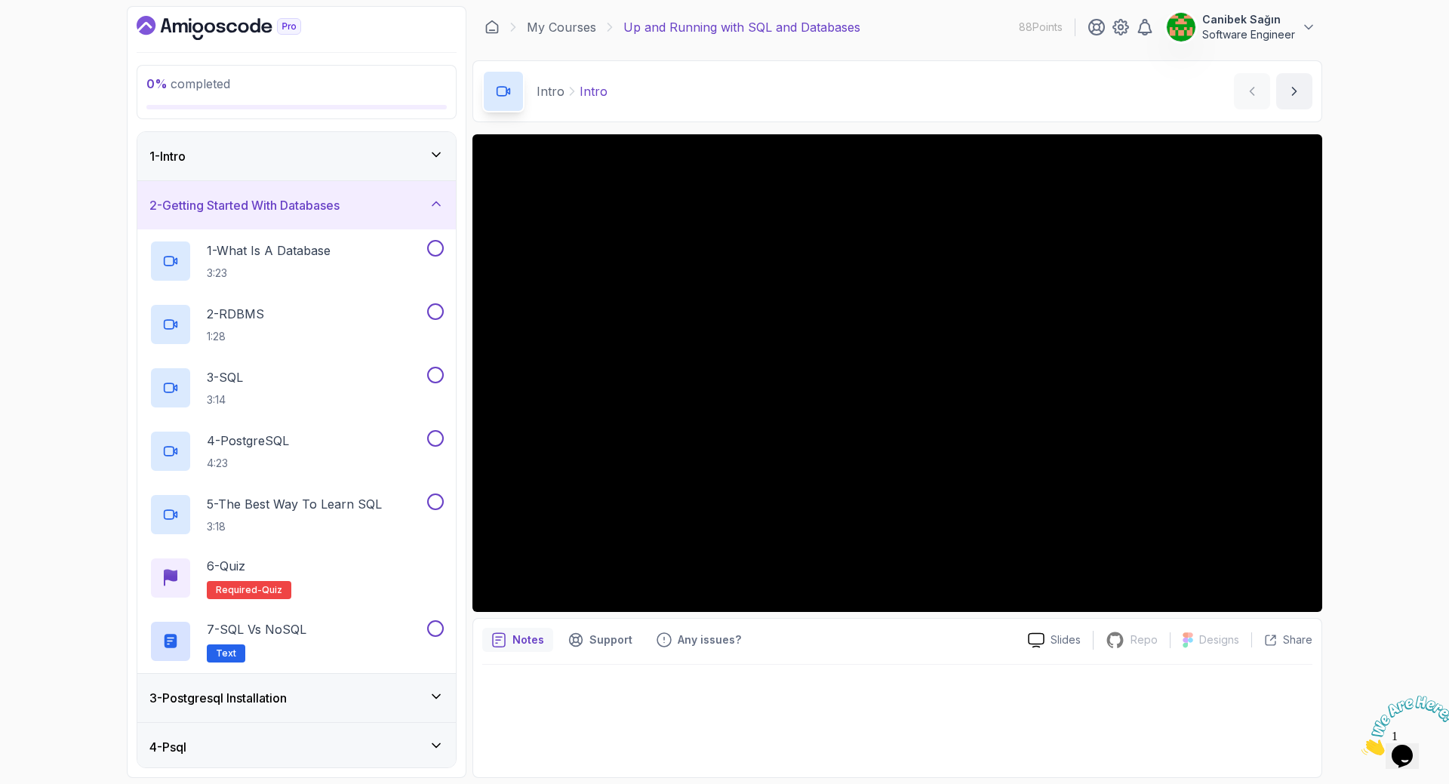
click at [358, 209] on div "2 - Getting Started With Databases" at bounding box center [296, 205] width 294 height 18
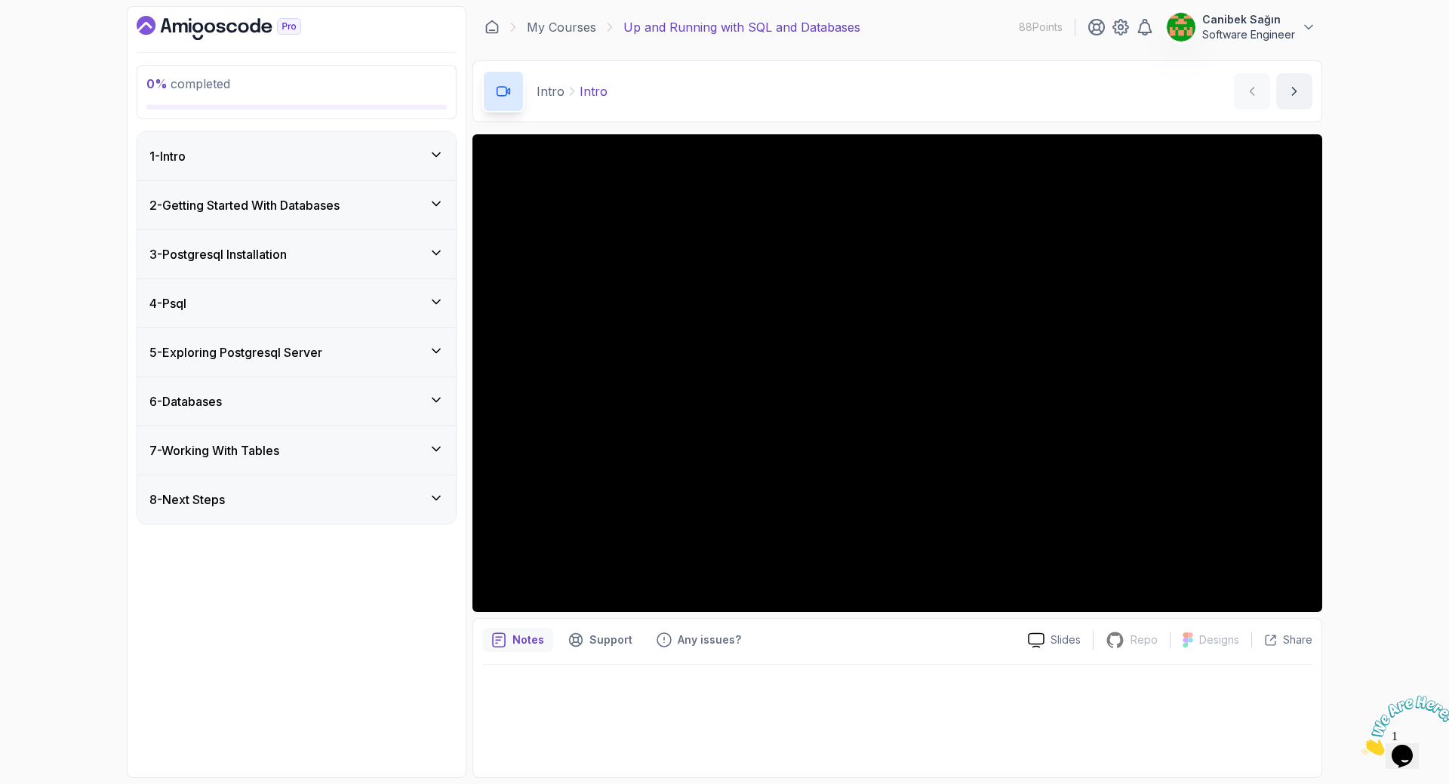
click at [782, 702] on div at bounding box center [897, 716] width 830 height 103
click at [394, 205] on div "2 - Getting Started With Databases" at bounding box center [296, 205] width 294 height 18
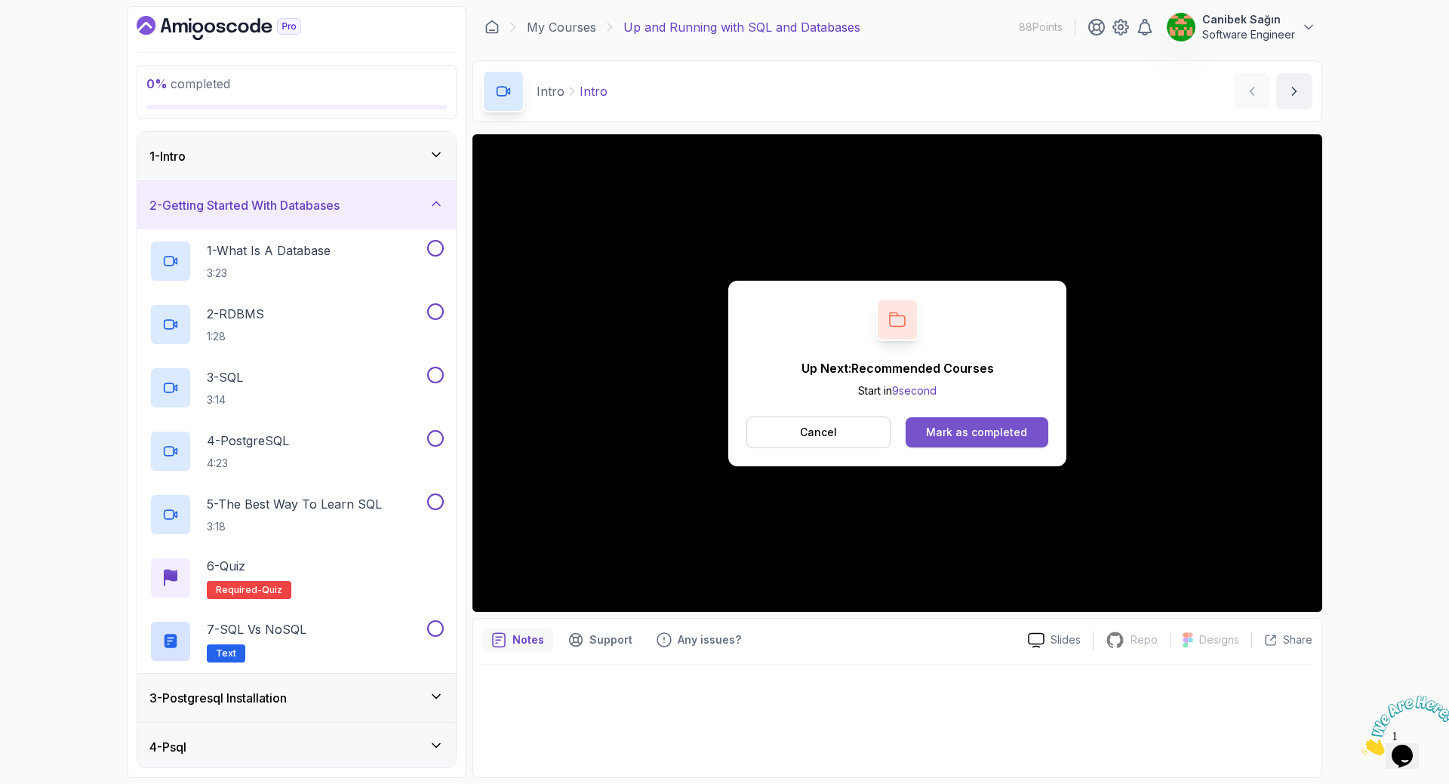
click at [966, 435] on div "Mark as completed" at bounding box center [976, 432] width 101 height 15
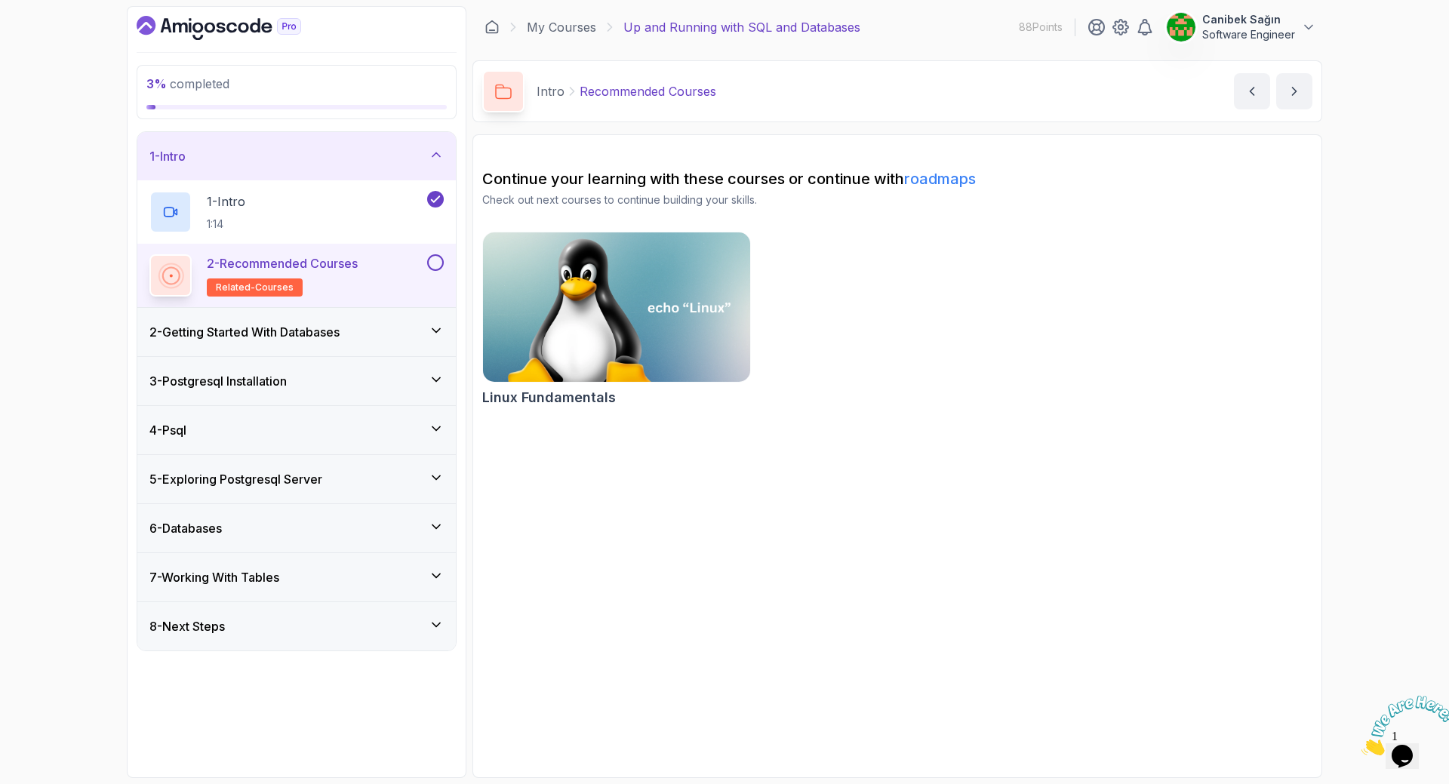
click at [435, 263] on button at bounding box center [435, 262] width 17 height 17
click at [411, 336] on div "2 - Getting Started With Databases" at bounding box center [296, 332] width 294 height 18
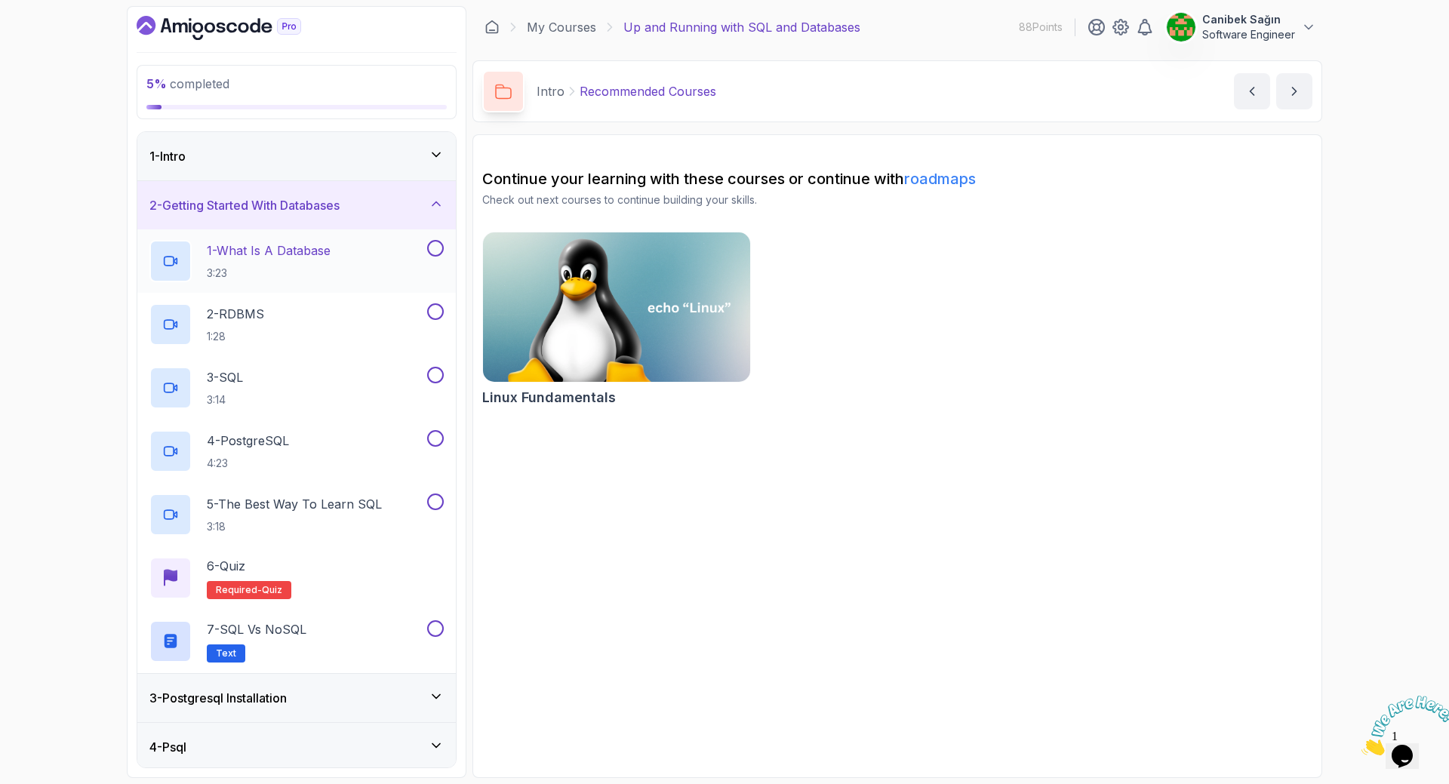
click at [379, 261] on div "1 - What Is A Database 3:23" at bounding box center [286, 261] width 275 height 42
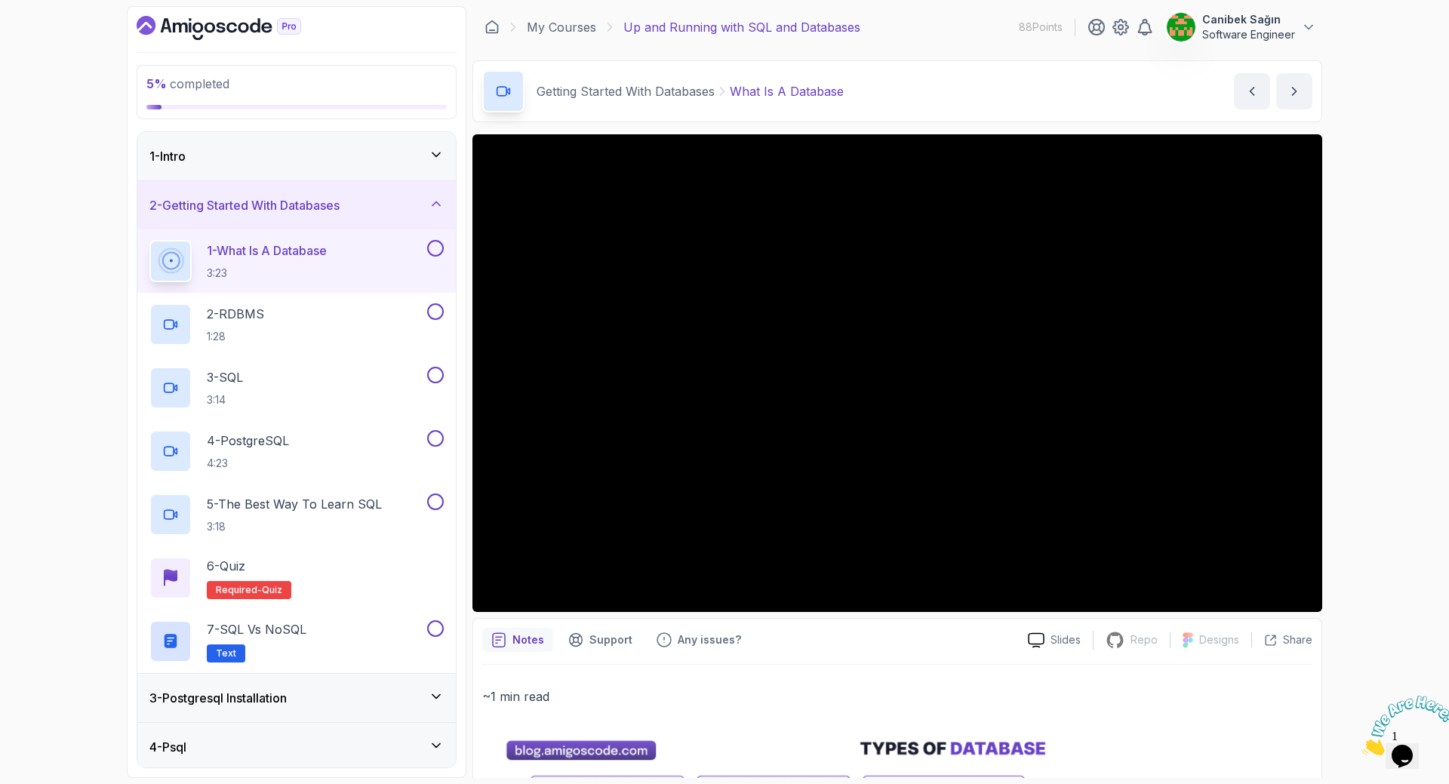
click at [1384, 333] on div "5 % completed 1 - Intro 2 - Getting Started With Databases 1 - What Is A Databa…" at bounding box center [724, 392] width 1449 height 784
click at [401, 152] on div "1 - Intro" at bounding box center [296, 156] width 294 height 18
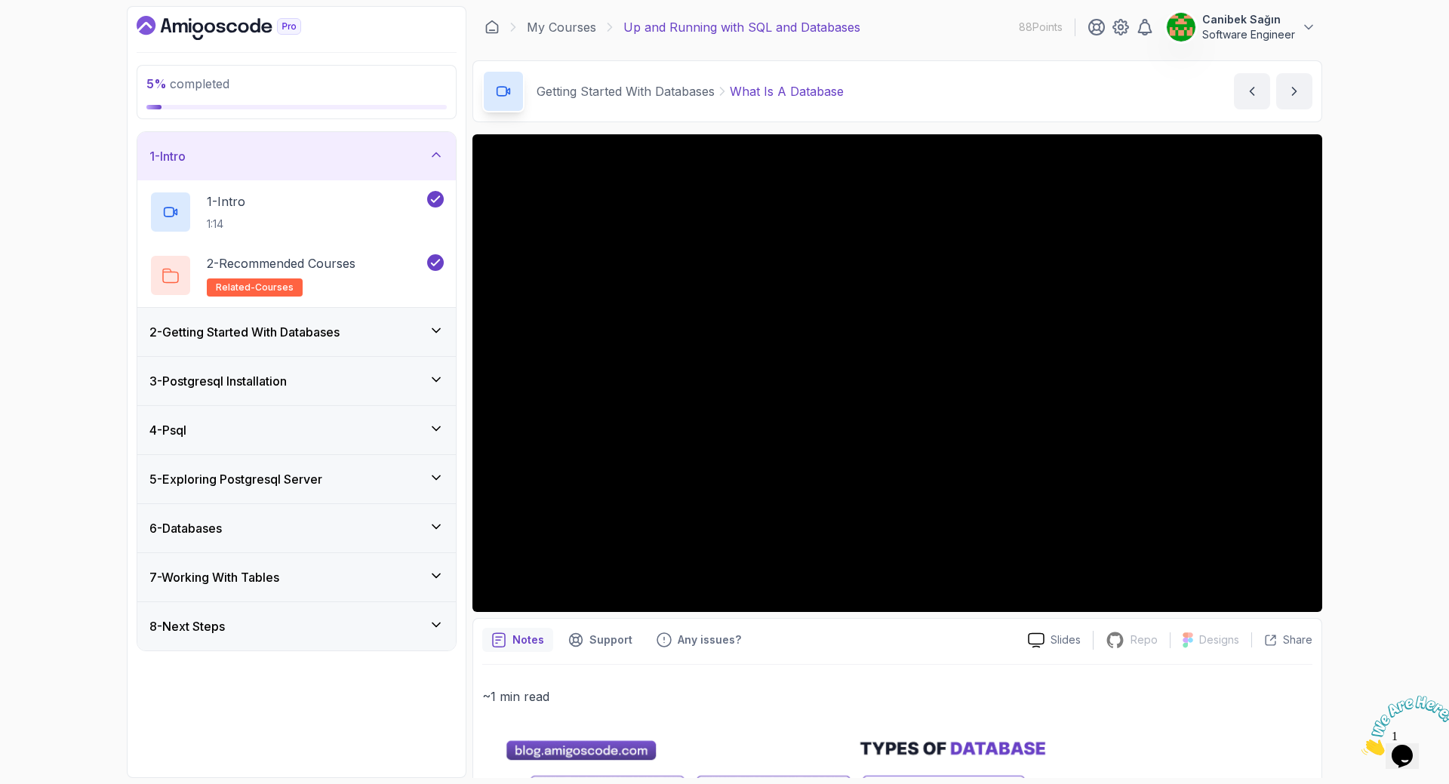
click at [433, 158] on icon at bounding box center [436, 154] width 15 height 15
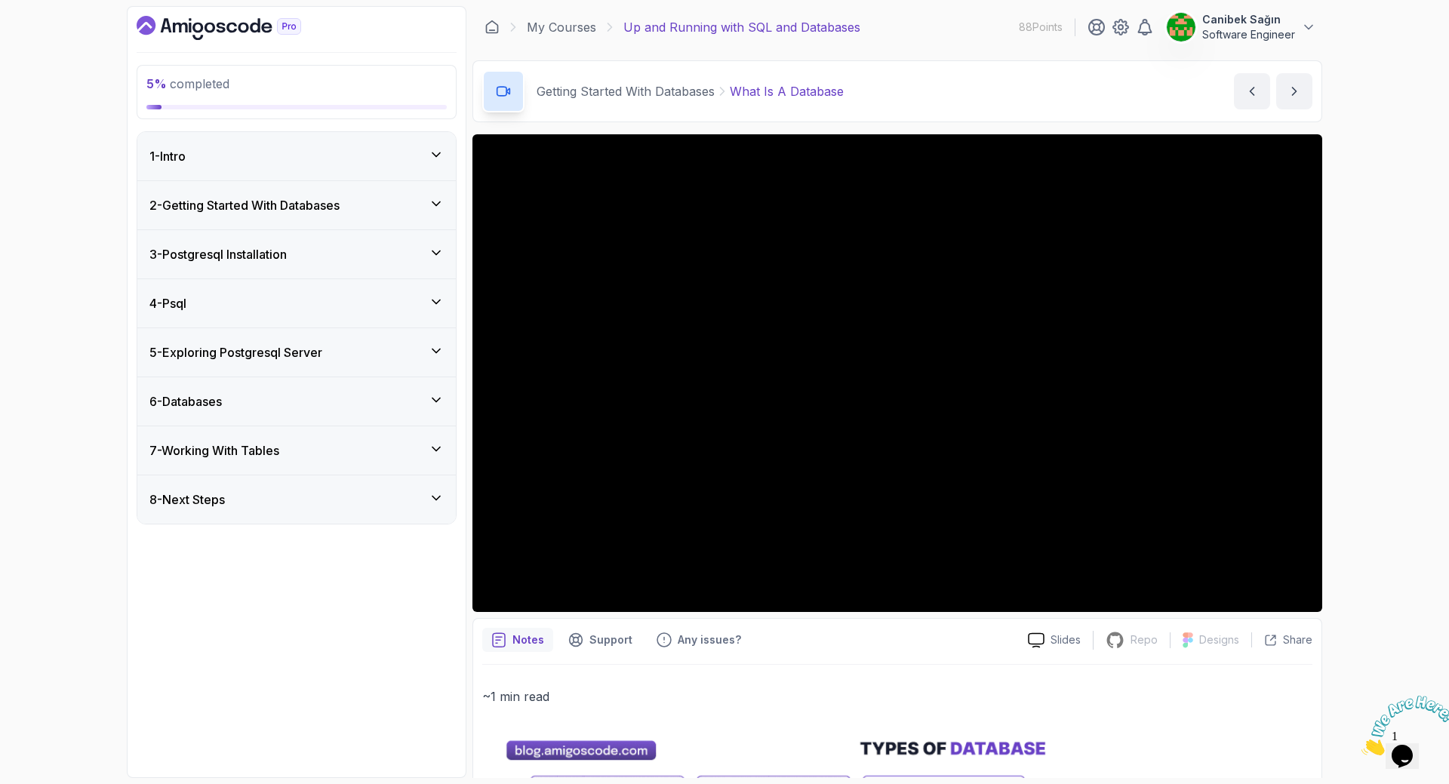
click at [357, 197] on div "2 - Getting Started With Databases" at bounding box center [296, 205] width 294 height 18
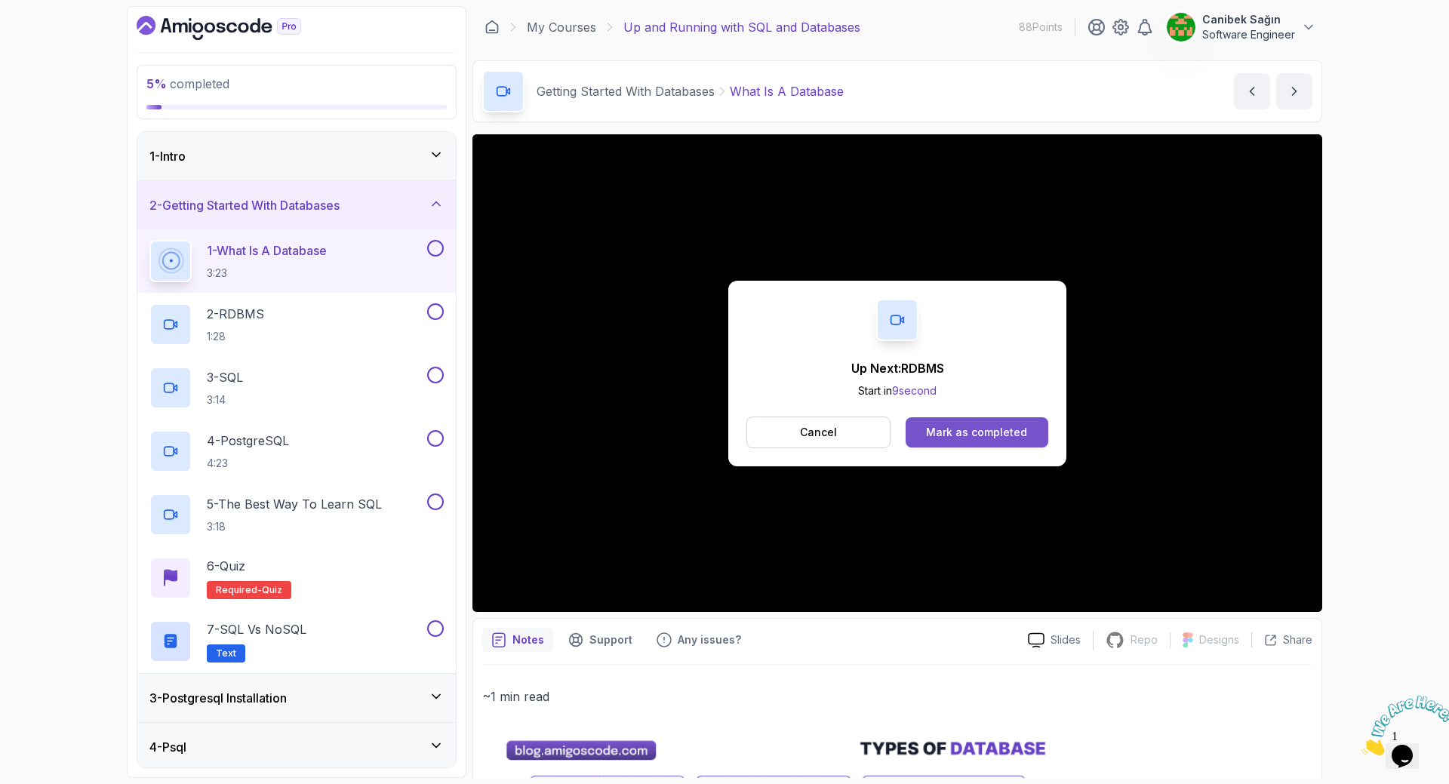
click at [960, 432] on div "Mark as completed" at bounding box center [976, 432] width 101 height 15
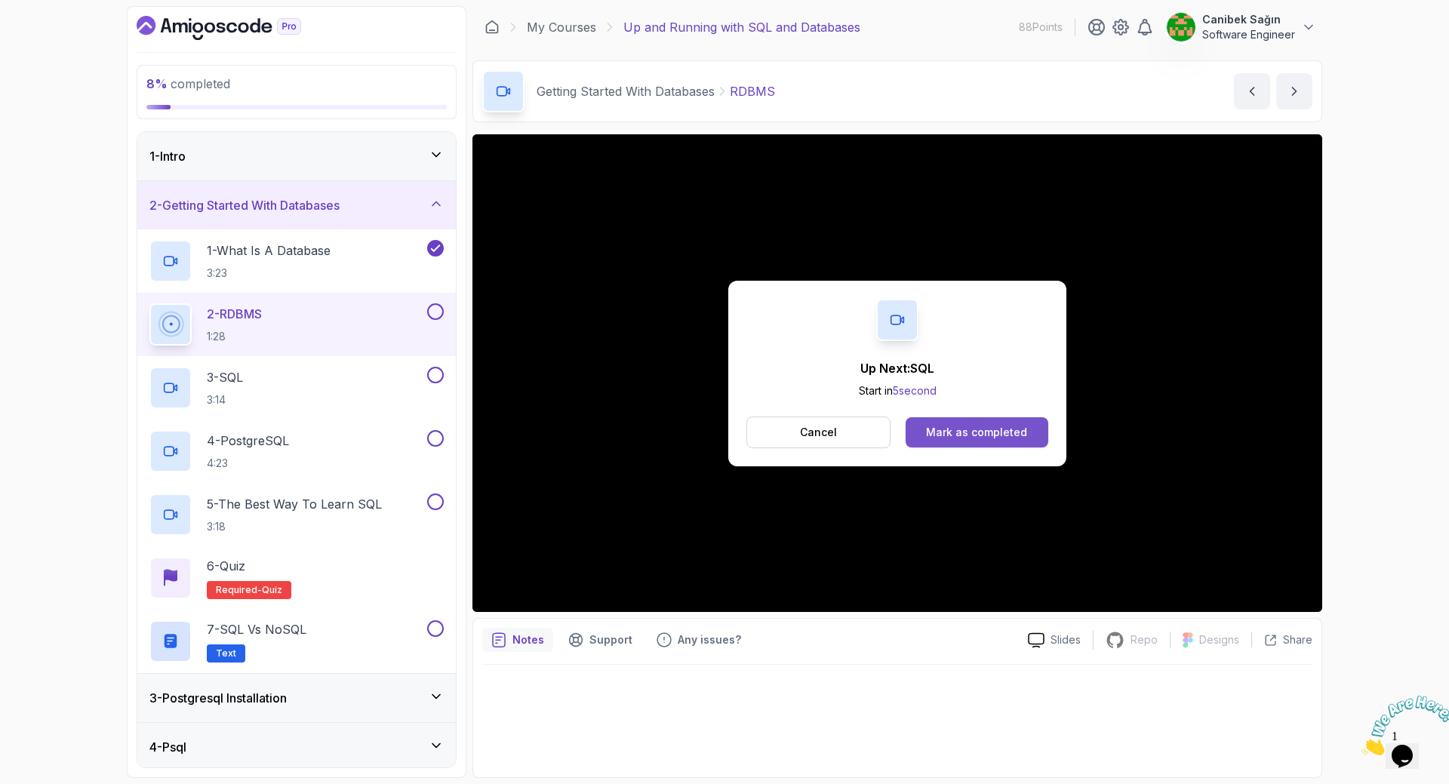
click at [954, 434] on div "Mark as completed" at bounding box center [976, 432] width 101 height 15
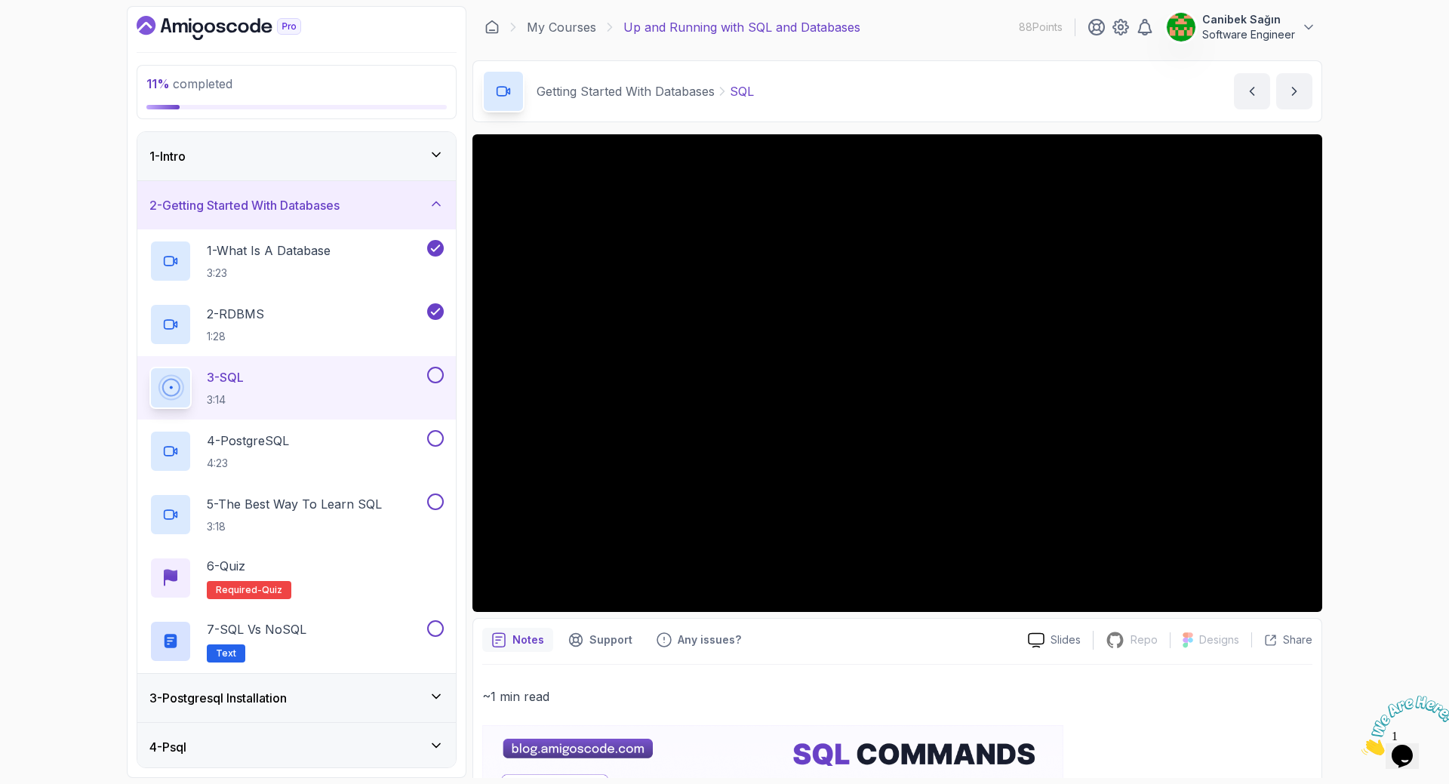
scroll to position [75, 0]
